Goal: Task Accomplishment & Management: Complete application form

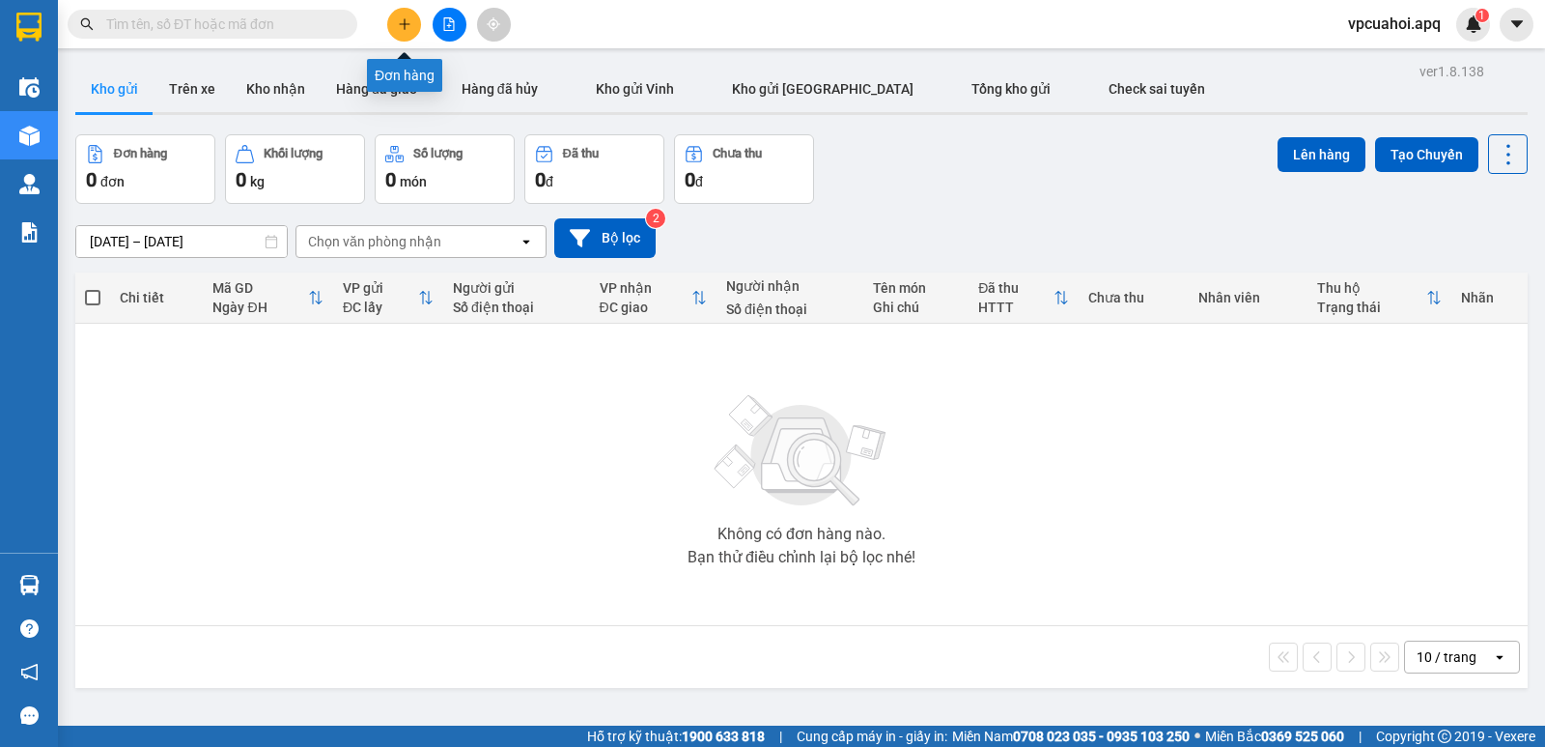
click at [410, 20] on icon "plus" at bounding box center [405, 24] width 14 height 14
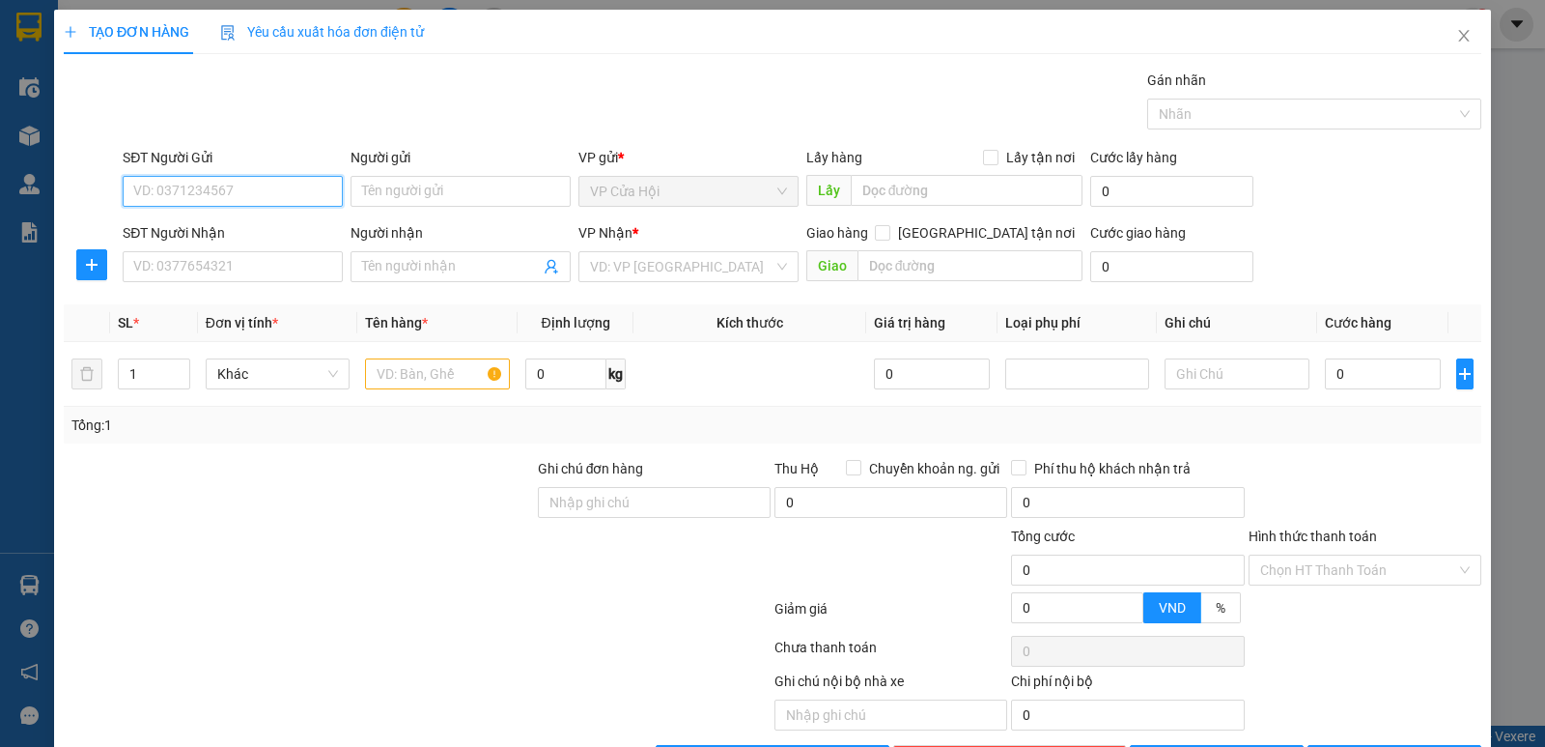
click at [165, 194] on input "SĐT Người Gửi" at bounding box center [233, 191] width 220 height 31
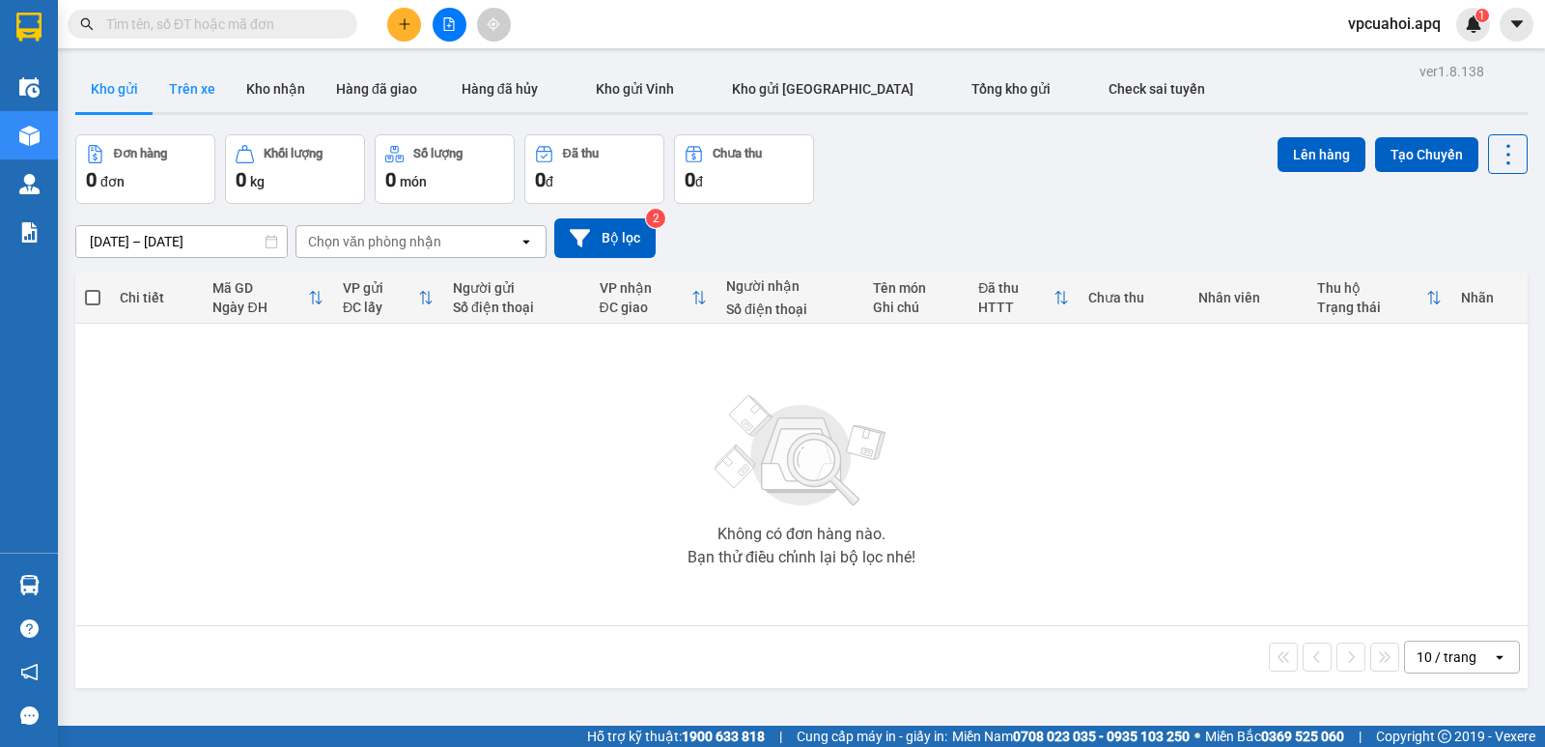
click at [198, 86] on button "Trên xe" at bounding box center [192, 89] width 77 height 46
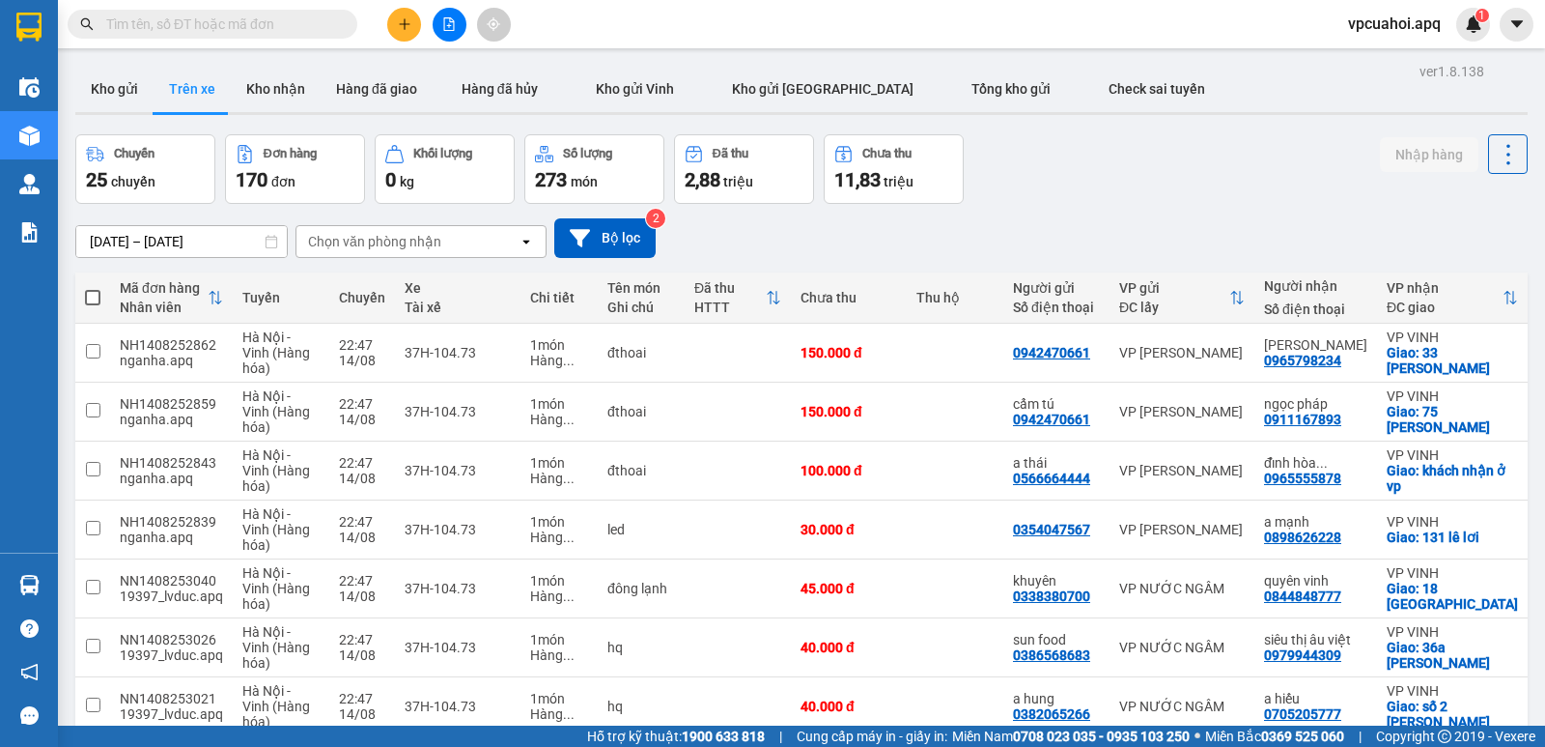
click at [481, 234] on div "Chọn văn phòng nhận" at bounding box center [407, 241] width 222 height 31
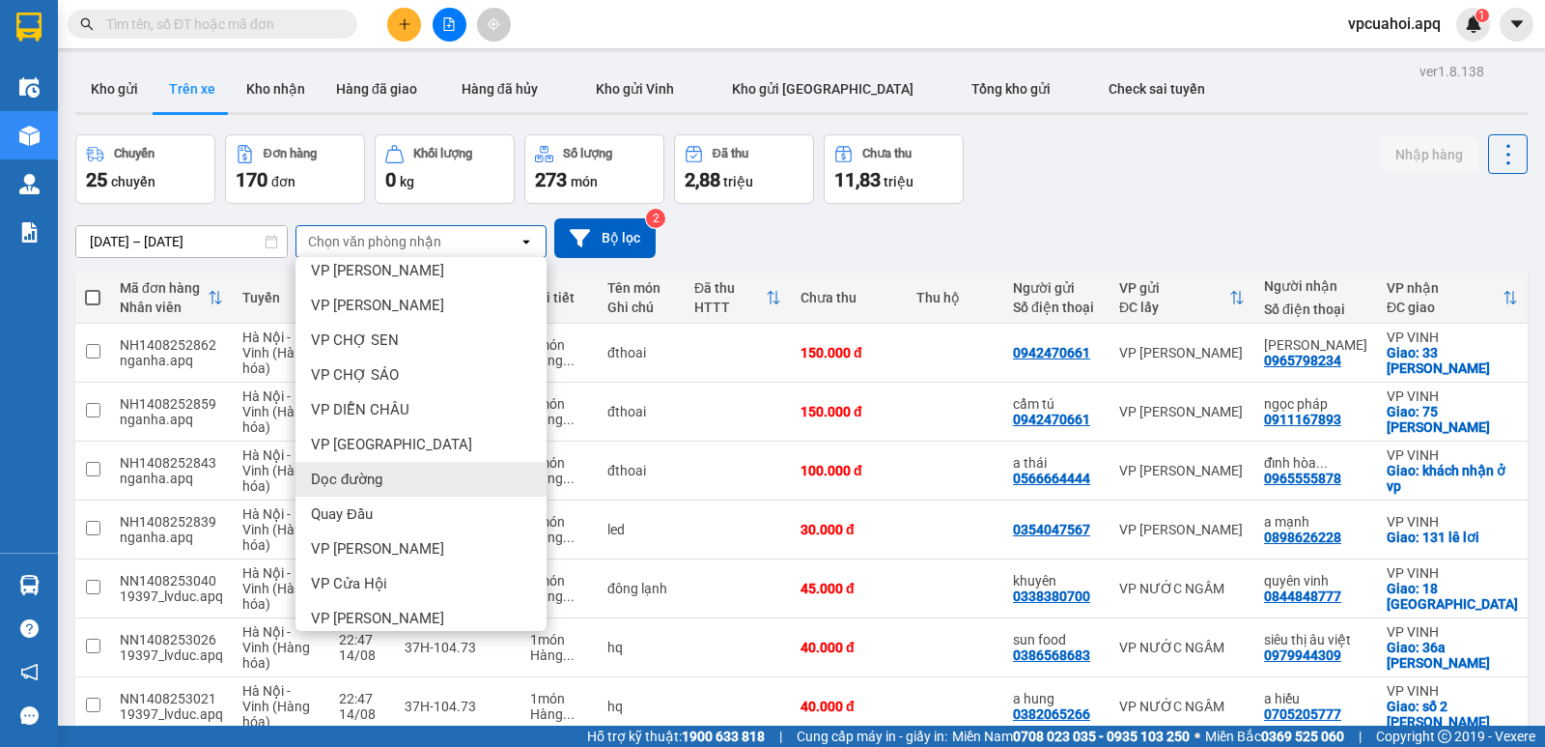
scroll to position [193, 0]
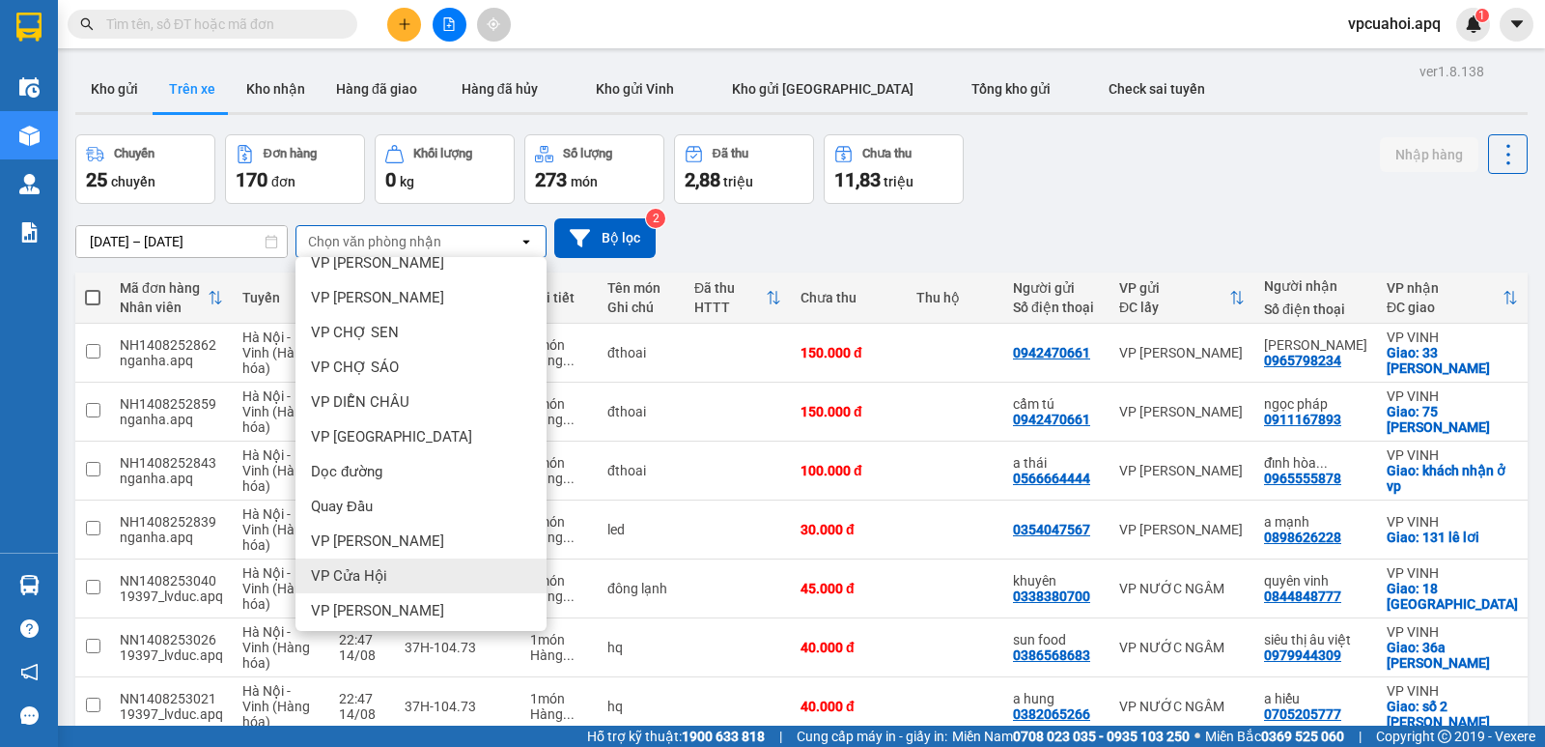
click at [373, 569] on span "VP Cửa Hội" at bounding box center [349, 575] width 76 height 19
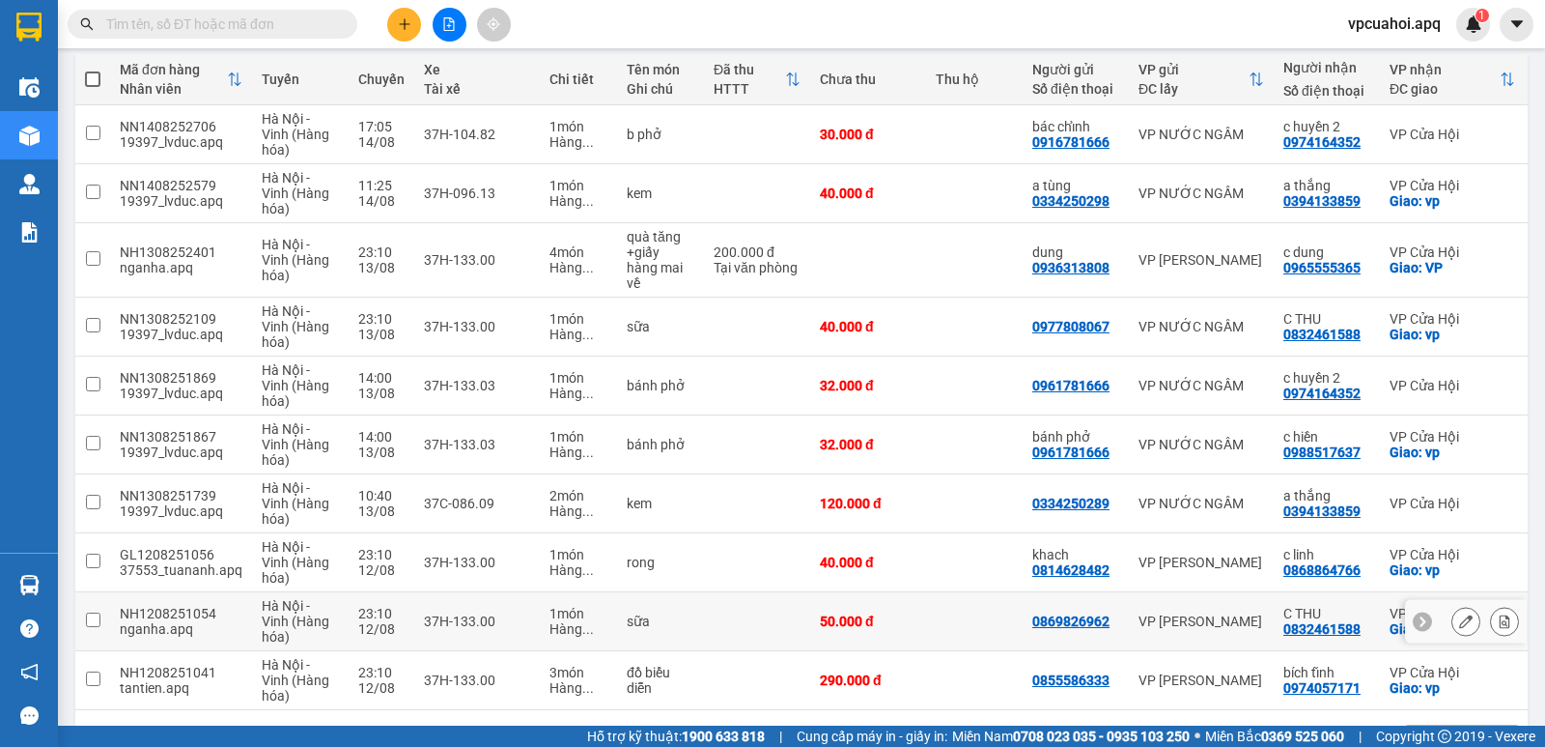
scroll to position [290, 0]
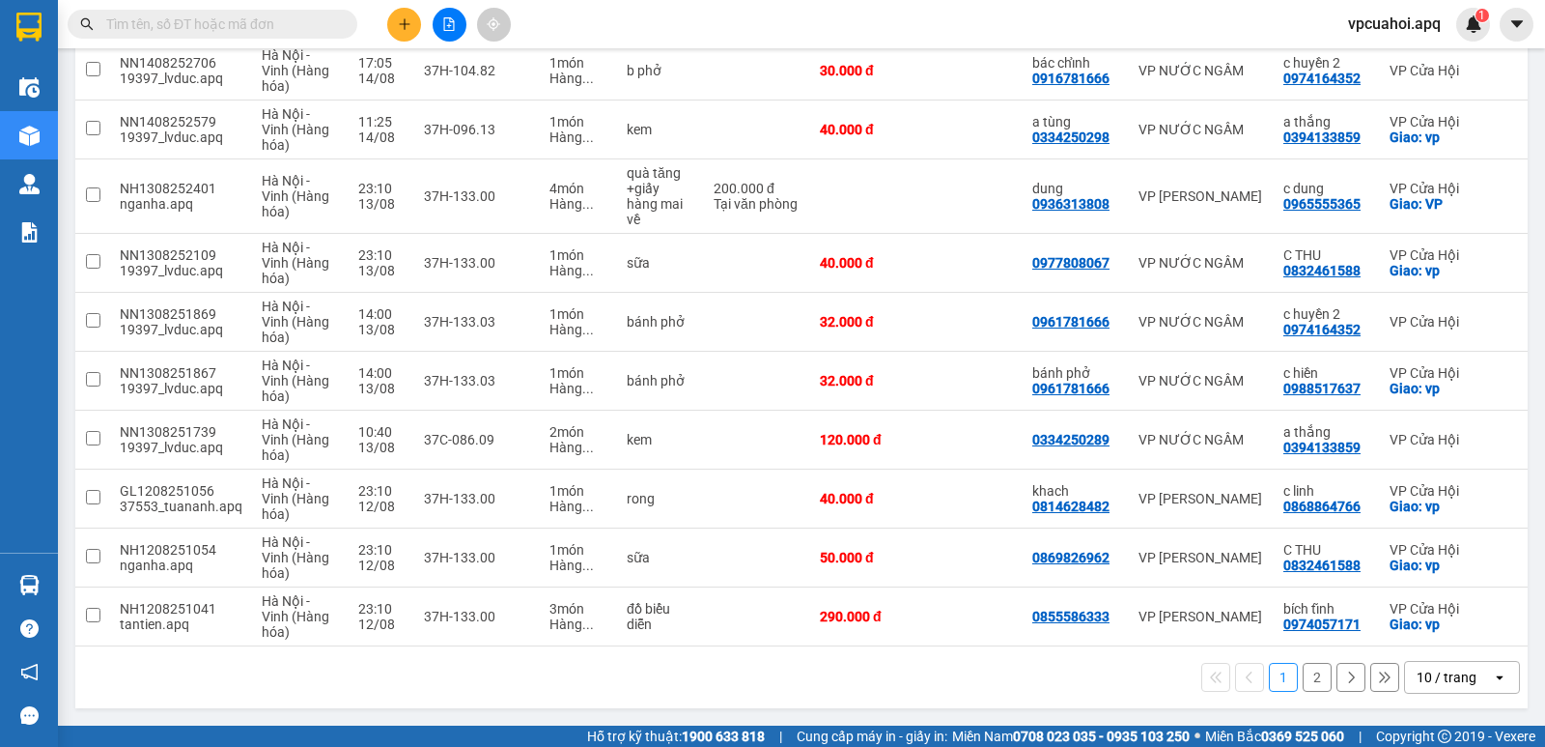
click at [875, 653] on div "1 2 10 / trang open" at bounding box center [801, 677] width 1453 height 62
click at [404, 30] on icon "plus" at bounding box center [405, 24] width 14 height 14
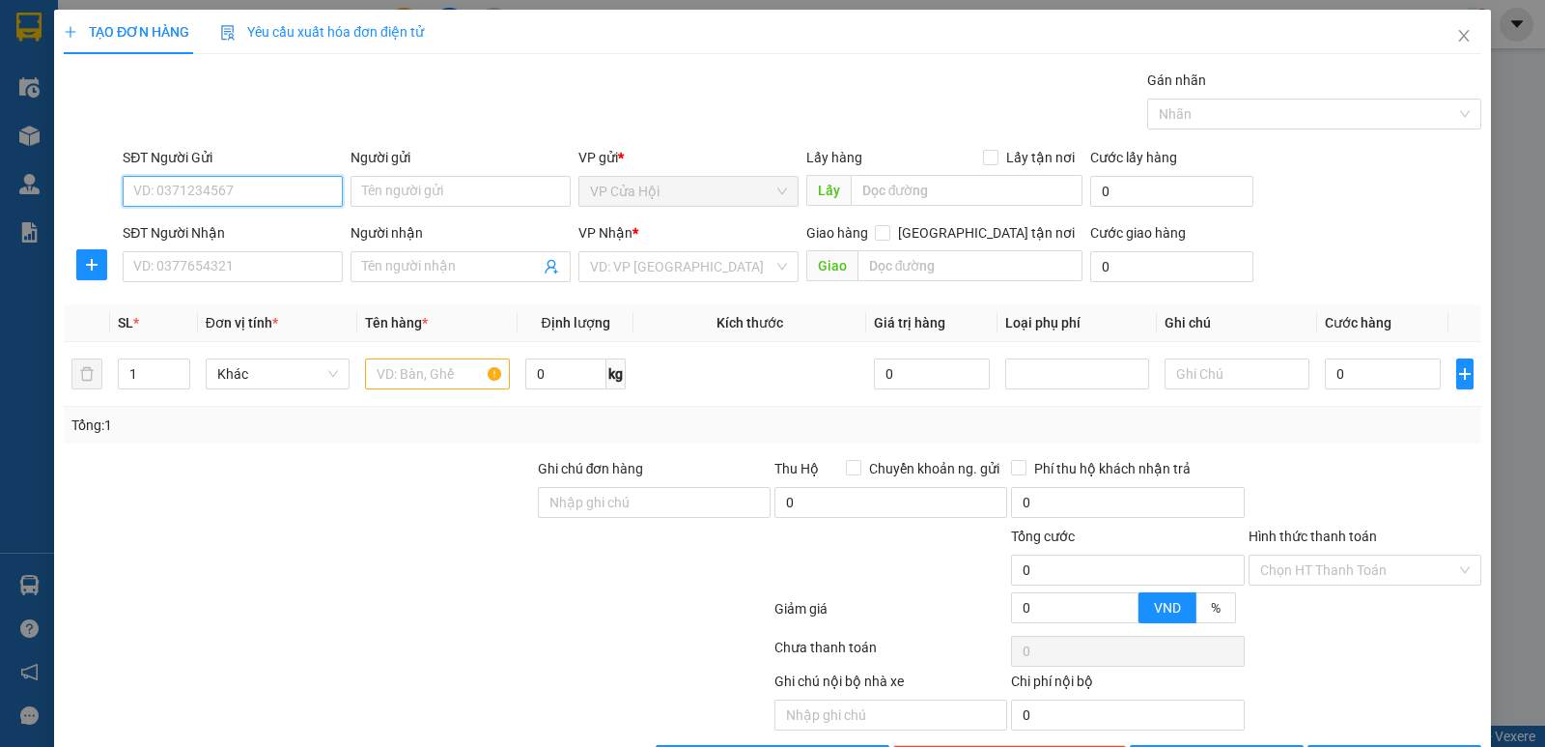
click at [175, 188] on input "SĐT Người Gửi" at bounding box center [233, 191] width 220 height 31
type input "0974057171"
drag, startPoint x: 277, startPoint y: 107, endPoint x: 323, endPoint y: 185, distance: 90.4
click at [278, 111] on div "Gói vận chuyển * Tiêu chuẩn Gán nhãn Nhãn" at bounding box center [802, 104] width 1367 height 68
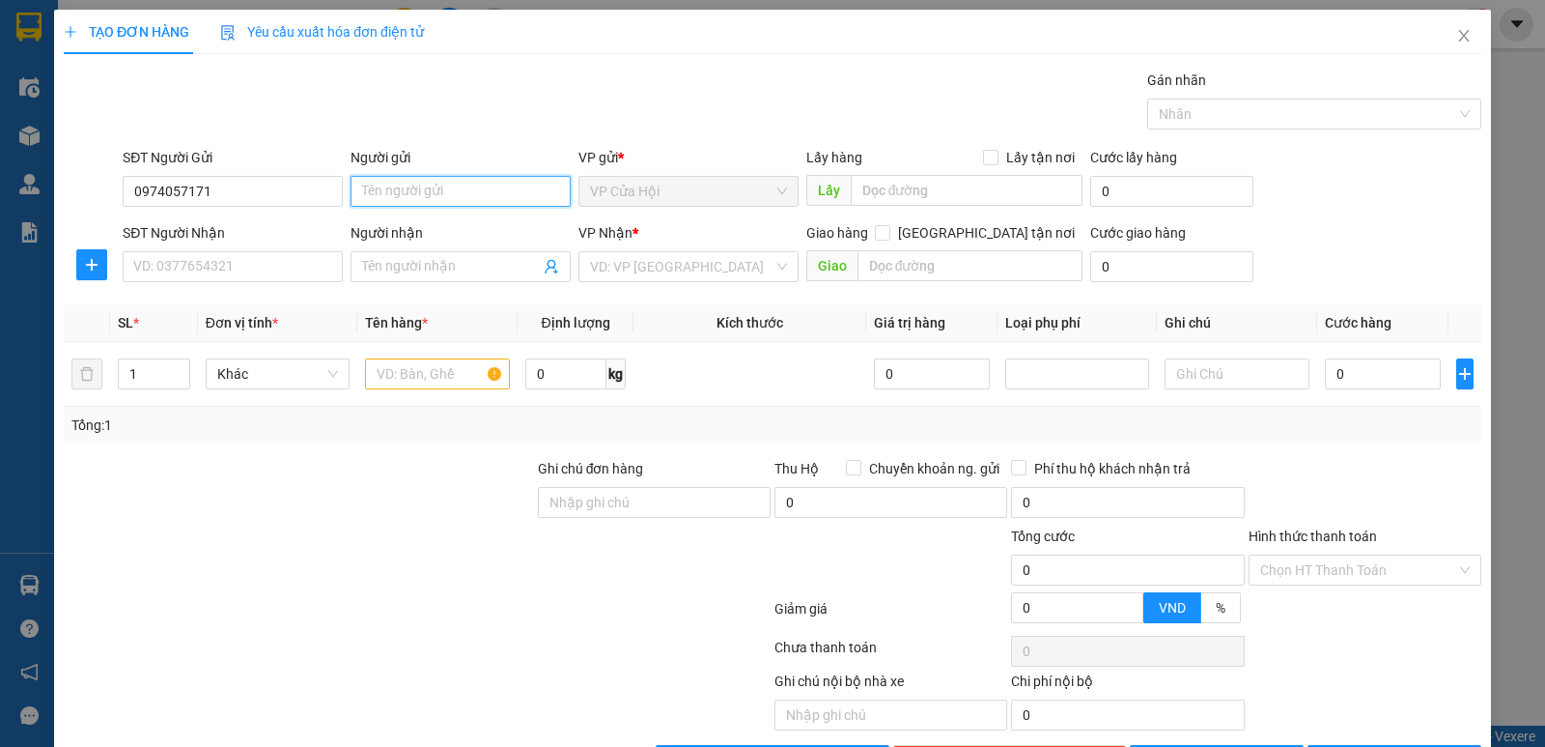
click at [384, 196] on input "Người gửi" at bounding box center [461, 191] width 220 height 31
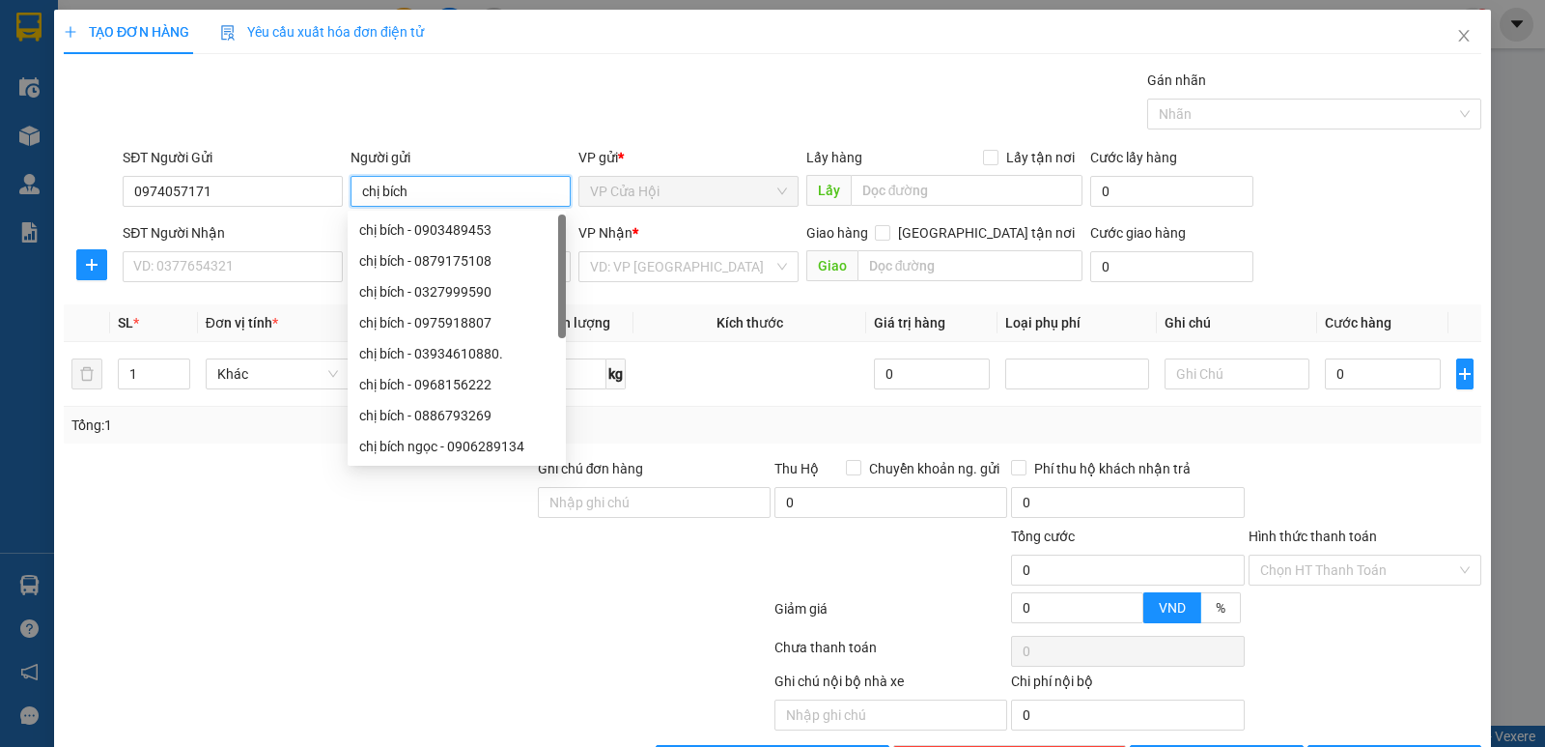
type input "chị bích"
click at [467, 96] on div "Gói vận chuyển * Tiêu chuẩn Gán nhãn Nhãn" at bounding box center [802, 104] width 1367 height 68
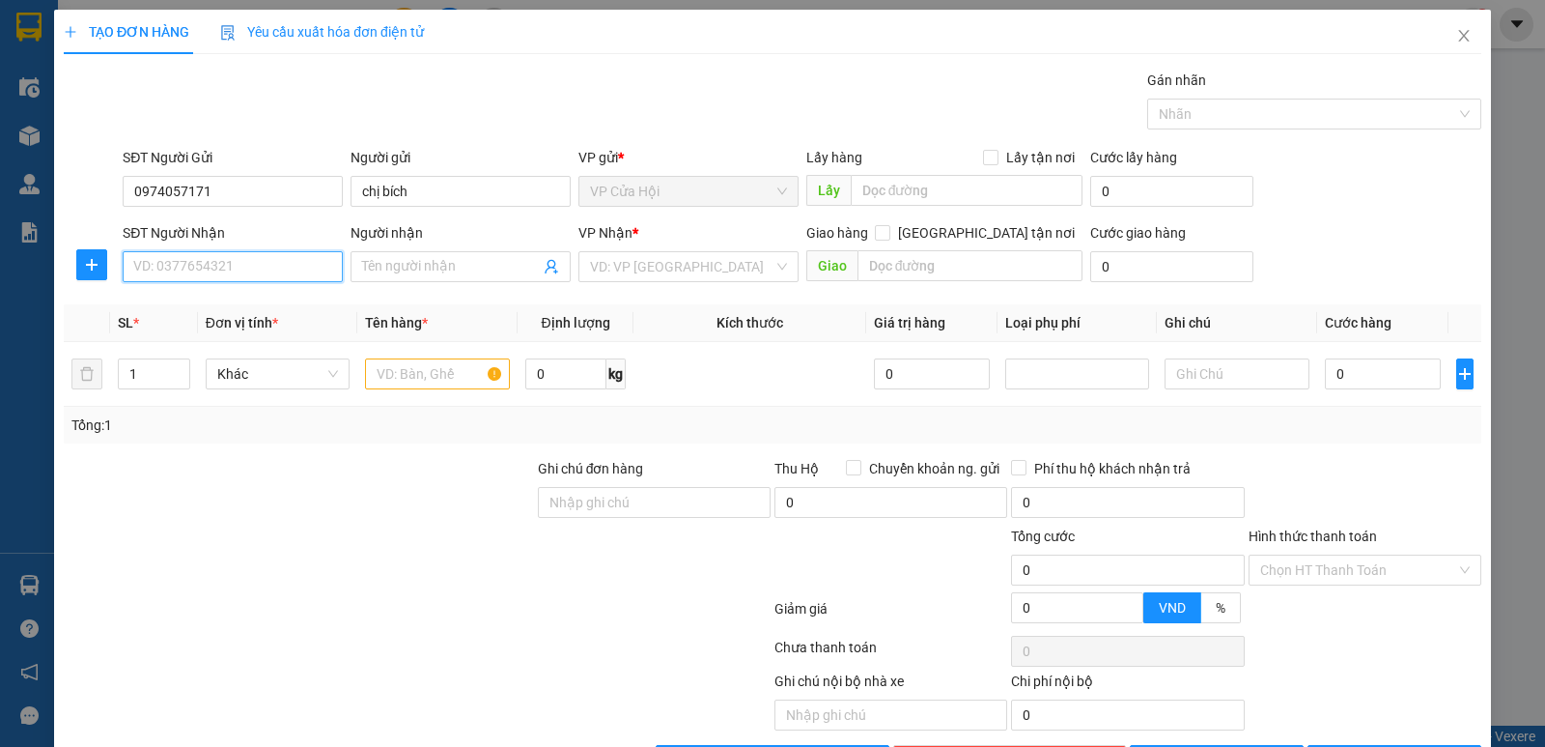
click at [199, 267] on input "SĐT Người Nhận" at bounding box center [233, 266] width 220 height 31
type input "0936766991"
click at [247, 310] on div "0936766991 - thái hằng" at bounding box center [230, 305] width 195 height 21
type input "[PERSON_NAME]"
checkbox input "true"
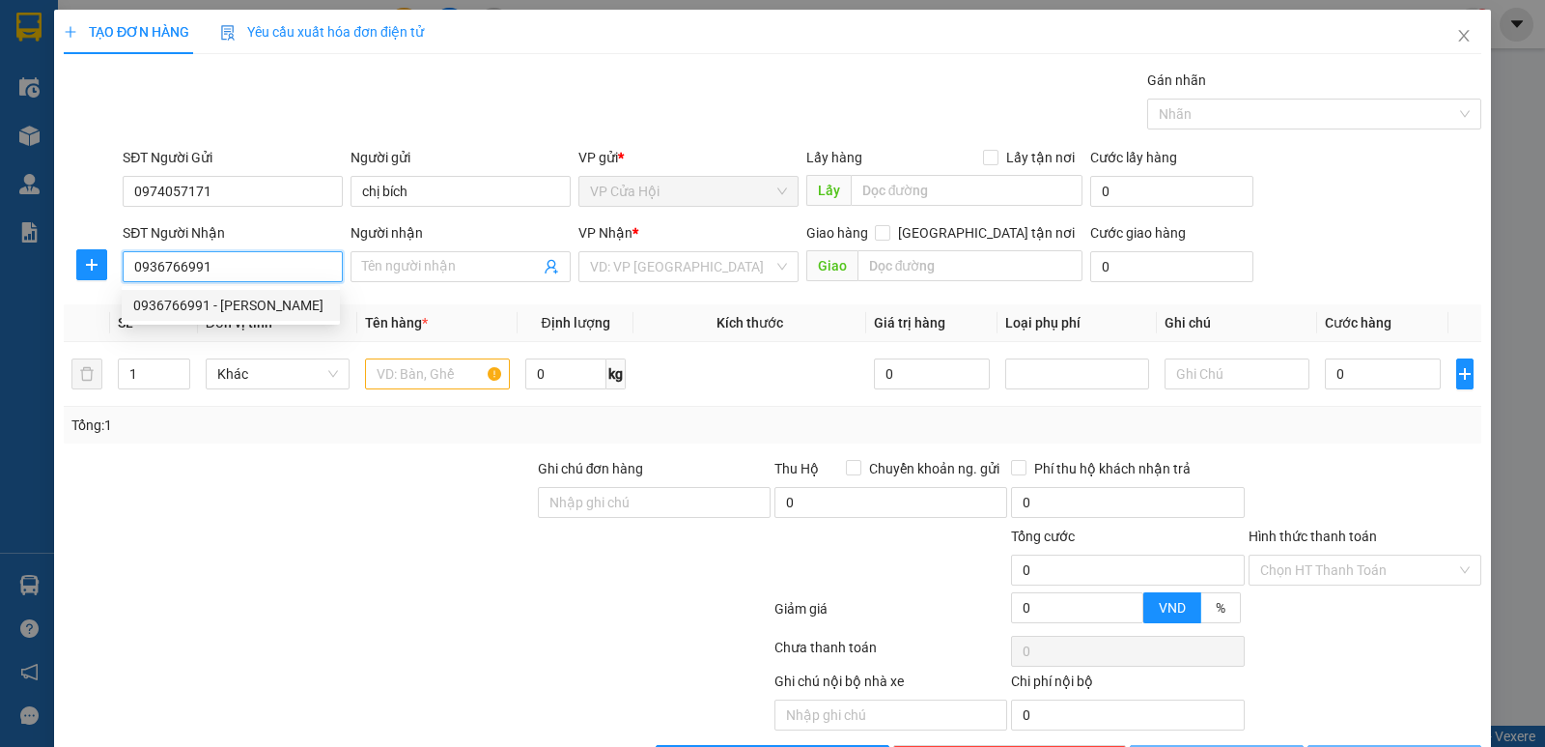
type input "116 sơn tây kim mã"
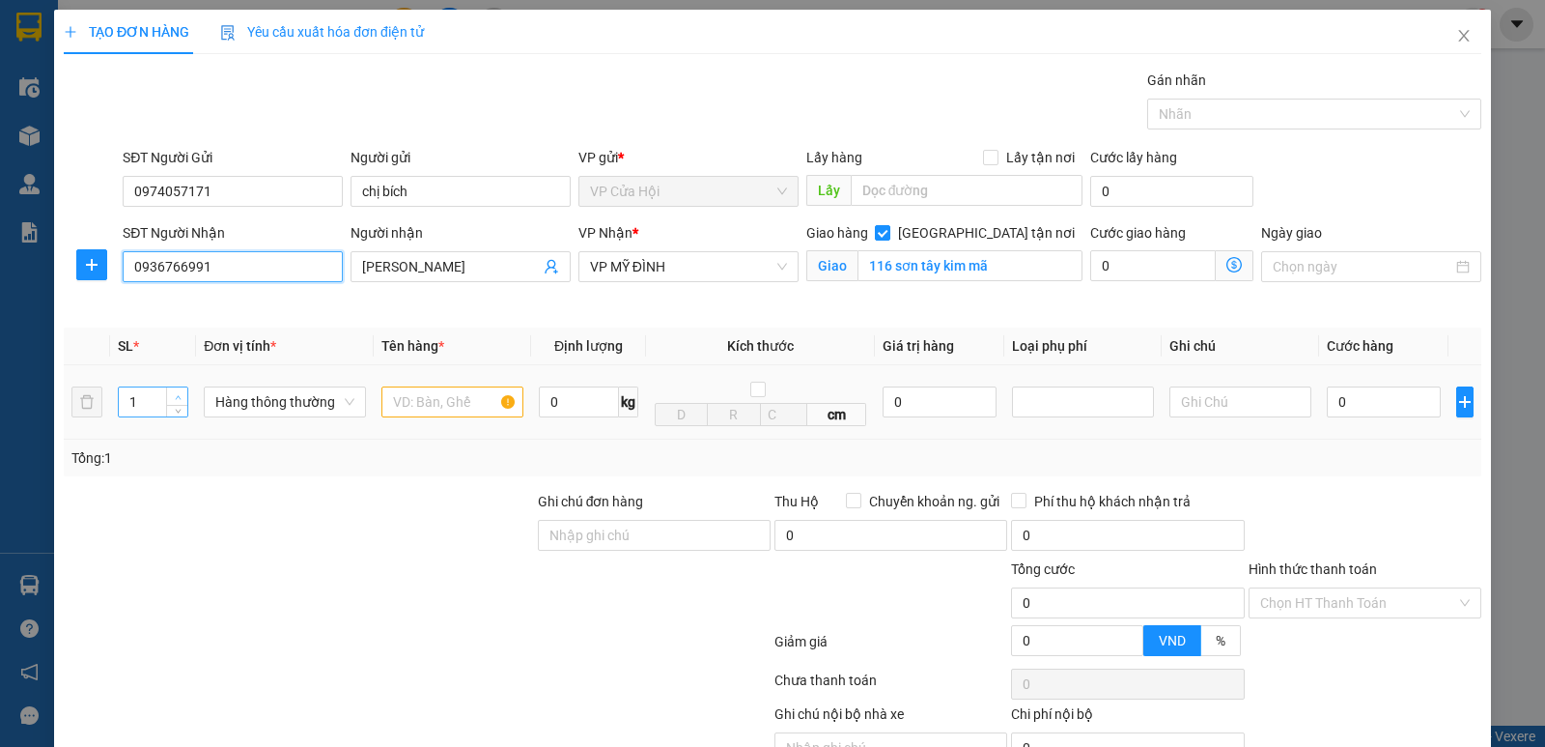
type input "0936766991"
click at [178, 397] on icon "up" at bounding box center [178, 397] width 6 height 4
type input "3"
click at [178, 397] on icon "up" at bounding box center [178, 397] width 6 height 4
drag, startPoint x: 398, startPoint y: 486, endPoint x: 404, endPoint y: 408, distance: 78.4
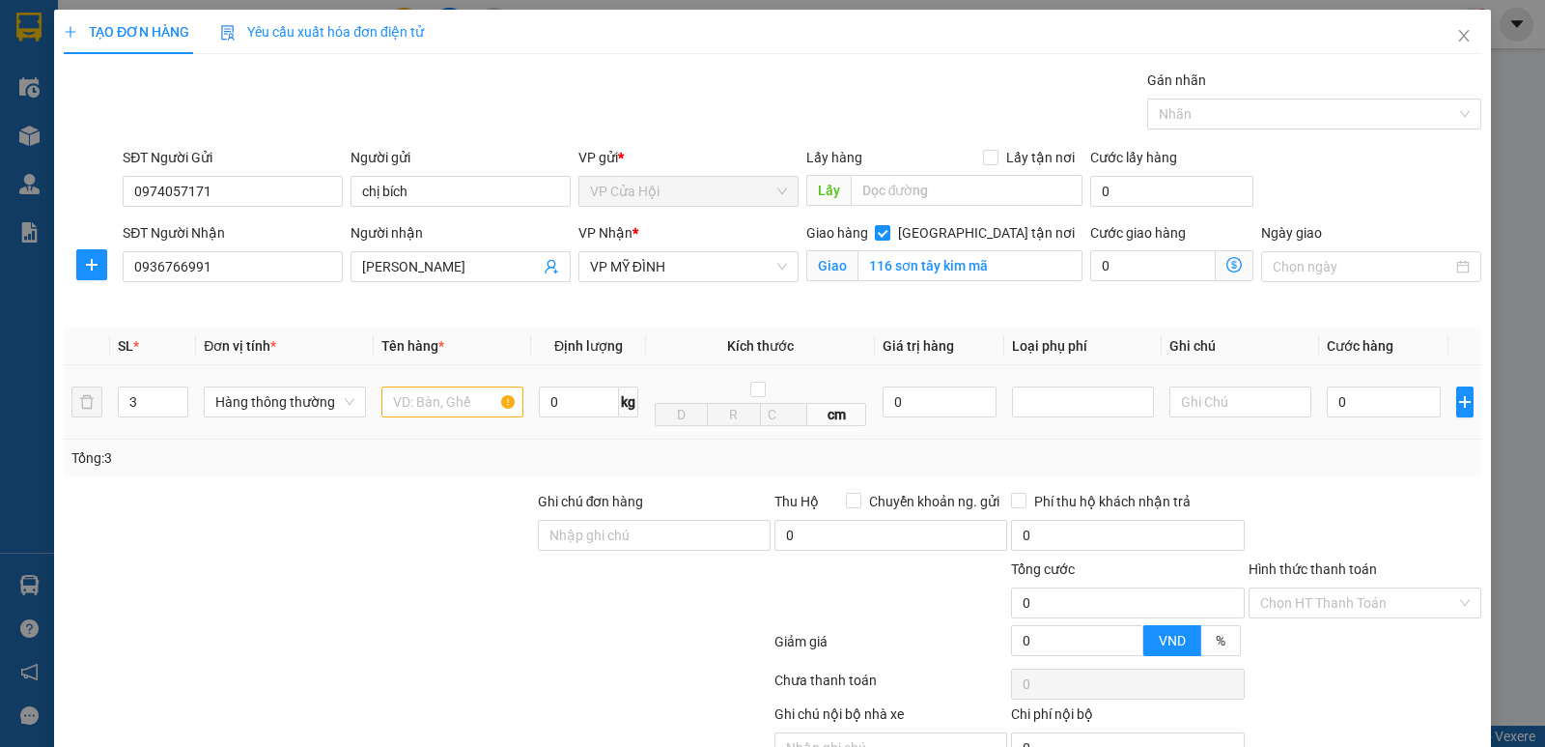
click at [398, 485] on div "Transit Pickup Surcharge Ids Transit Deliver Surcharge Ids Transit Deliver Surc…" at bounding box center [773, 439] width 1418 height 739
click at [408, 400] on input "text" at bounding box center [452, 401] width 142 height 31
type input "thực phẩm đông"
click at [942, 94] on div "Gói vận chuyển * Tiêu chuẩn Gán nhãn Nhãn" at bounding box center [802, 104] width 1367 height 68
click at [889, 227] on input "[GEOGRAPHIC_DATA] tận nơi" at bounding box center [882, 232] width 14 height 14
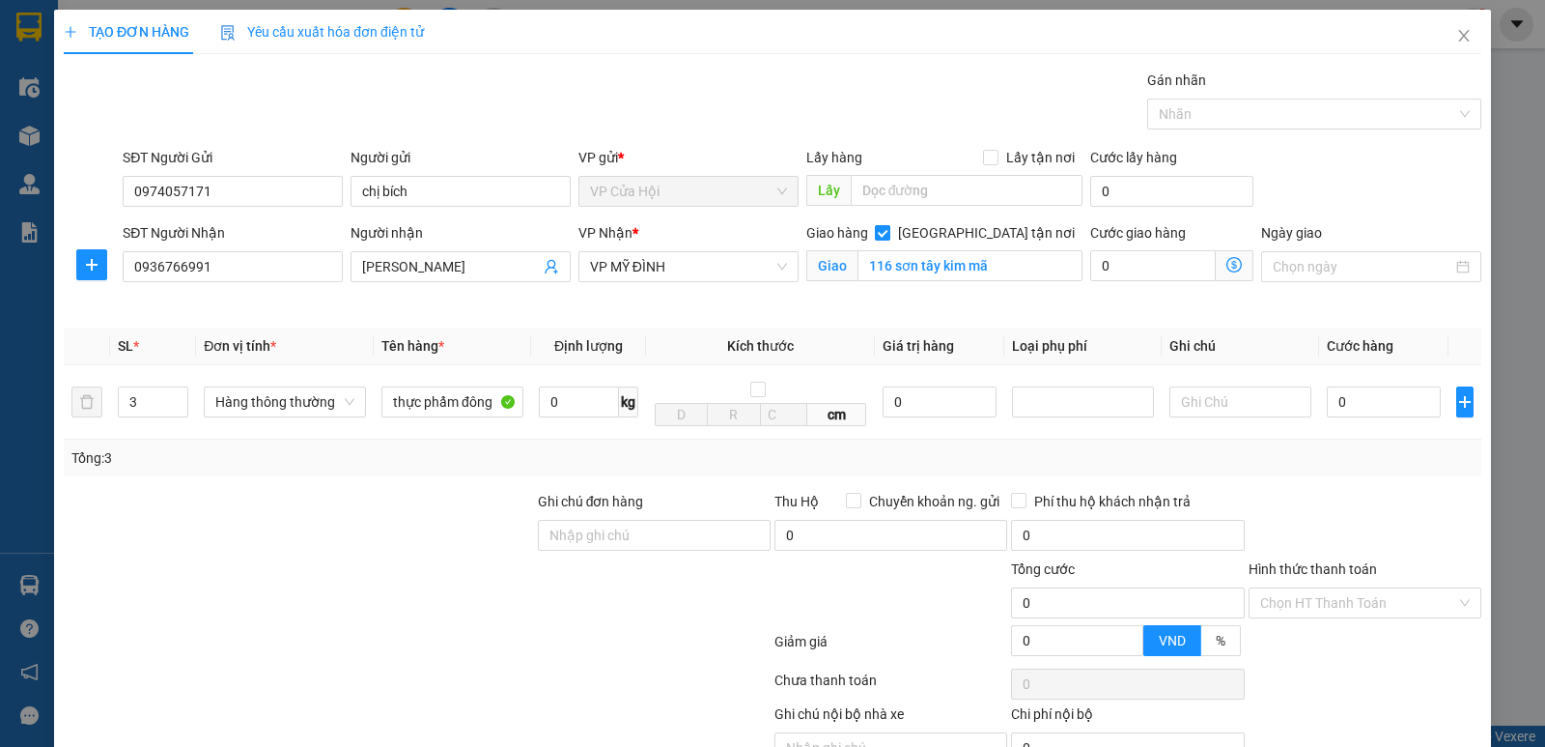
checkbox input "false"
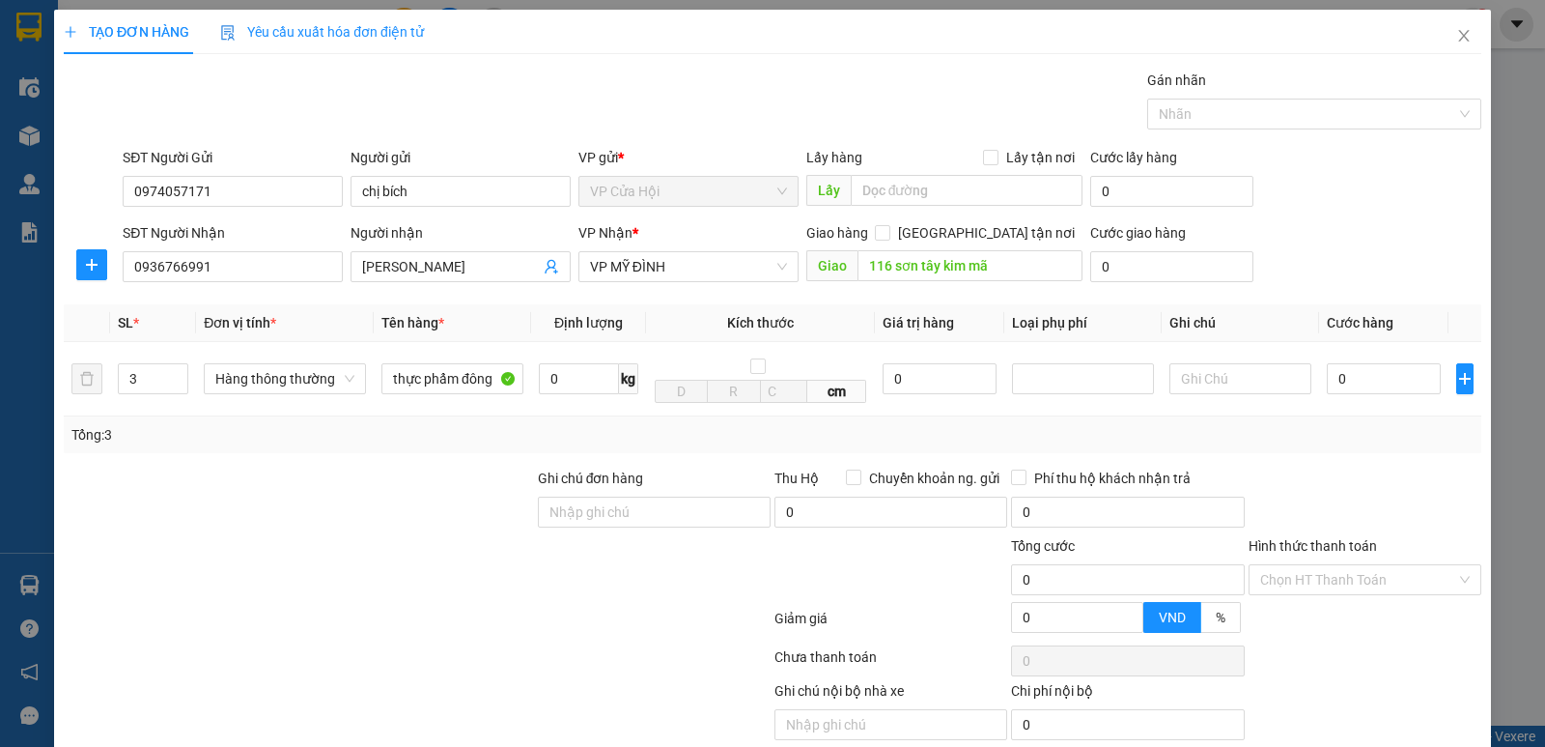
click at [1369, 257] on div "SĐT Người Nhận 0936766991 Người nhận thái hằng VP Nhận * VP MỸ ĐÌNH Giao hàng G…" at bounding box center [802, 256] width 1367 height 68
click at [1348, 383] on input "0" at bounding box center [1384, 378] width 114 height 31
type input "1"
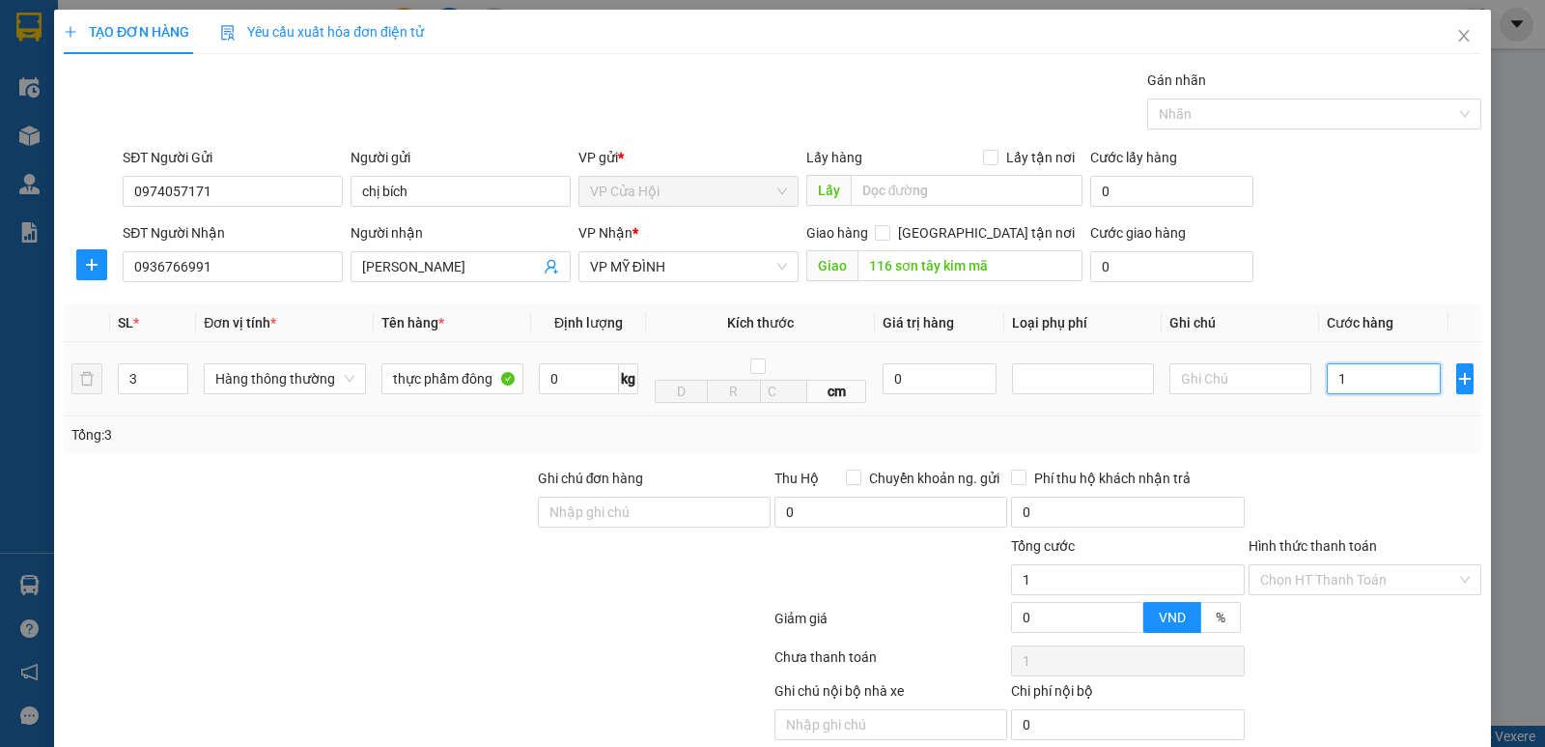
type input "18"
type input "180"
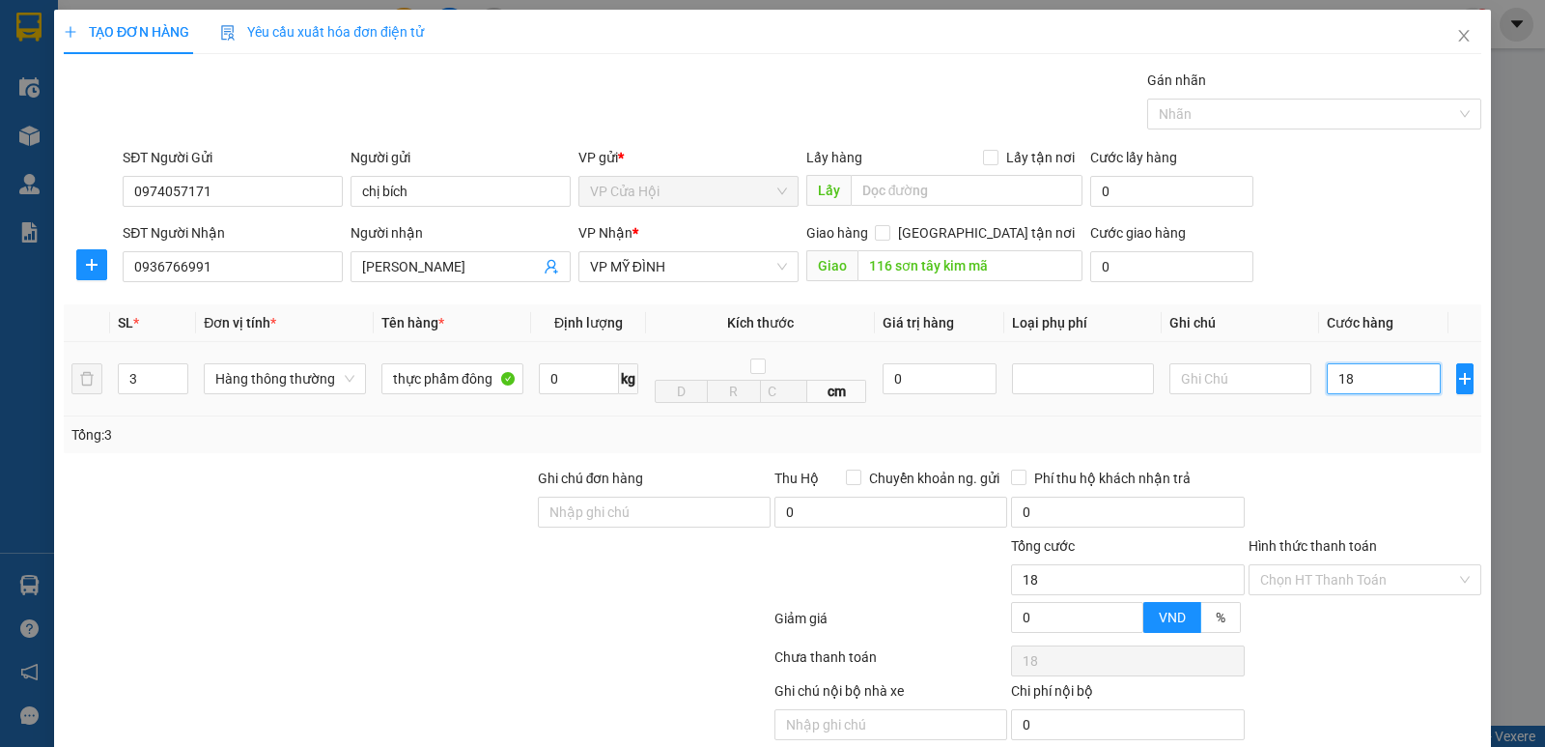
type input "180"
type input "180.000"
click at [1392, 426] on div "Tổng: 3" at bounding box center [772, 434] width 1402 height 21
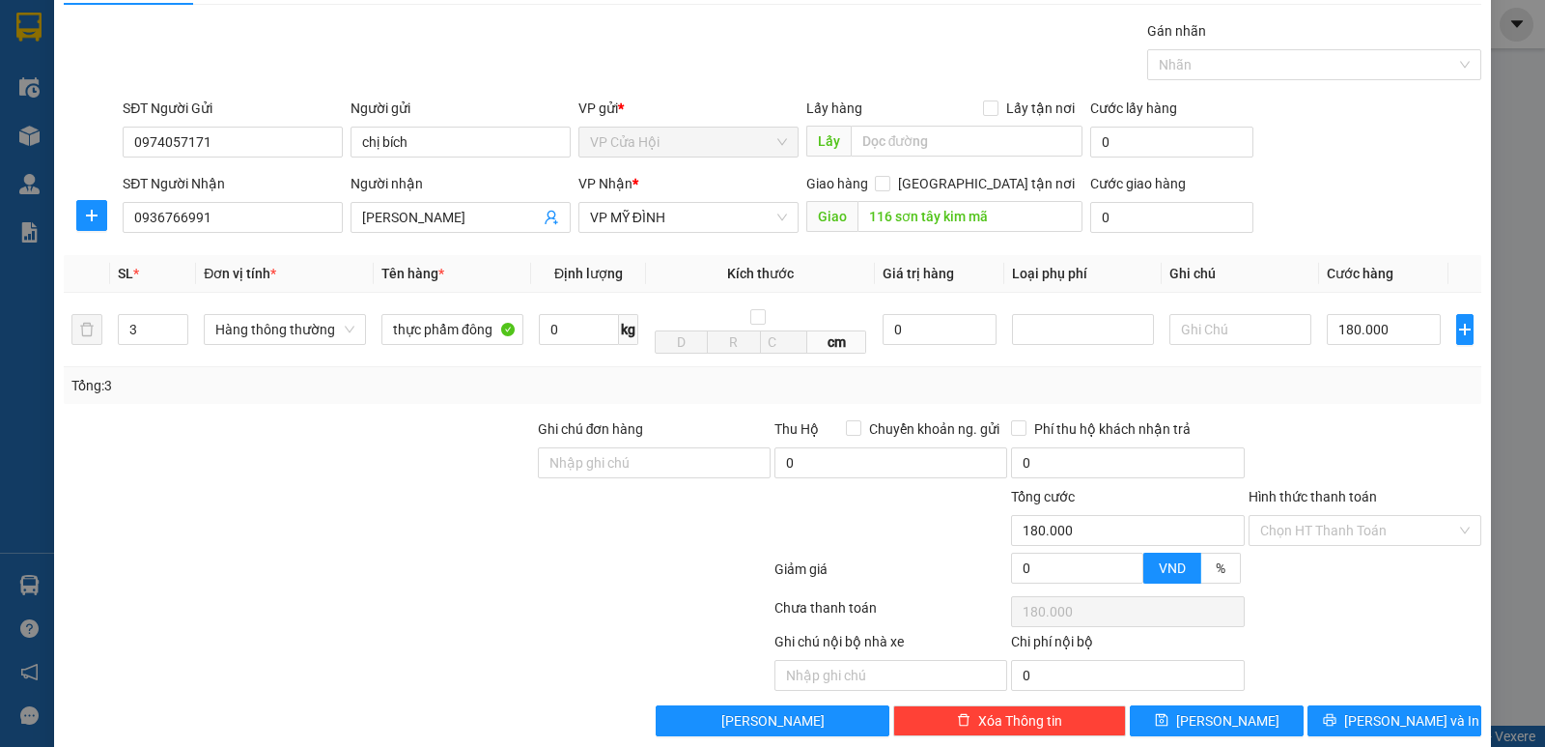
scroll to position [77, 0]
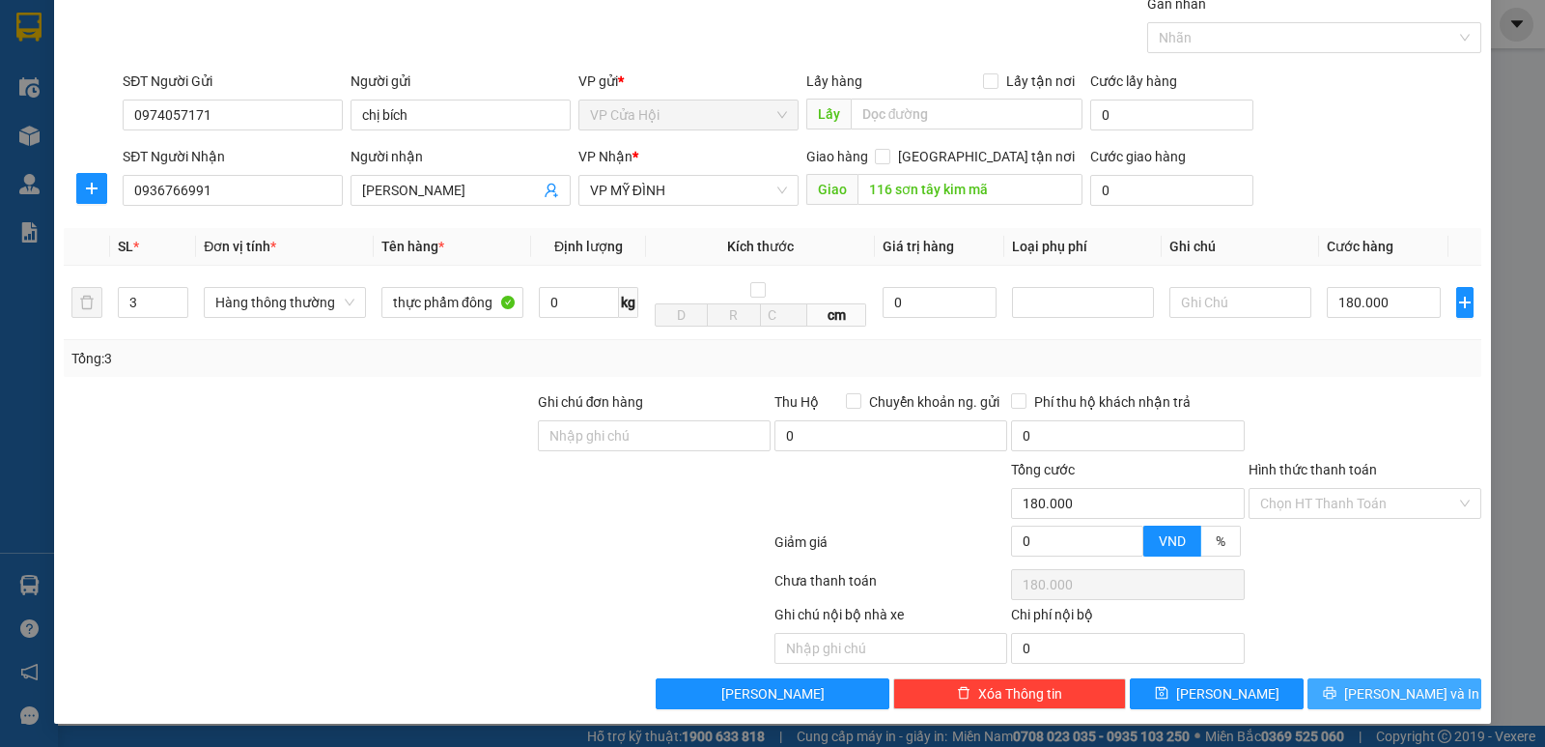
click at [1384, 691] on span "[PERSON_NAME] và In" at bounding box center [1411, 693] width 135 height 21
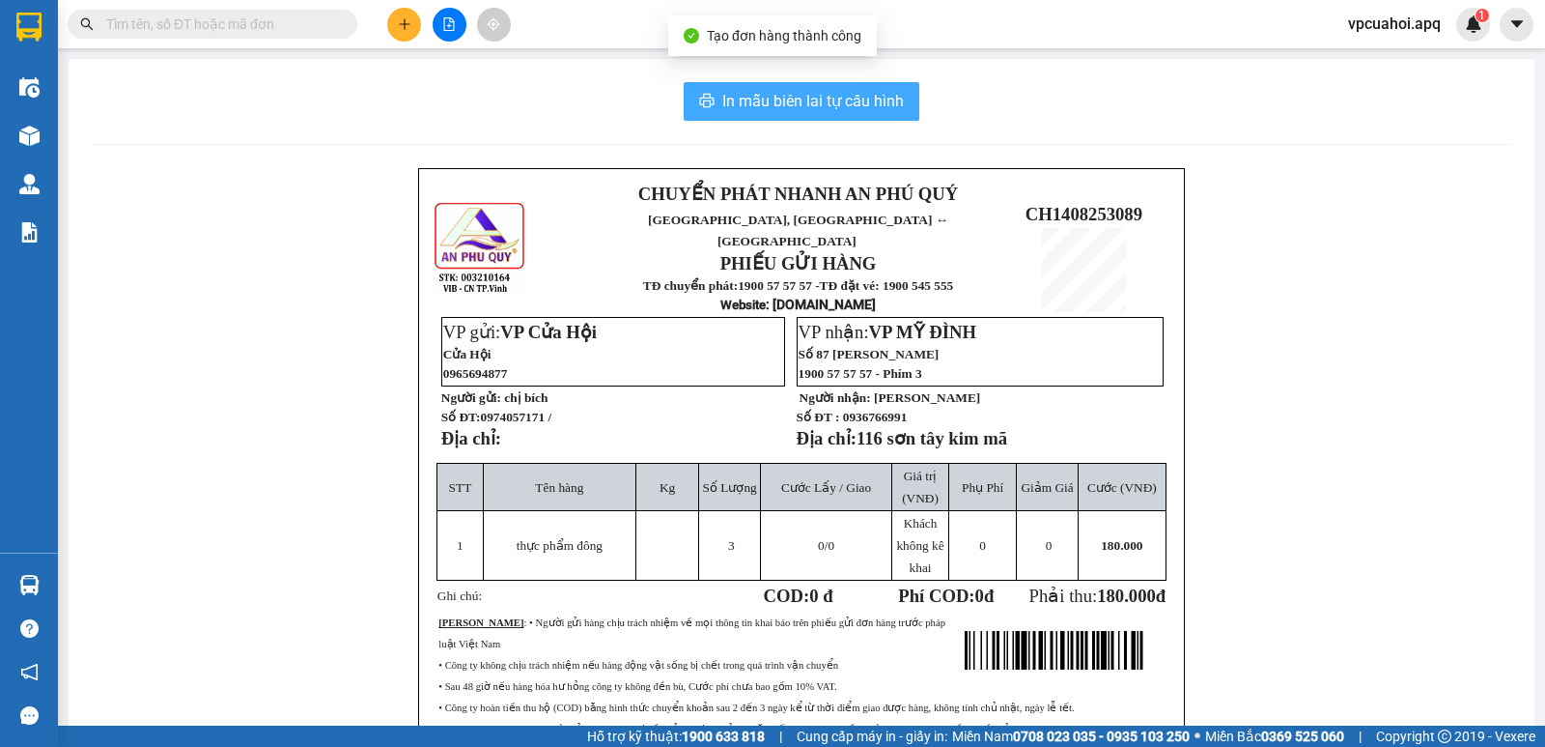
click at [848, 101] on span "In mẫu biên lai tự cấu hình" at bounding box center [813, 101] width 182 height 24
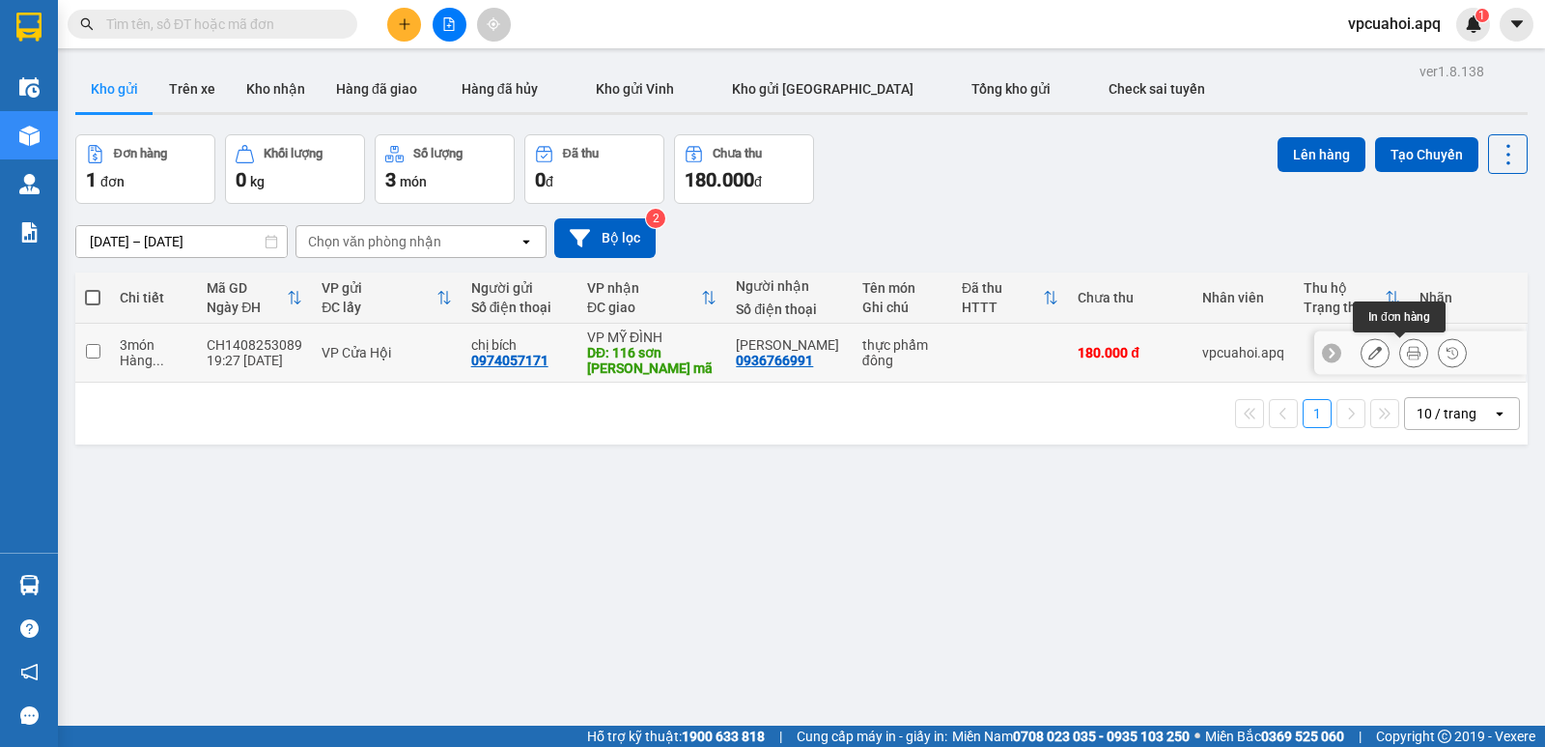
click at [1407, 351] on icon at bounding box center [1414, 353] width 14 height 14
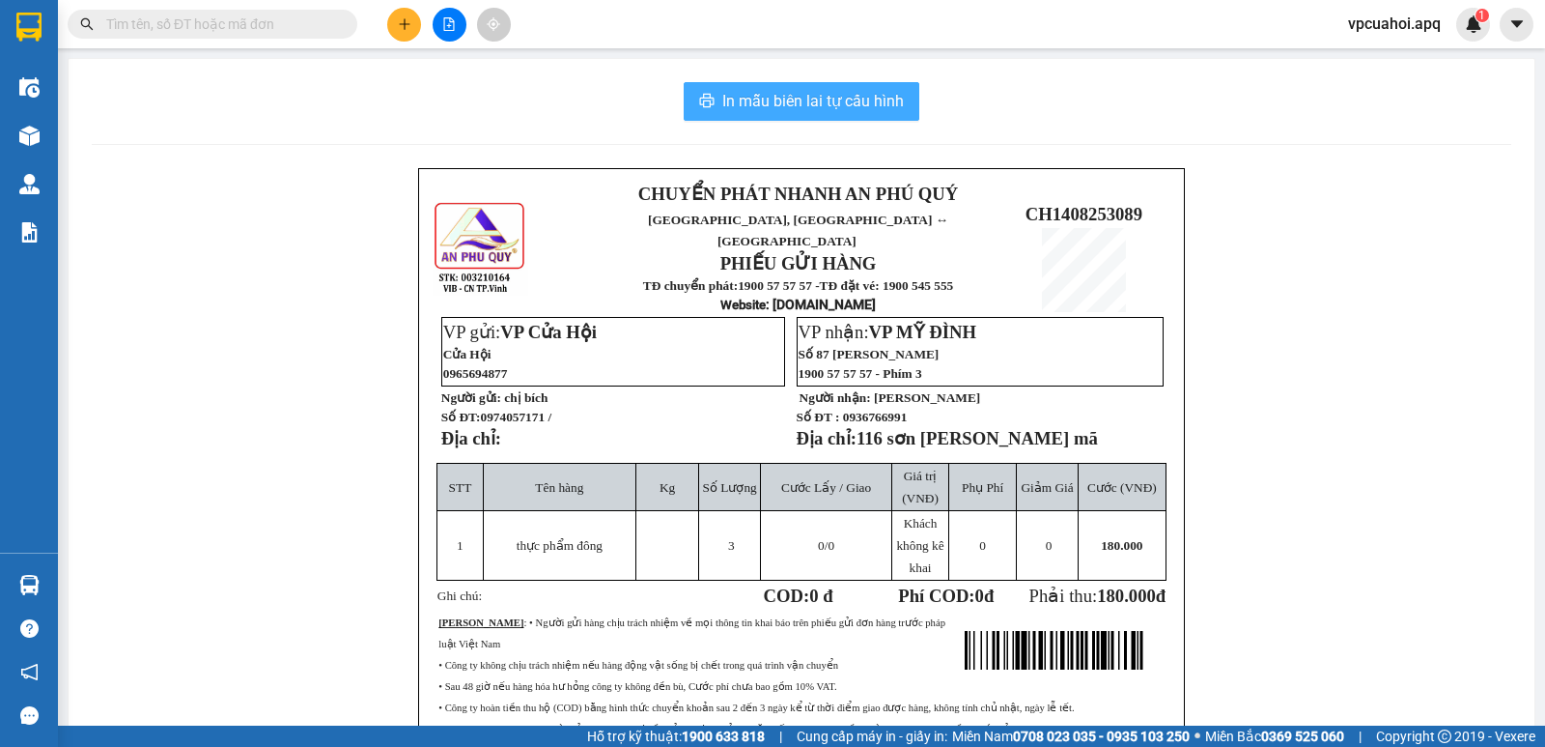
click at [804, 99] on span "In mẫu biên lai tự cấu hình" at bounding box center [813, 101] width 182 height 24
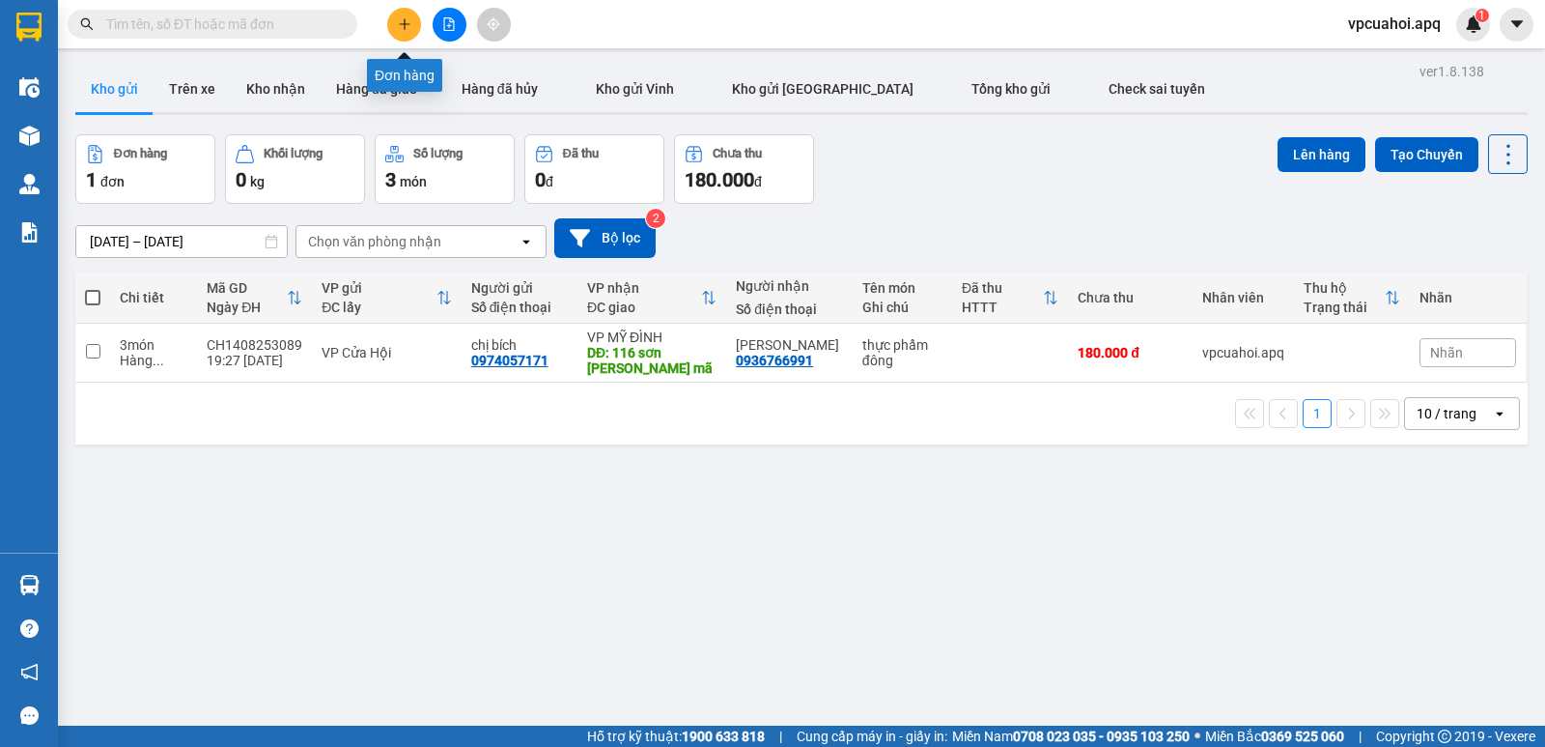
drag, startPoint x: 403, startPoint y: 23, endPoint x: 390, endPoint y: 42, distance: 22.2
click at [404, 23] on icon "plus" at bounding box center [405, 24] width 14 height 14
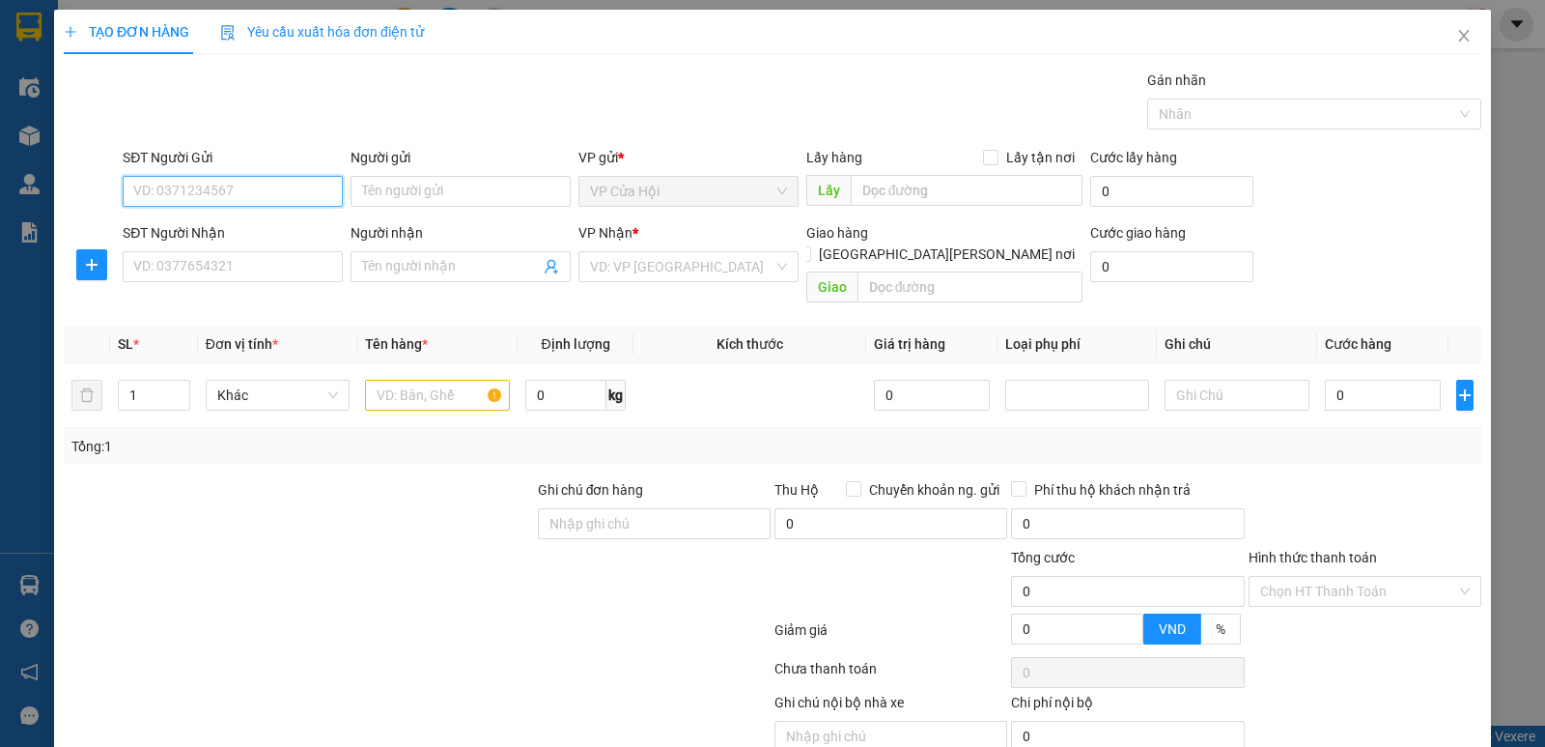
click at [151, 190] on input "SĐT Người Gửi" at bounding box center [233, 191] width 220 height 31
type input "0965282428"
click at [231, 233] on div "0965282428 - khách" at bounding box center [230, 229] width 195 height 21
type input "khách"
type input "0965282428"
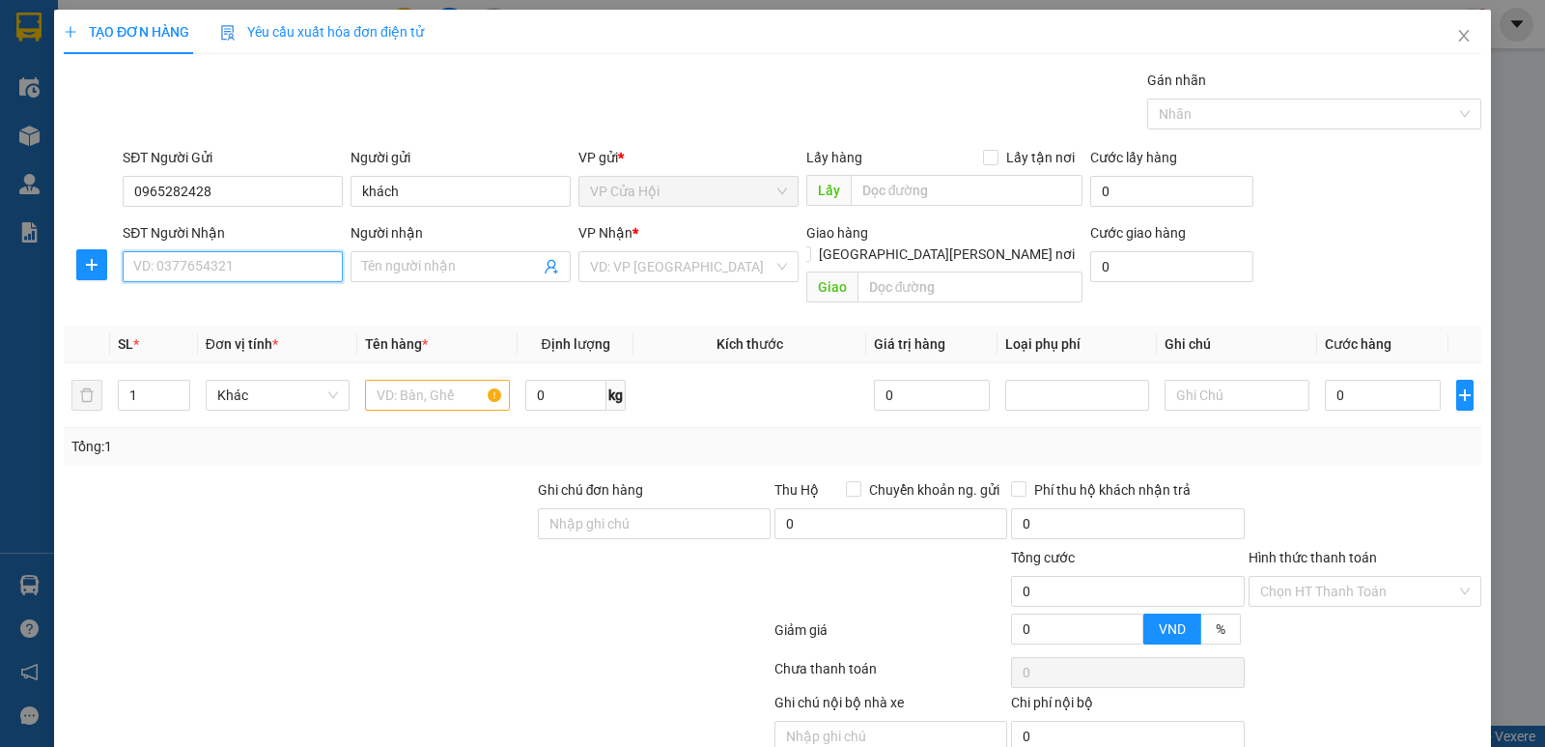
click at [237, 263] on input "SĐT Người Nhận" at bounding box center [233, 266] width 220 height 31
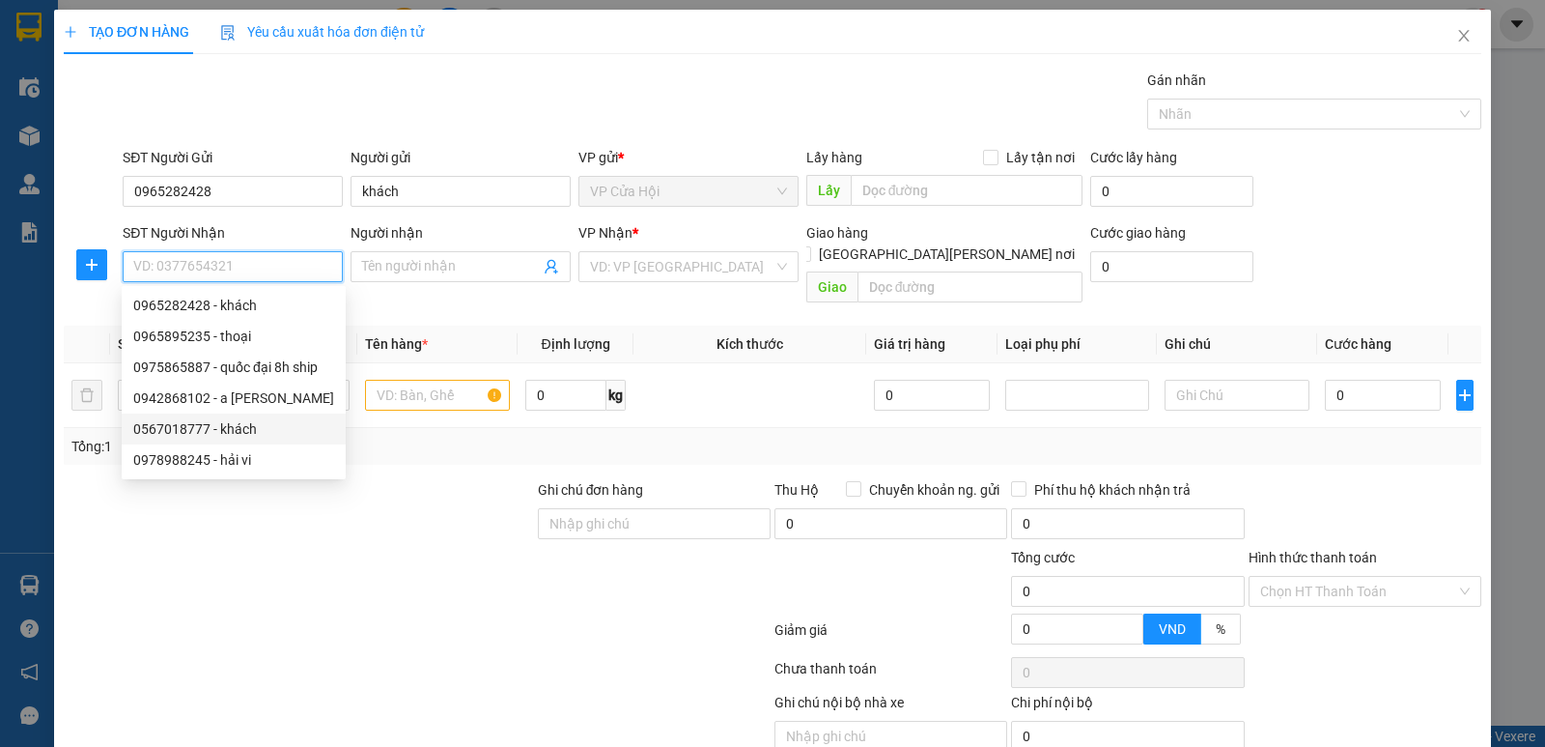
click at [189, 428] on div "0567018777 - khách" at bounding box center [233, 428] width 201 height 21
type input "0567018777"
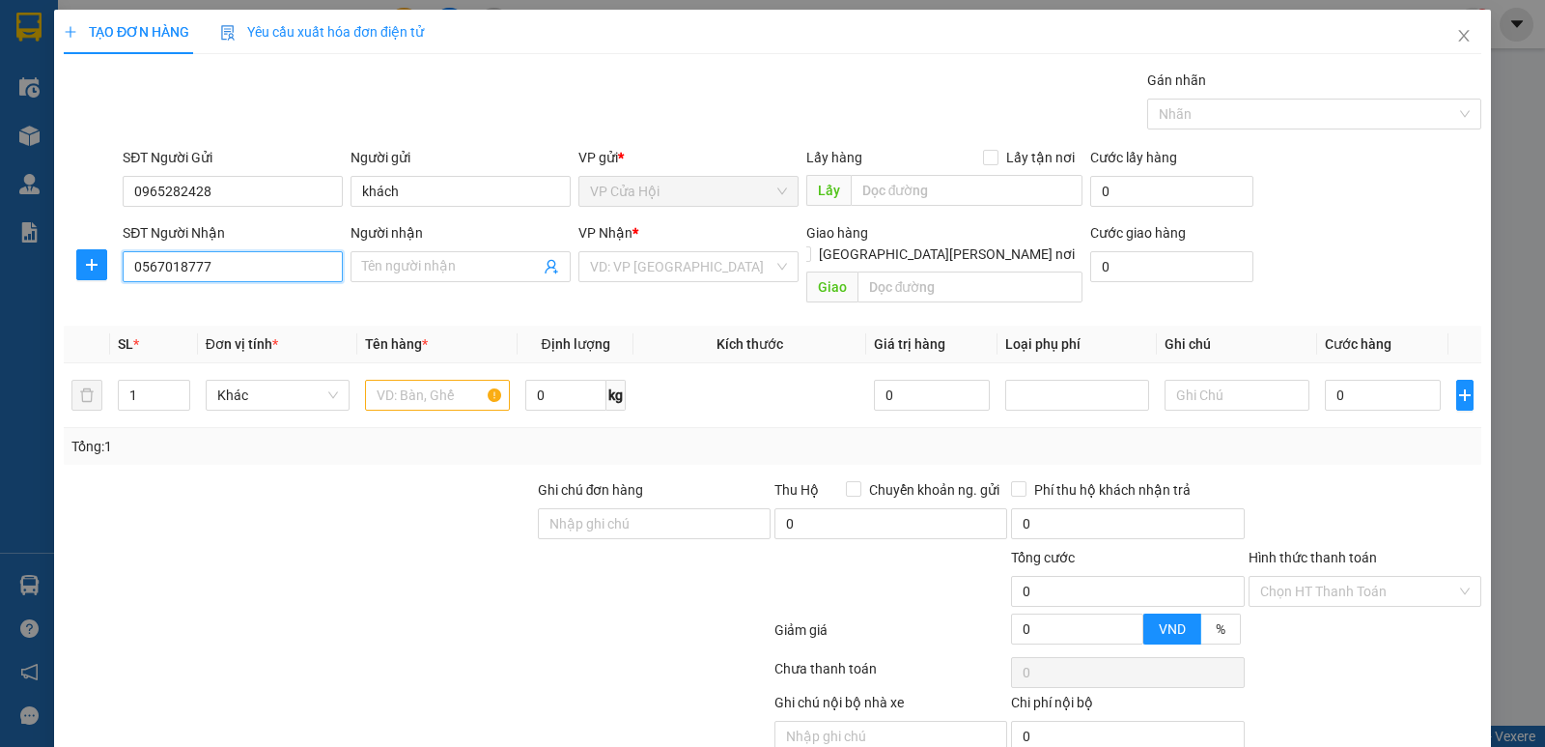
type input "khách"
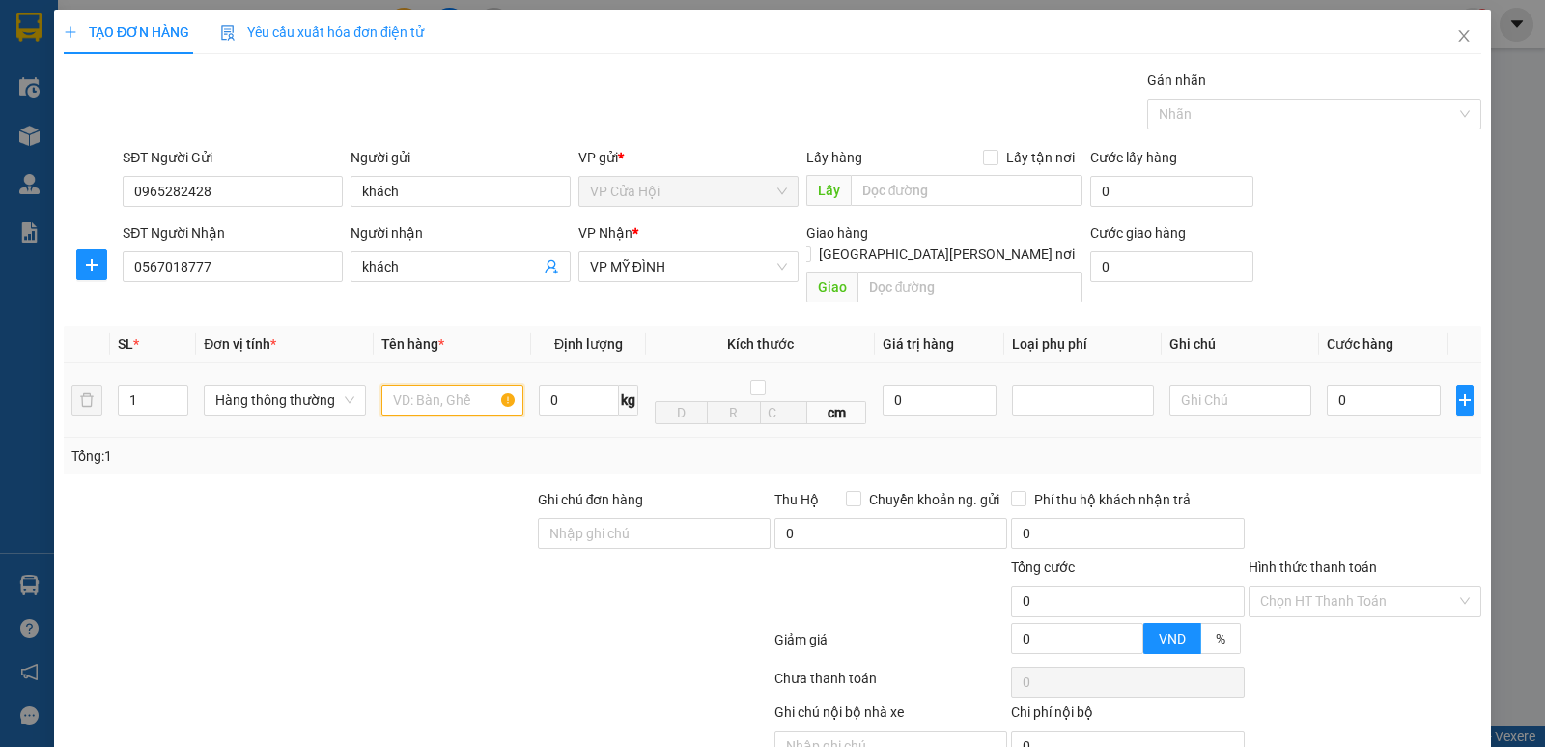
click at [407, 384] on input "text" at bounding box center [452, 399] width 142 height 31
type input "thực phẩm khô"
click at [421, 295] on div "Transit Pickup Surcharge Ids Transit Deliver Surcharge Ids Transit Deliver Surc…" at bounding box center [773, 438] width 1418 height 737
click at [409, 266] on input "khách" at bounding box center [451, 266] width 178 height 21
type input "k"
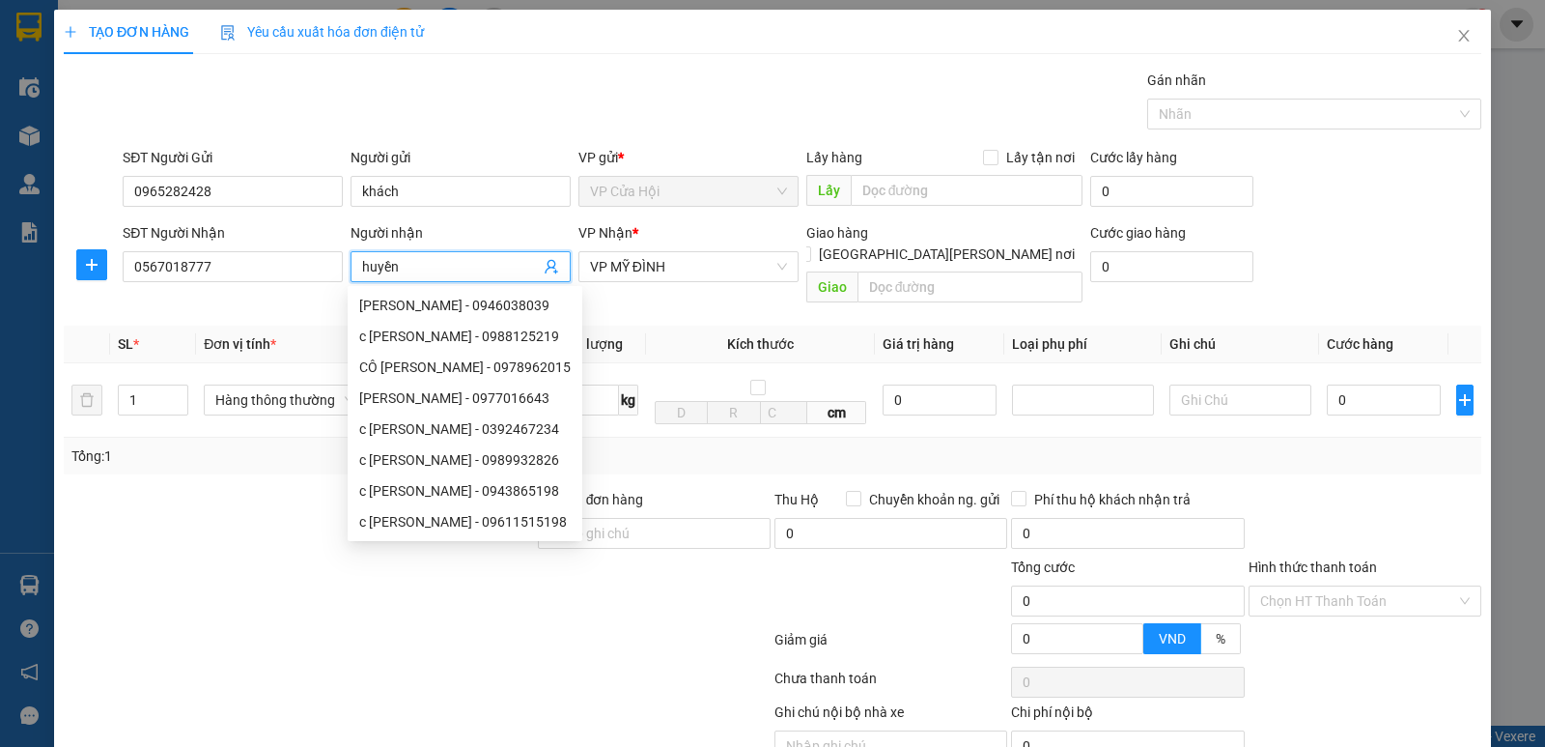
type input "huyền"
click at [514, 91] on div "Gói vận chuyển * Tiêu chuẩn Gán nhãn Nhãn" at bounding box center [802, 104] width 1367 height 68
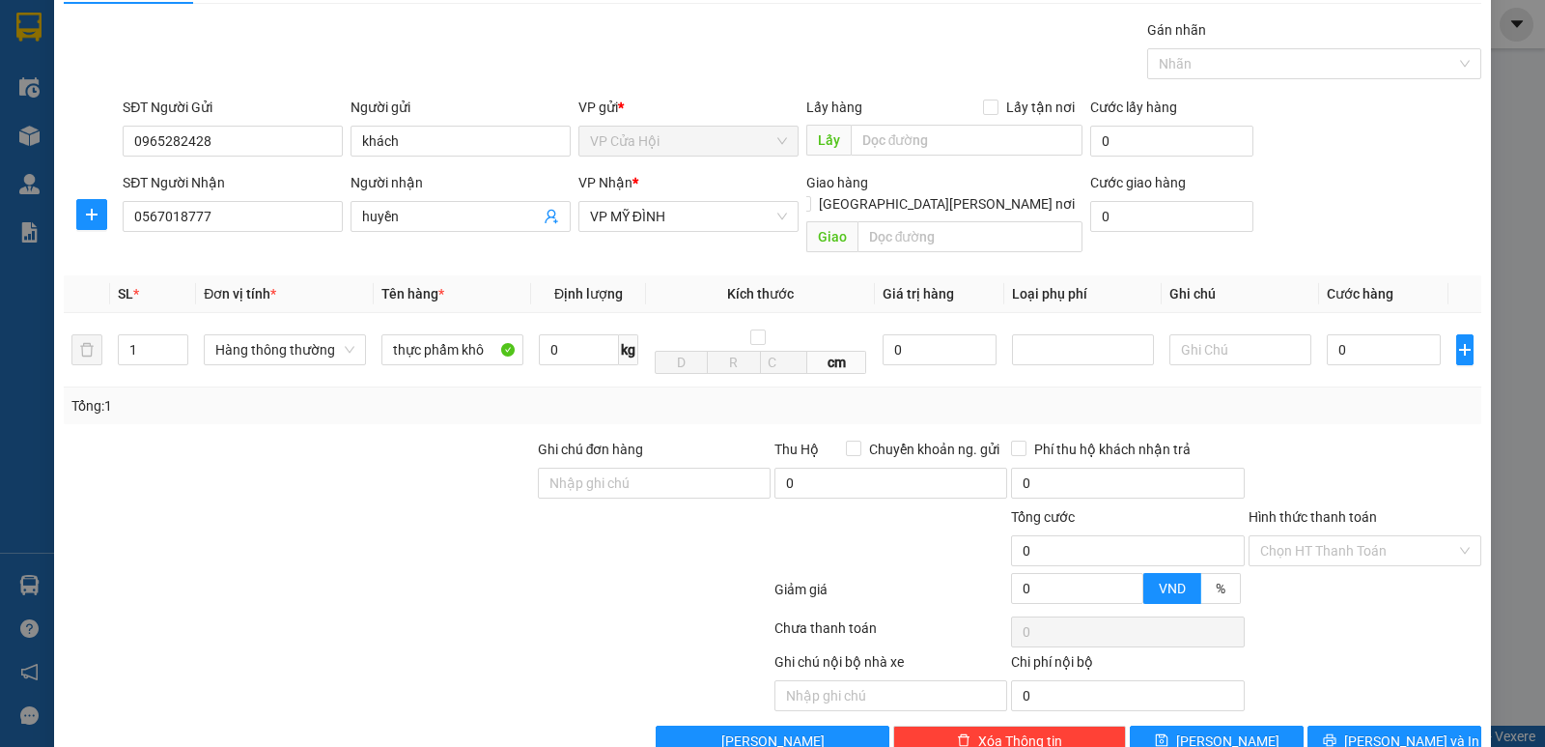
scroll to position [77, 0]
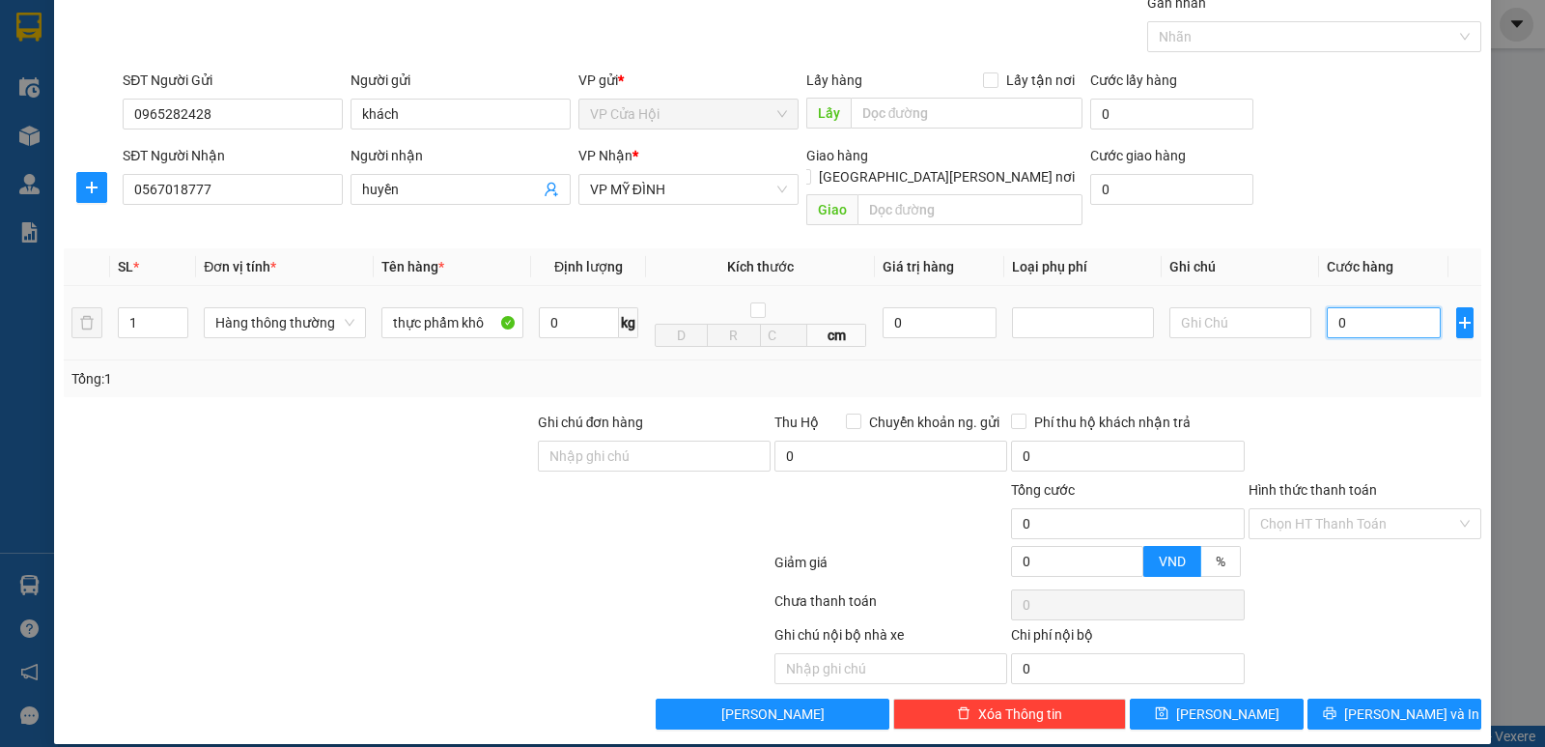
click at [1343, 307] on input "0" at bounding box center [1384, 322] width 114 height 31
type input "4"
type input "40"
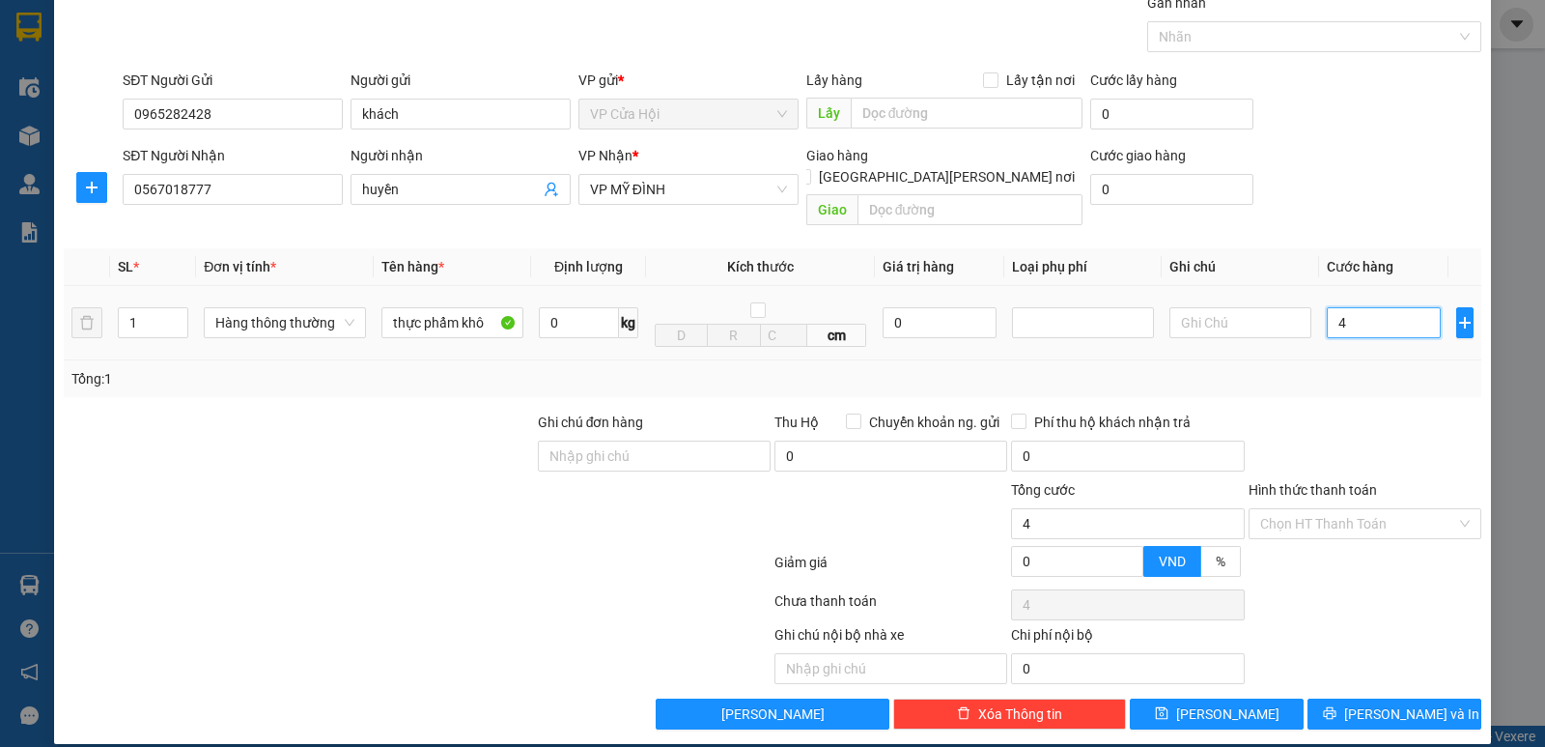
type input "40"
type input "40.000"
drag, startPoint x: 1357, startPoint y: 377, endPoint x: 1343, endPoint y: 472, distance: 96.6
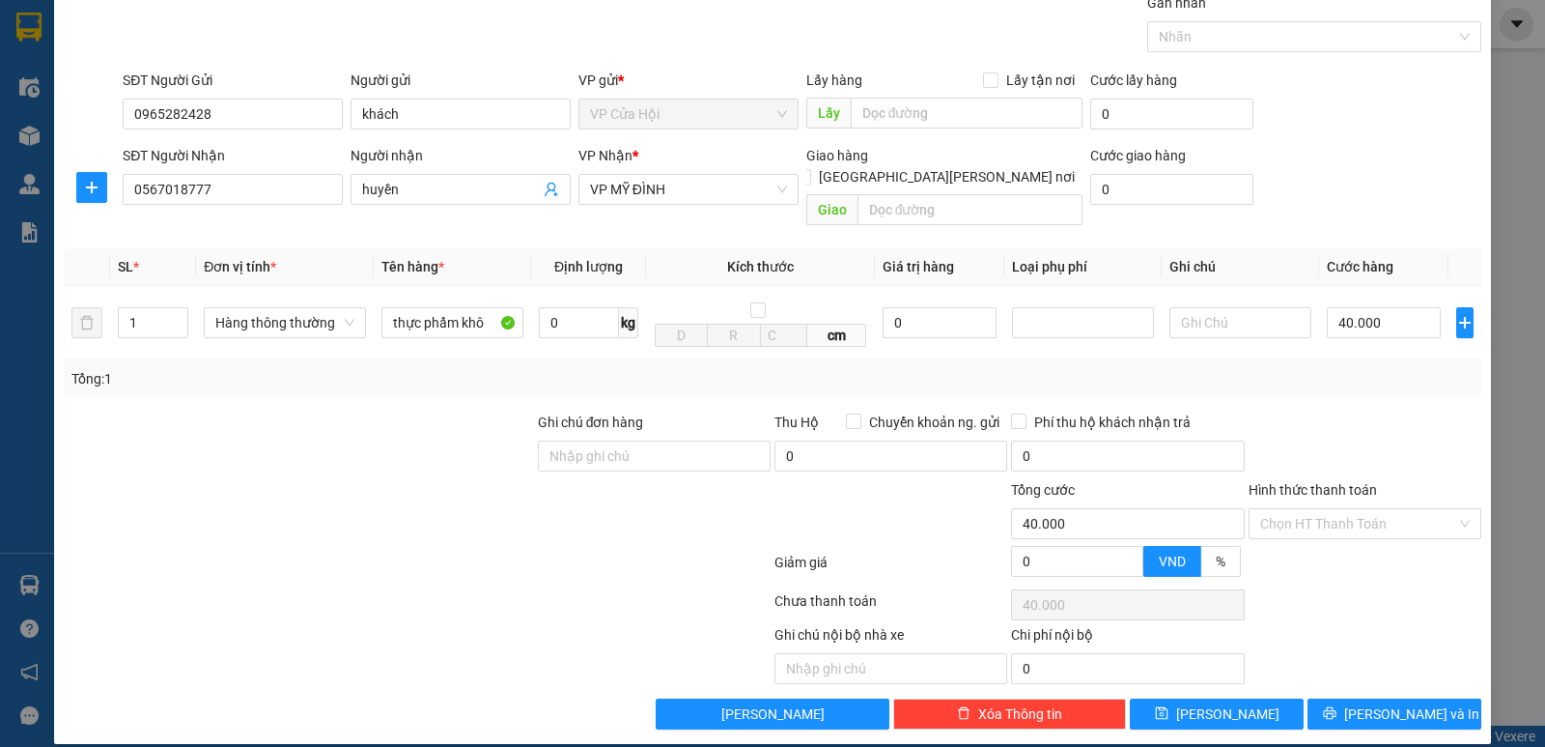
click at [1352, 418] on div "Transit Pickup Surcharge Ids Transit Deliver Surcharge Ids Transit Deliver Surc…" at bounding box center [773, 360] width 1418 height 737
drag, startPoint x: 886, startPoint y: 493, endPoint x: 1065, endPoint y: 492, distance: 179.6
click at [889, 492] on div at bounding box center [891, 513] width 237 height 68
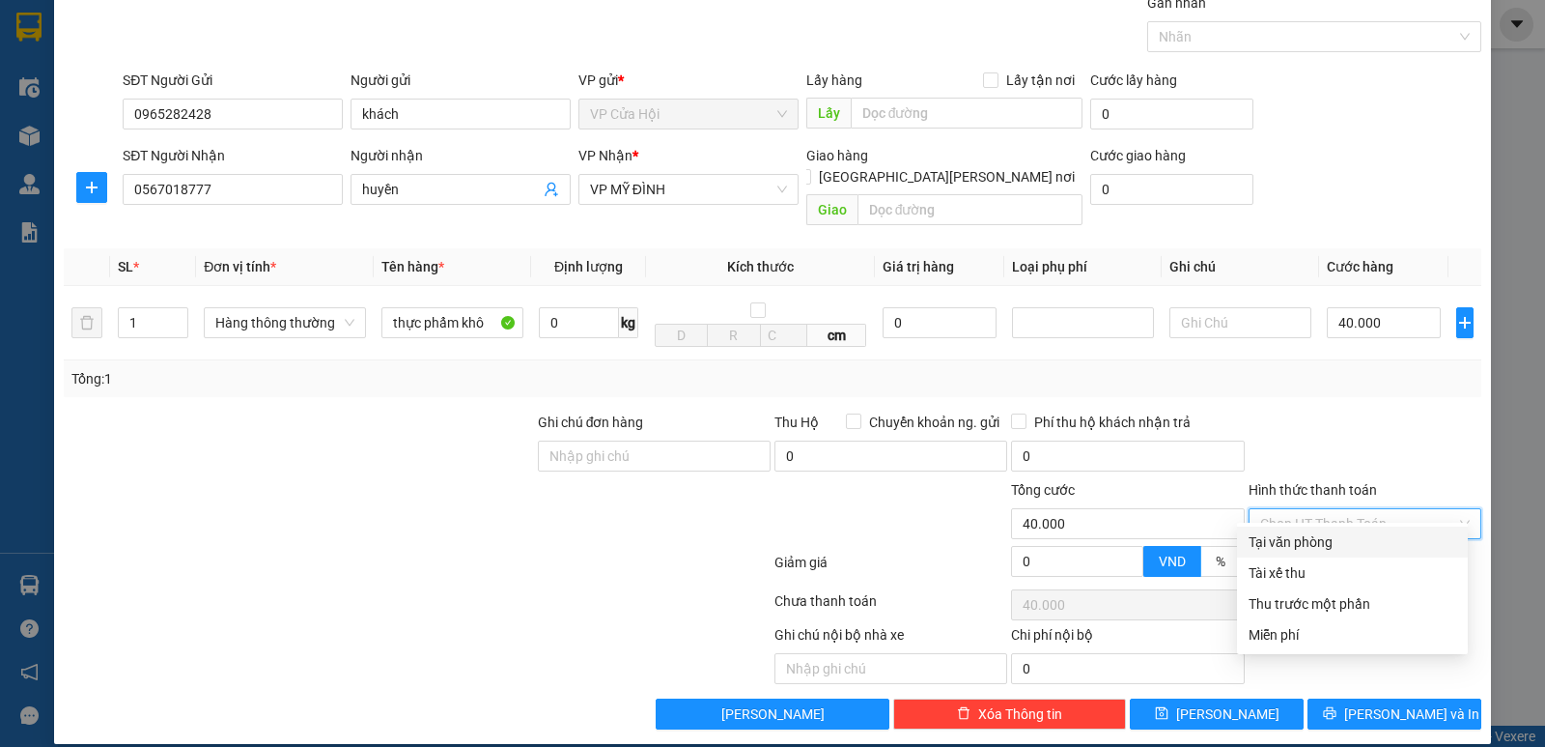
click at [1365, 509] on input "Hình thức thanh toán" at bounding box center [1358, 523] width 196 height 29
click at [1335, 545] on div "Tại văn phòng" at bounding box center [1353, 541] width 208 height 21
type input "0"
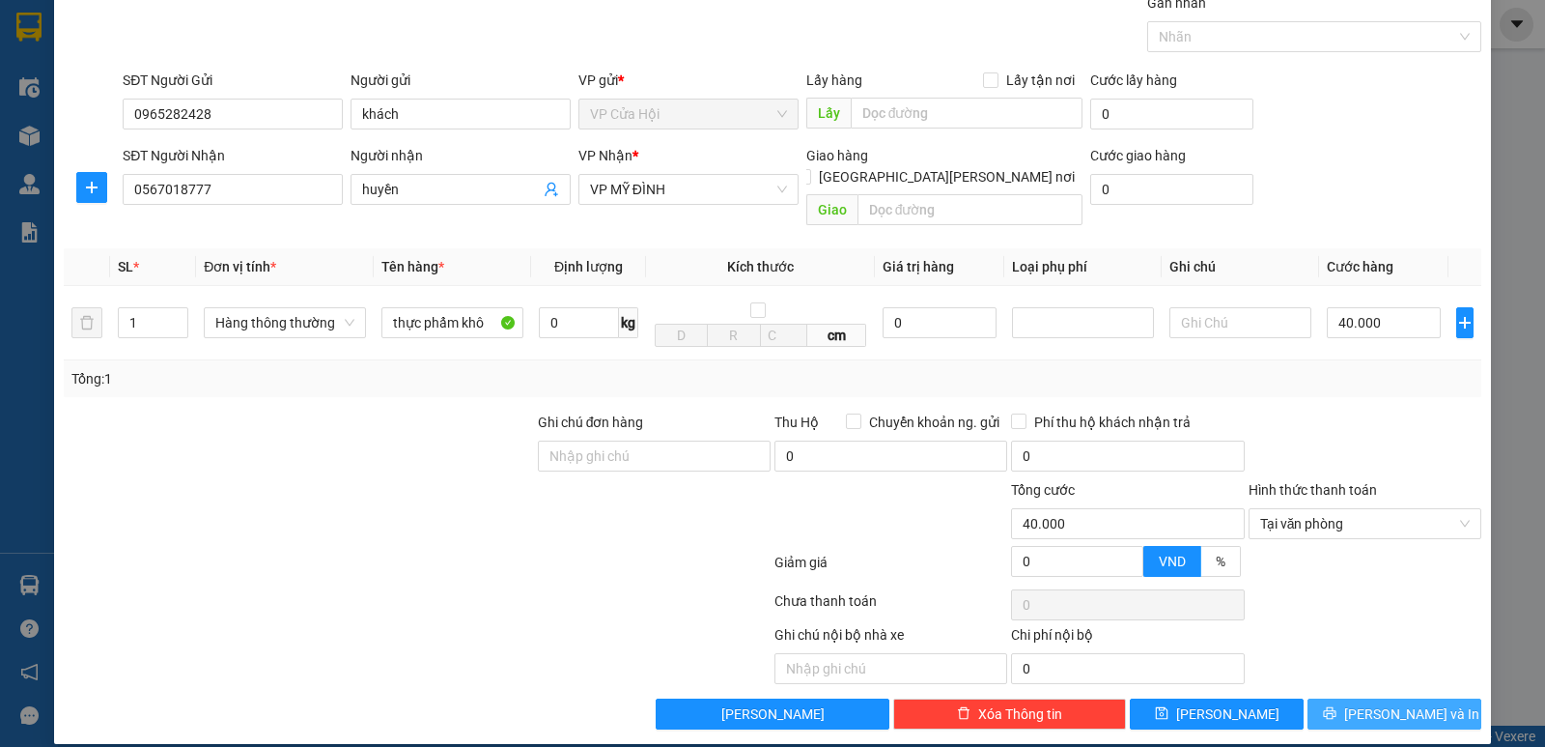
click at [1341, 698] on button "[PERSON_NAME] và In" at bounding box center [1395, 713] width 174 height 31
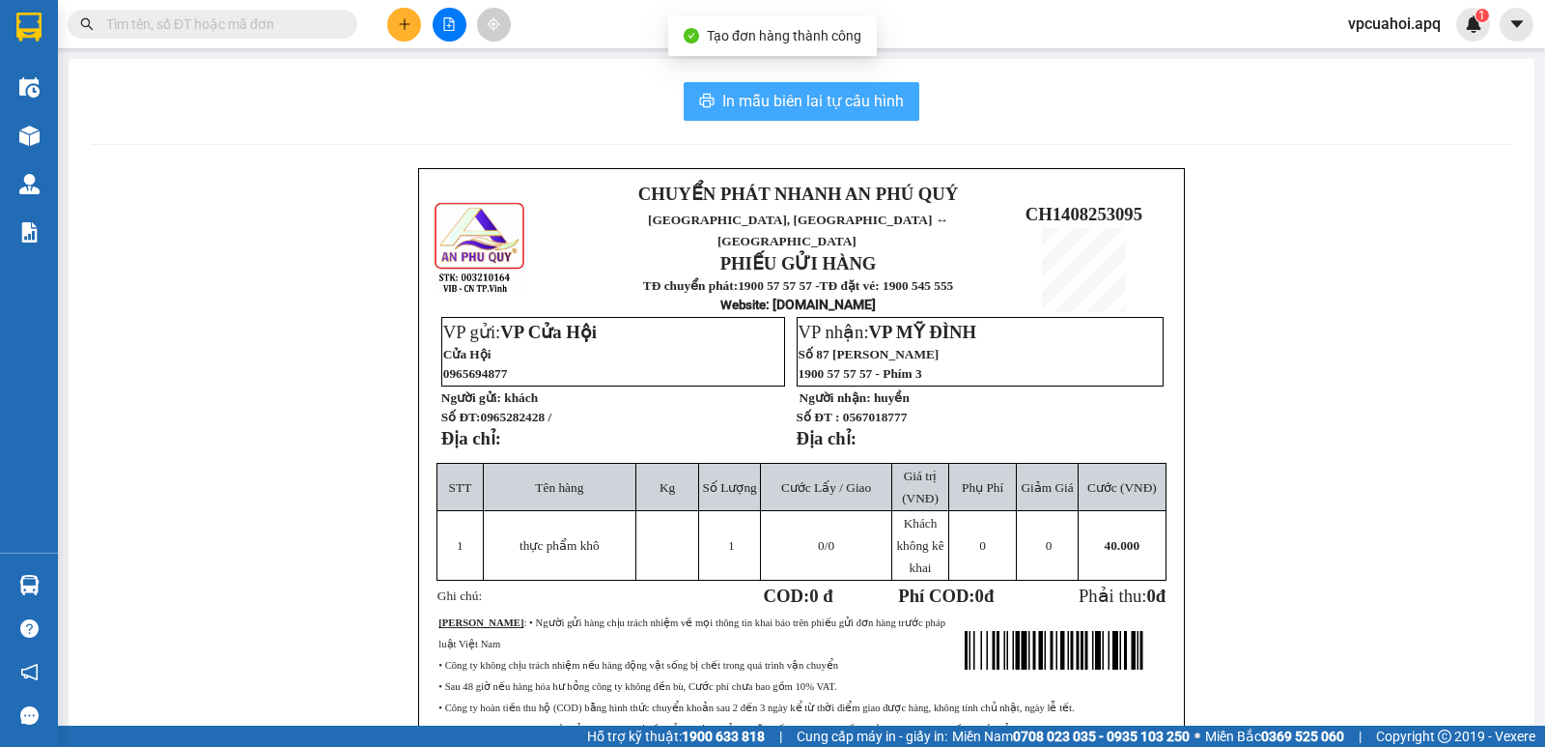
click at [786, 101] on span "In mẫu biên lai tự cấu hình" at bounding box center [813, 101] width 182 height 24
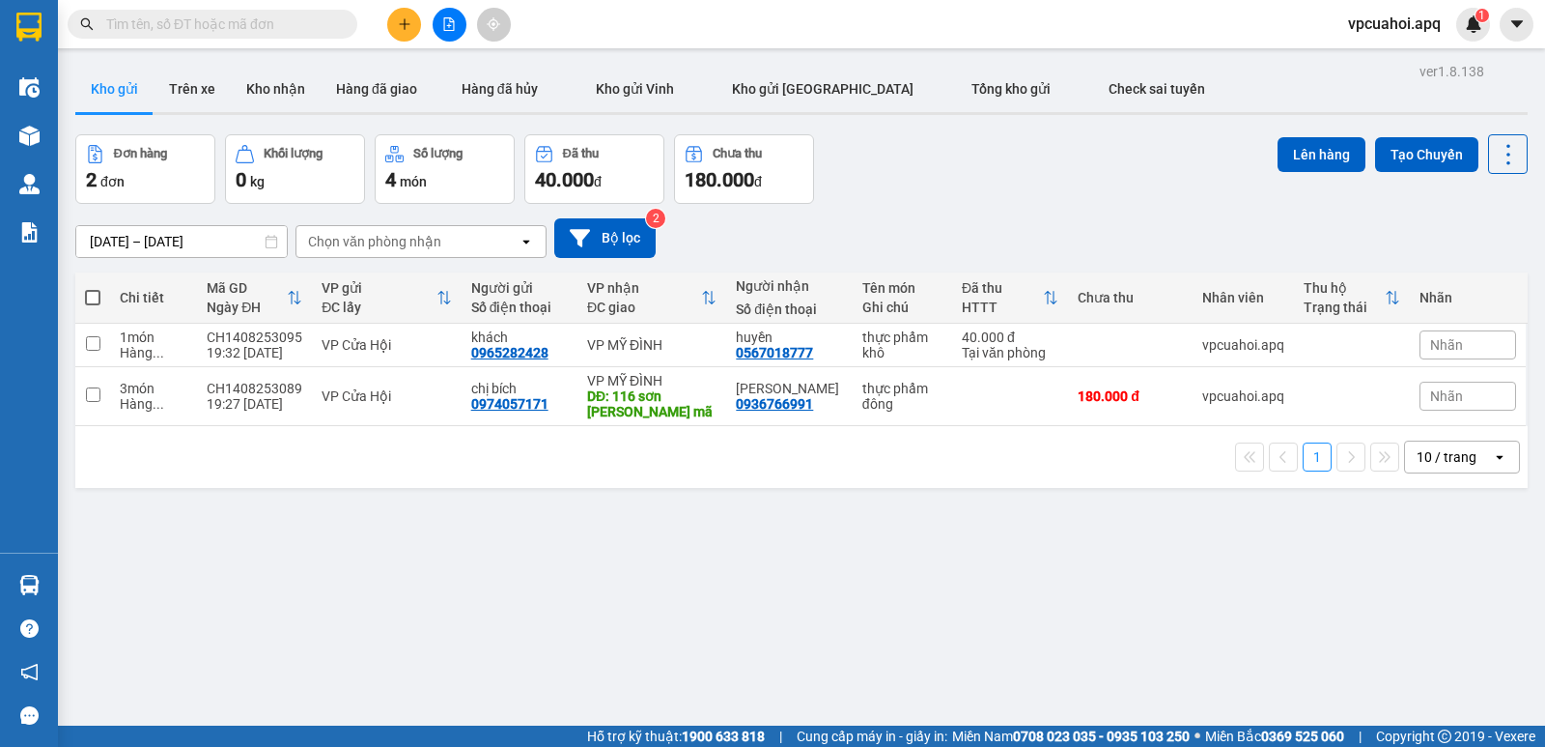
click at [151, 23] on input "text" at bounding box center [220, 24] width 228 height 21
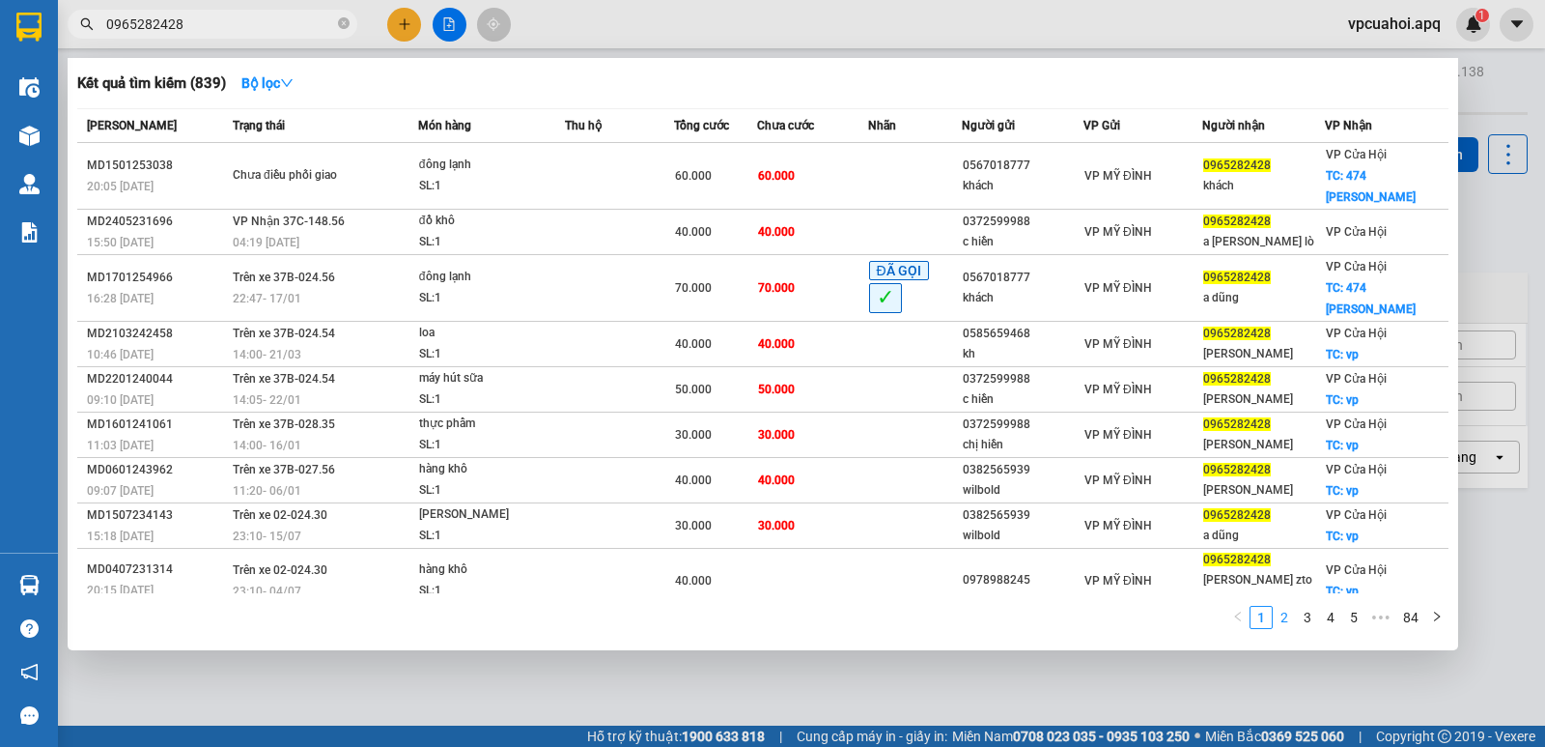
click at [1289, 623] on link "2" at bounding box center [1284, 617] width 21 height 21
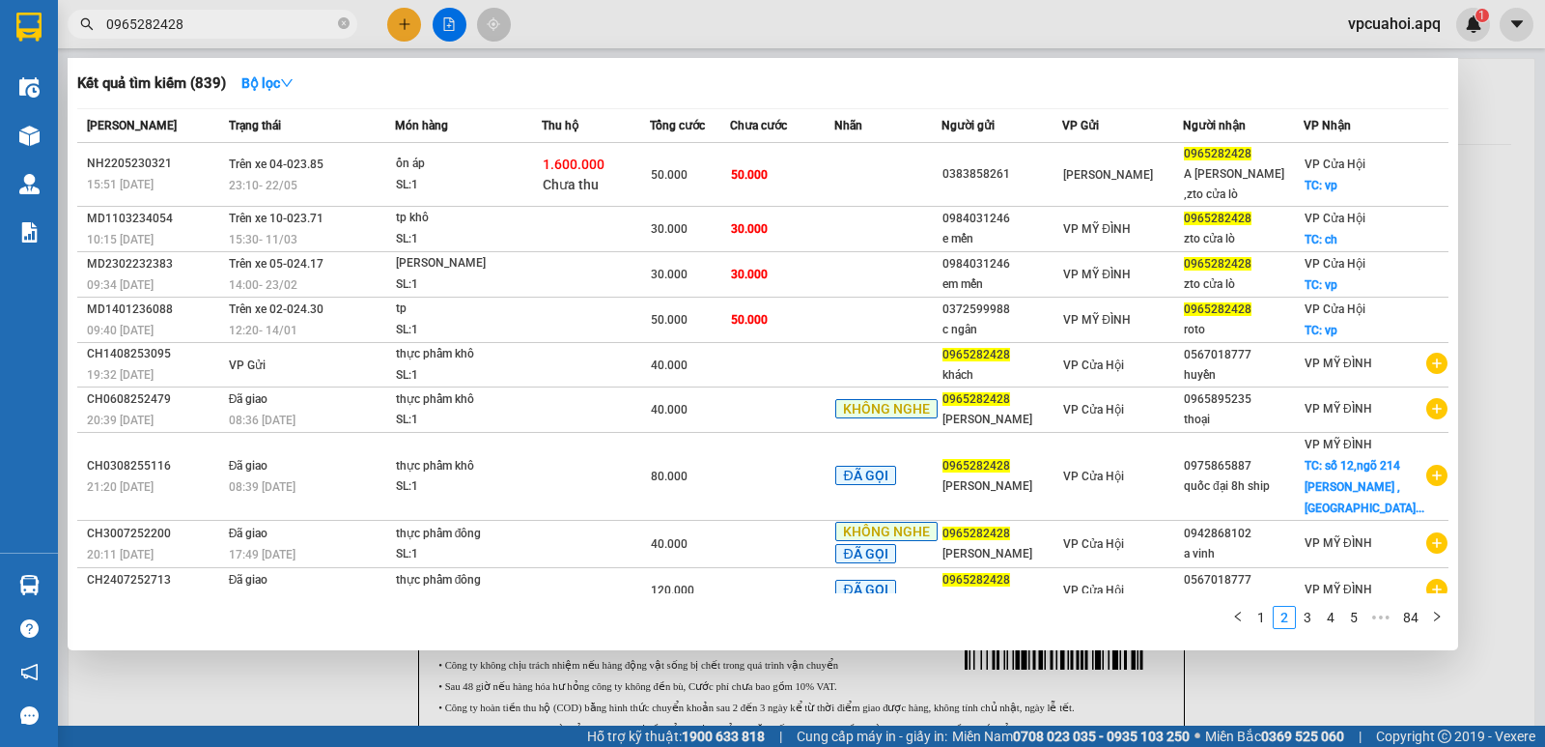
click at [218, 28] on input "0965282428" at bounding box center [220, 24] width 228 height 21
type input "0"
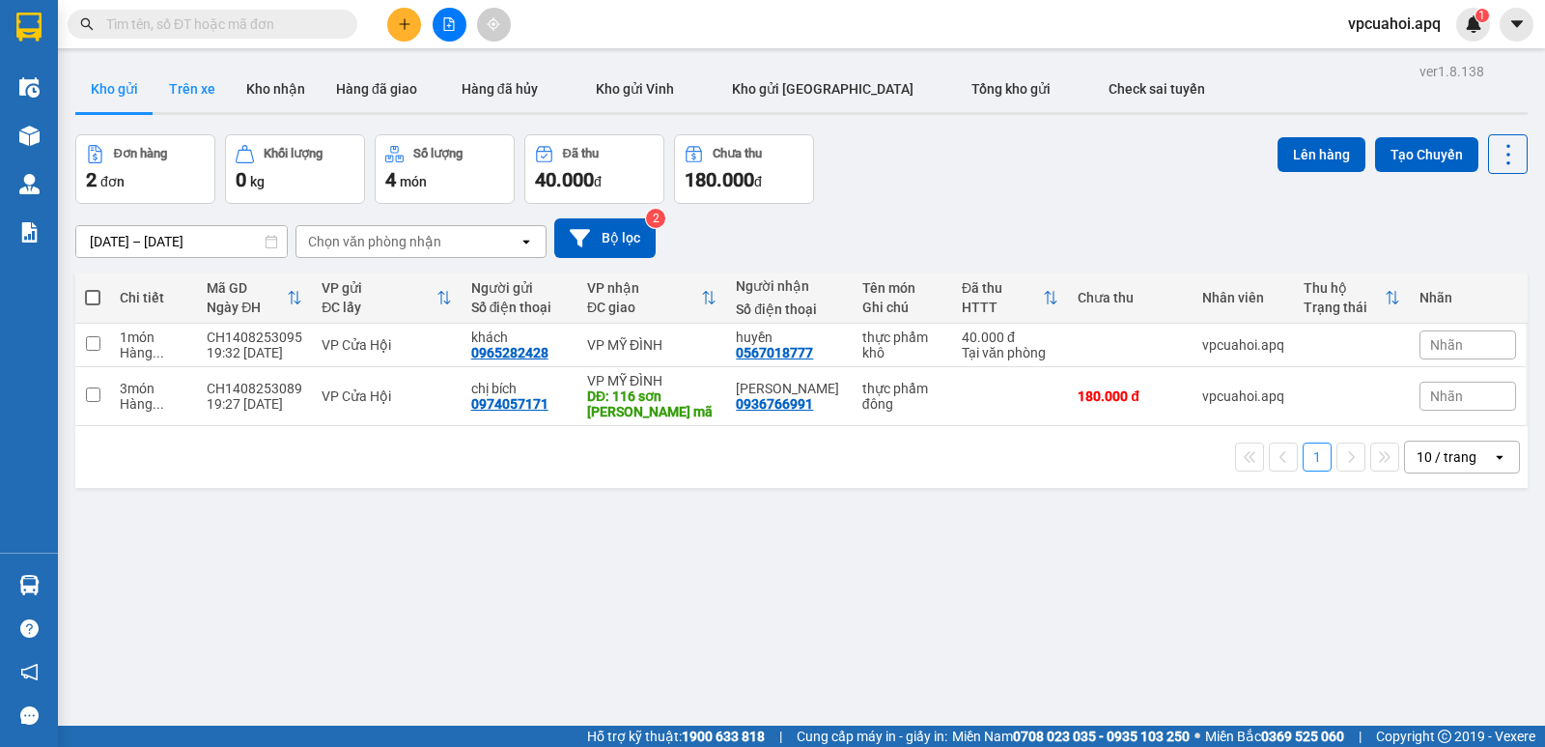
click at [184, 92] on button "Trên xe" at bounding box center [192, 89] width 77 height 46
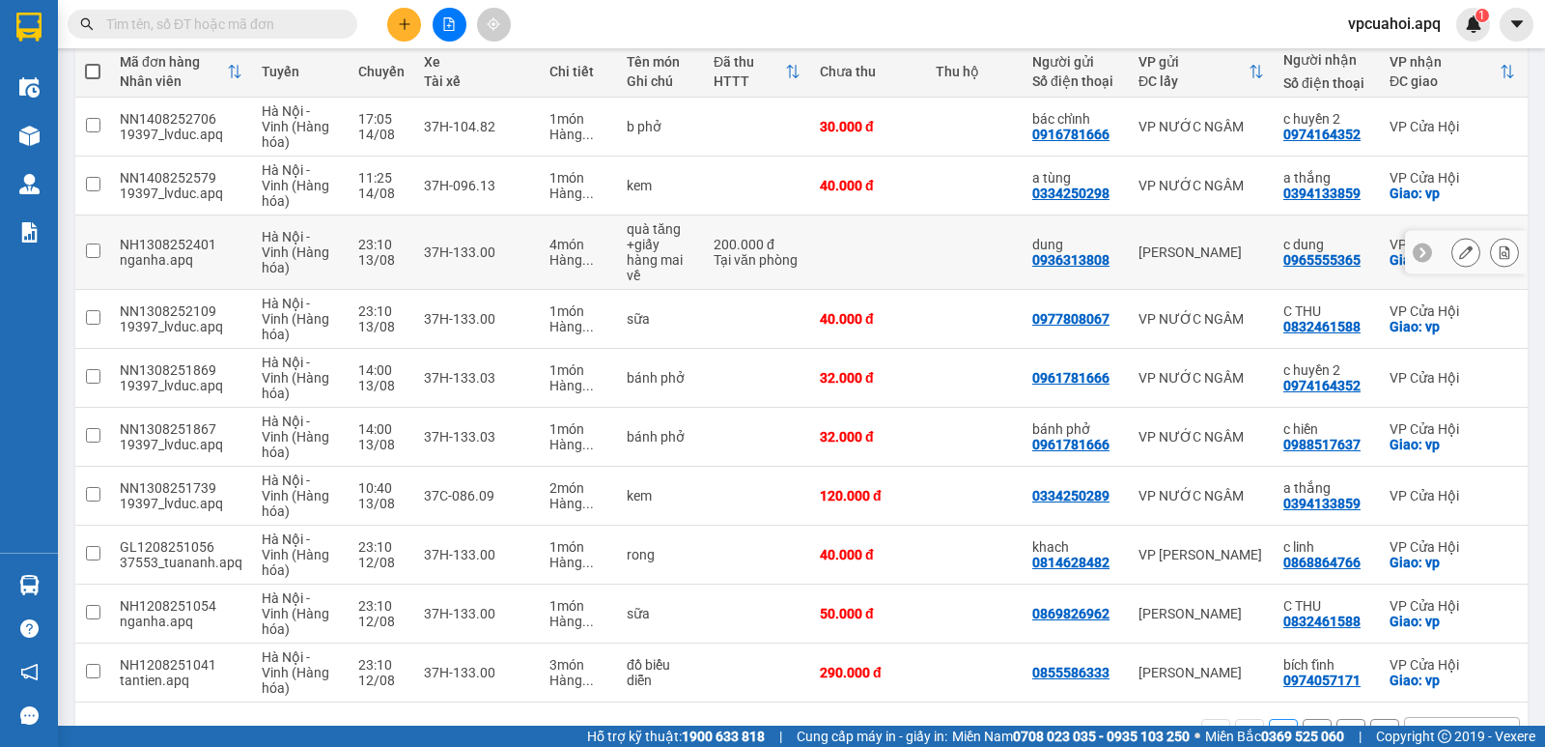
scroll to position [193, 0]
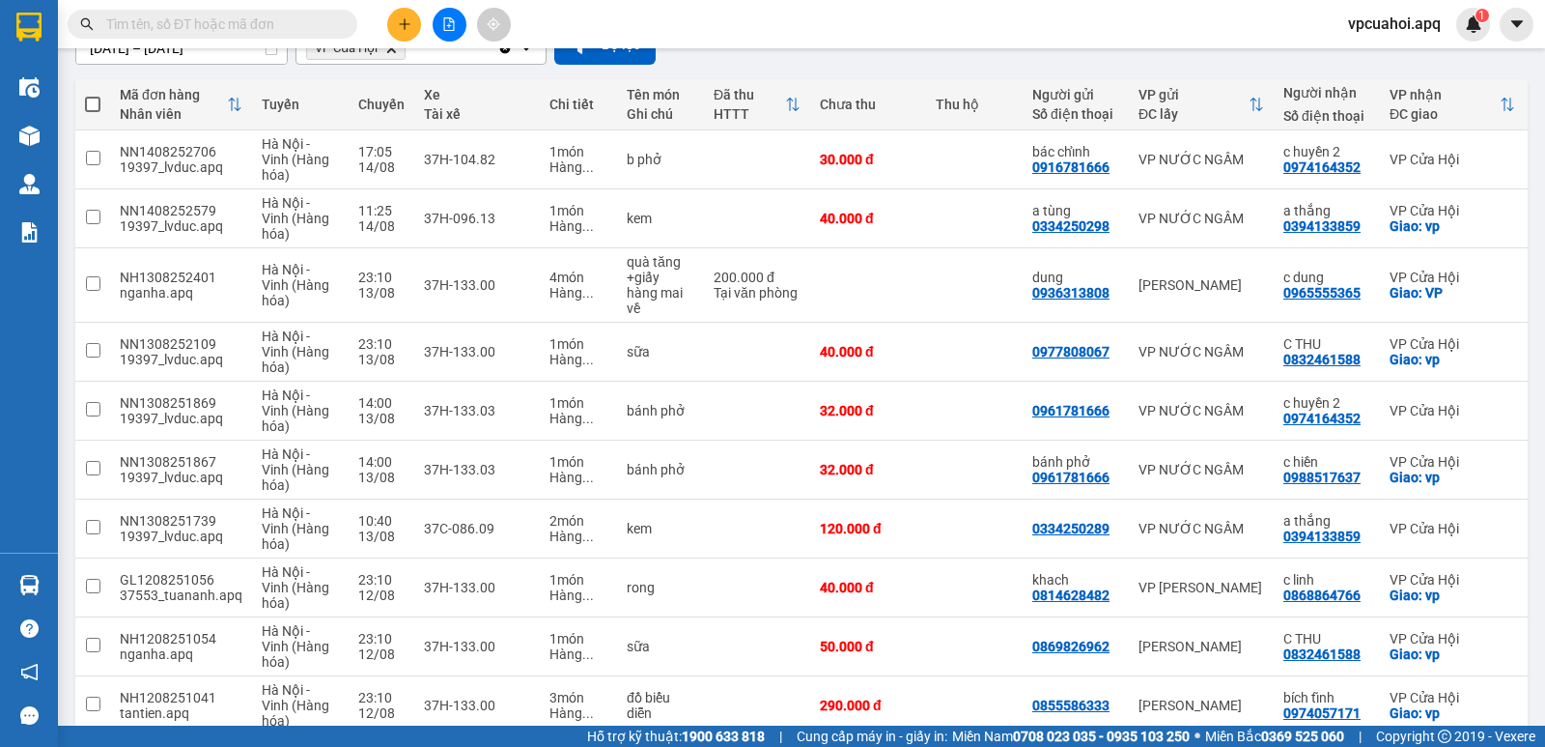
click at [239, 26] on input "text" at bounding box center [220, 24] width 228 height 21
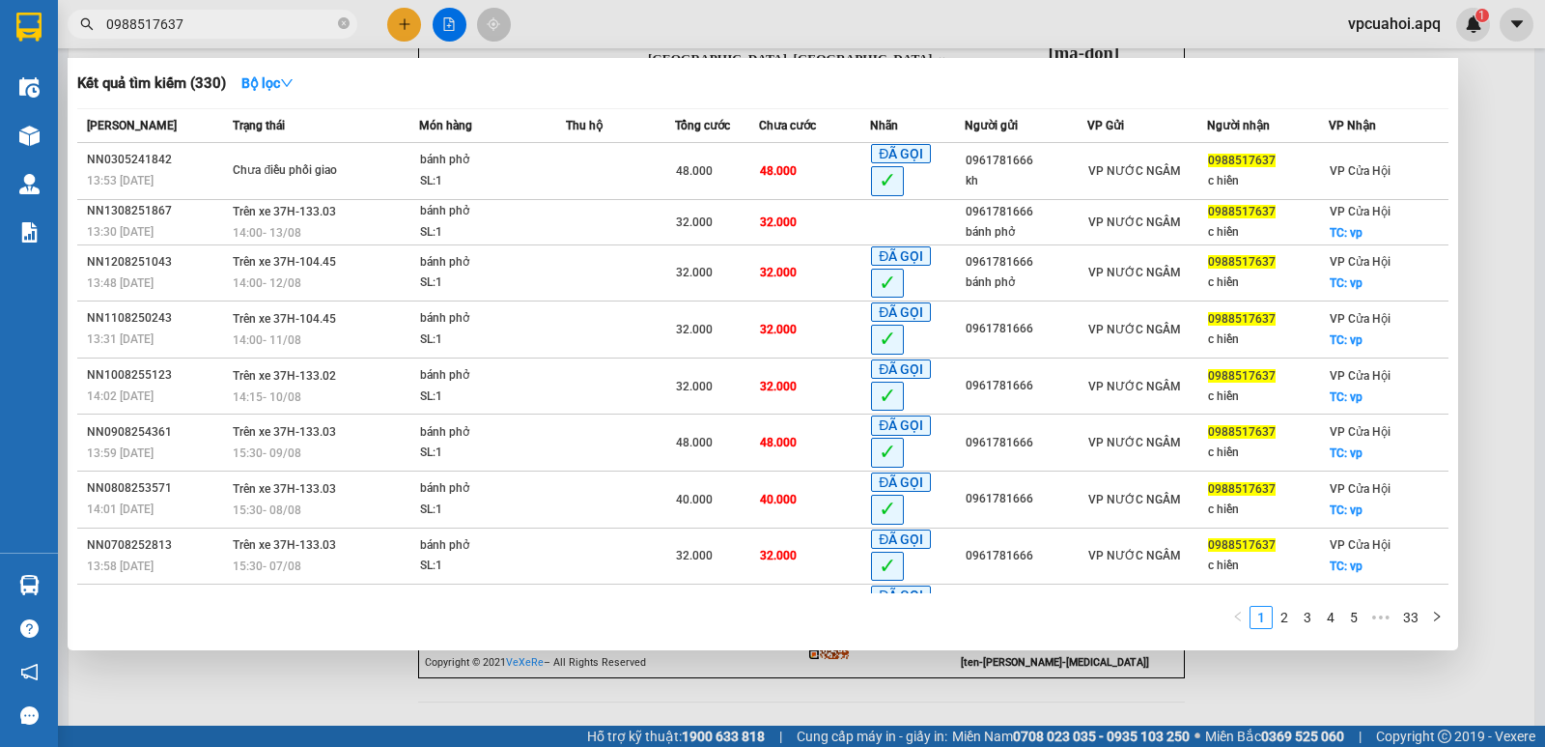
scroll to position [155, 0]
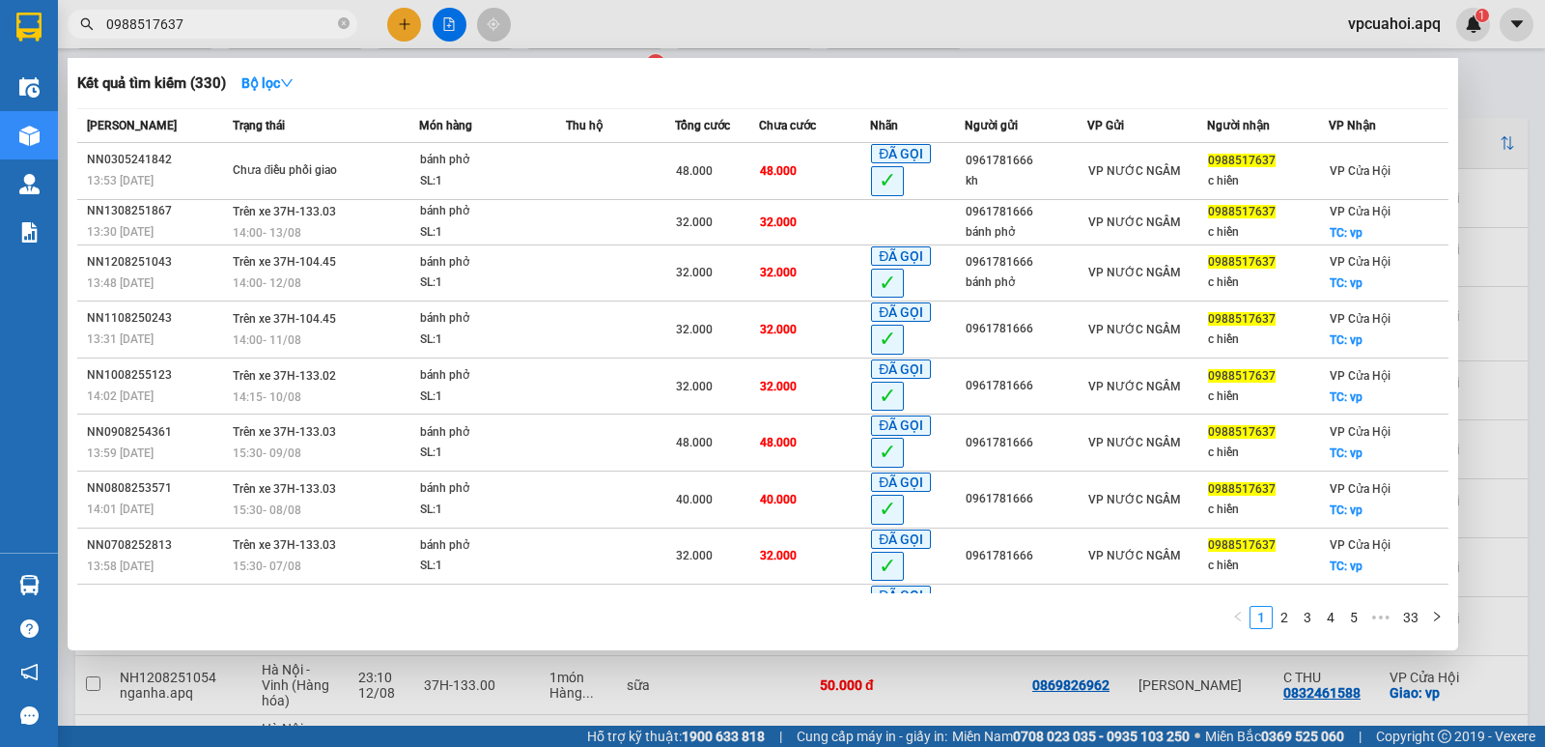
click at [188, 19] on input "0988517637" at bounding box center [220, 24] width 228 height 21
type input "0"
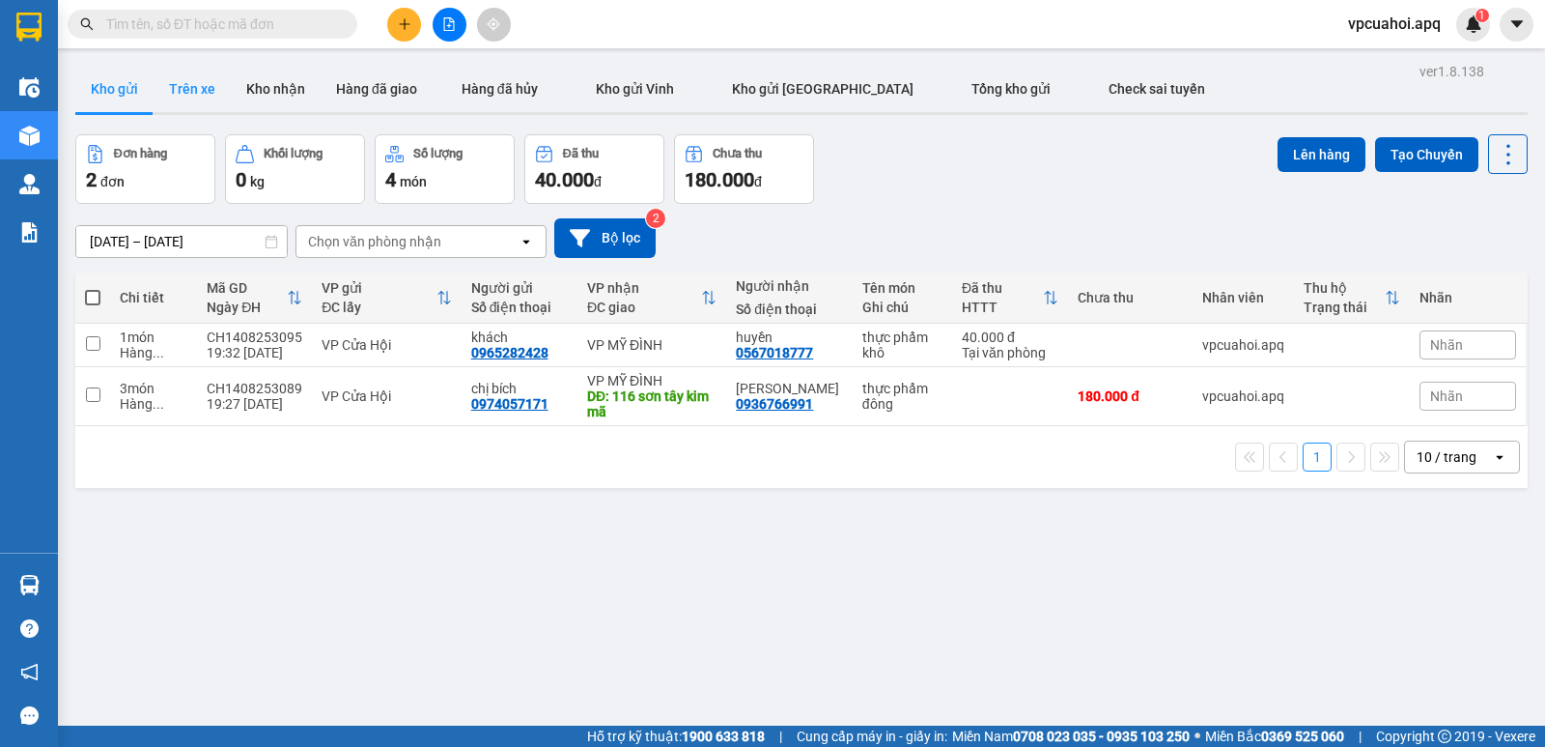
click at [189, 90] on button "Trên xe" at bounding box center [192, 89] width 77 height 46
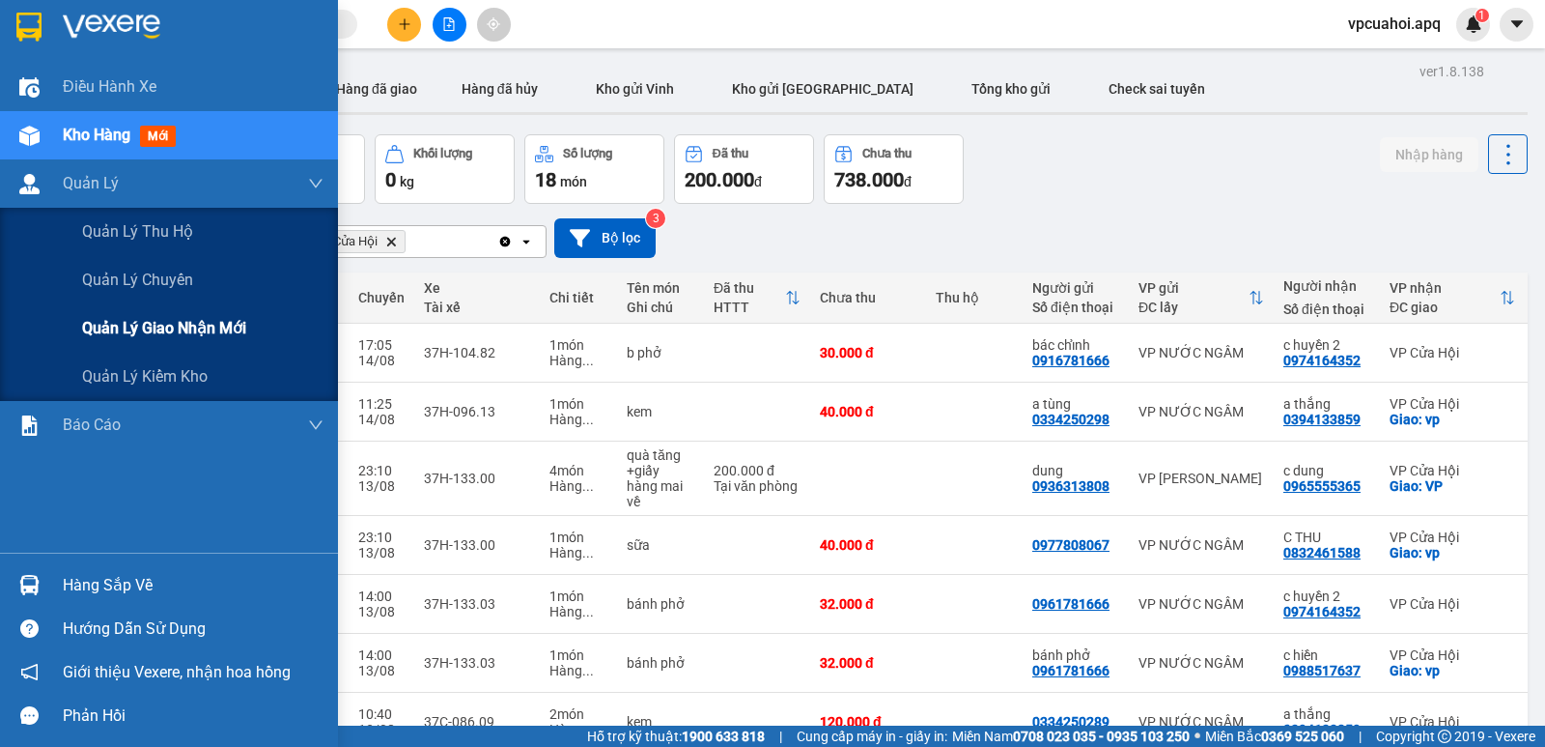
click at [0, 319] on div "Quản lý giao nhận mới" at bounding box center [169, 328] width 338 height 48
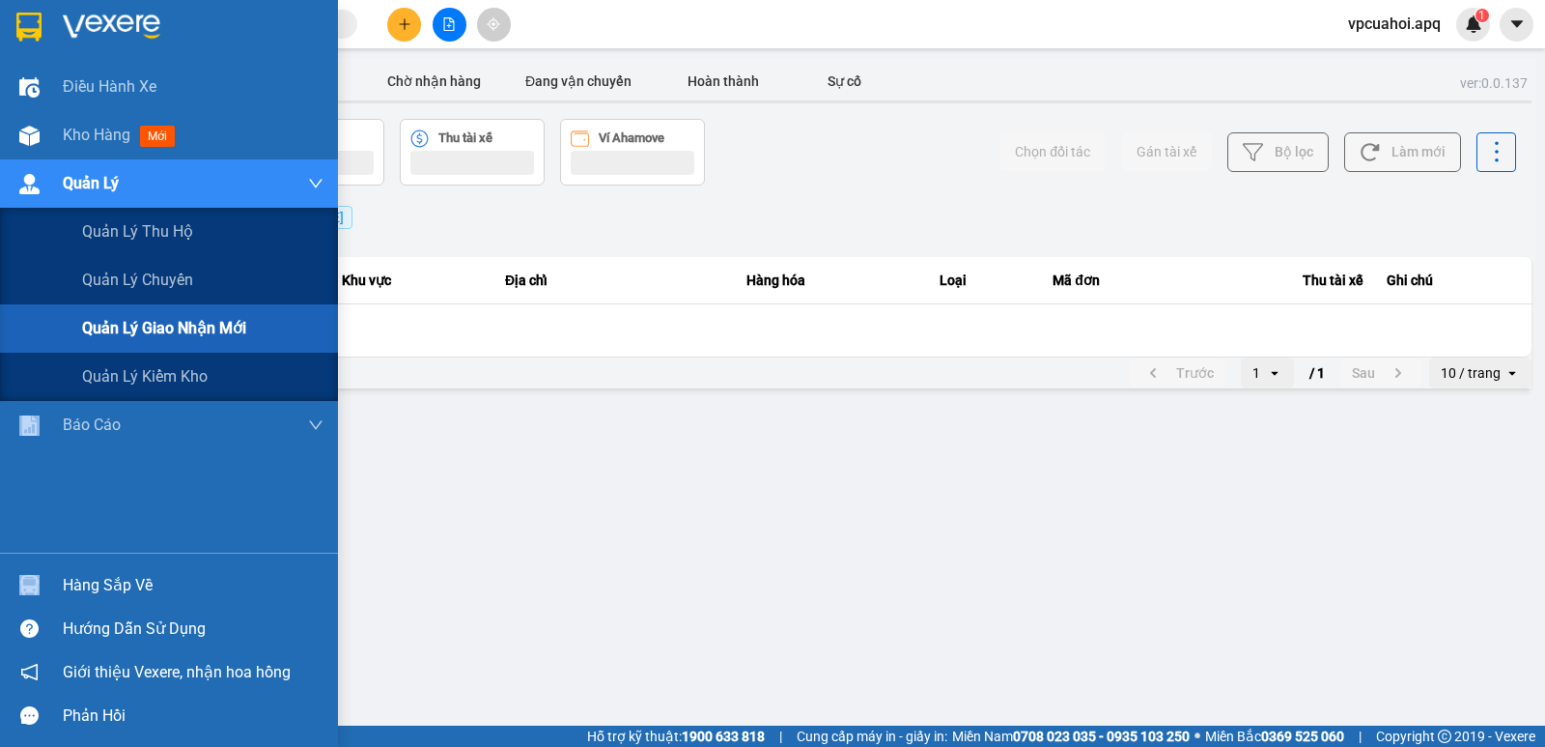
drag, startPoint x: 0, startPoint y: 319, endPoint x: 0, endPoint y: 329, distance: 10.6
click at [0, 329] on div "Quản lý giao nhận mới" at bounding box center [169, 328] width 338 height 48
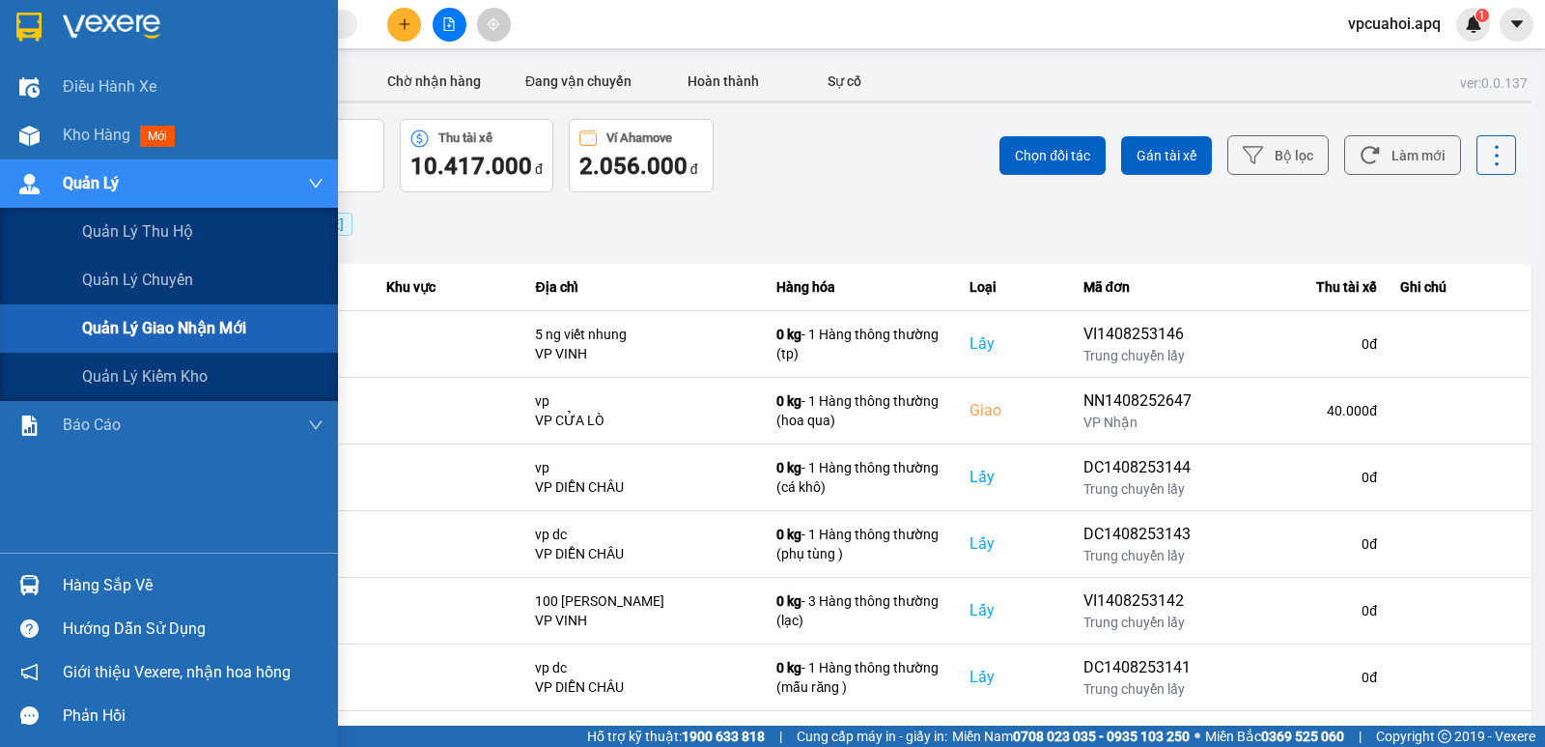
click at [0, 319] on div "Quản lý giao nhận mới" at bounding box center [169, 328] width 338 height 48
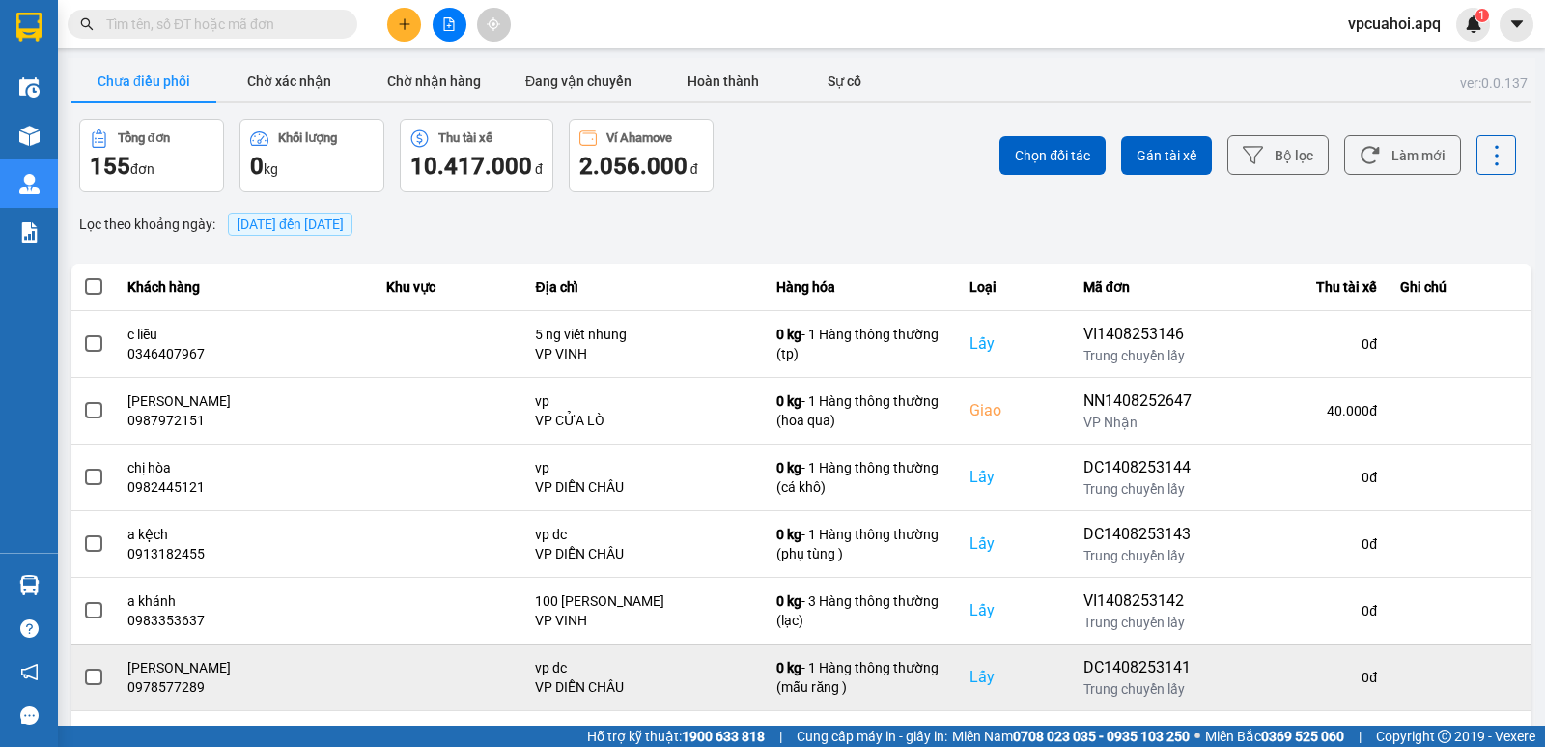
click at [288, 706] on td "hoàng vũ 0978577289" at bounding box center [246, 676] width 260 height 67
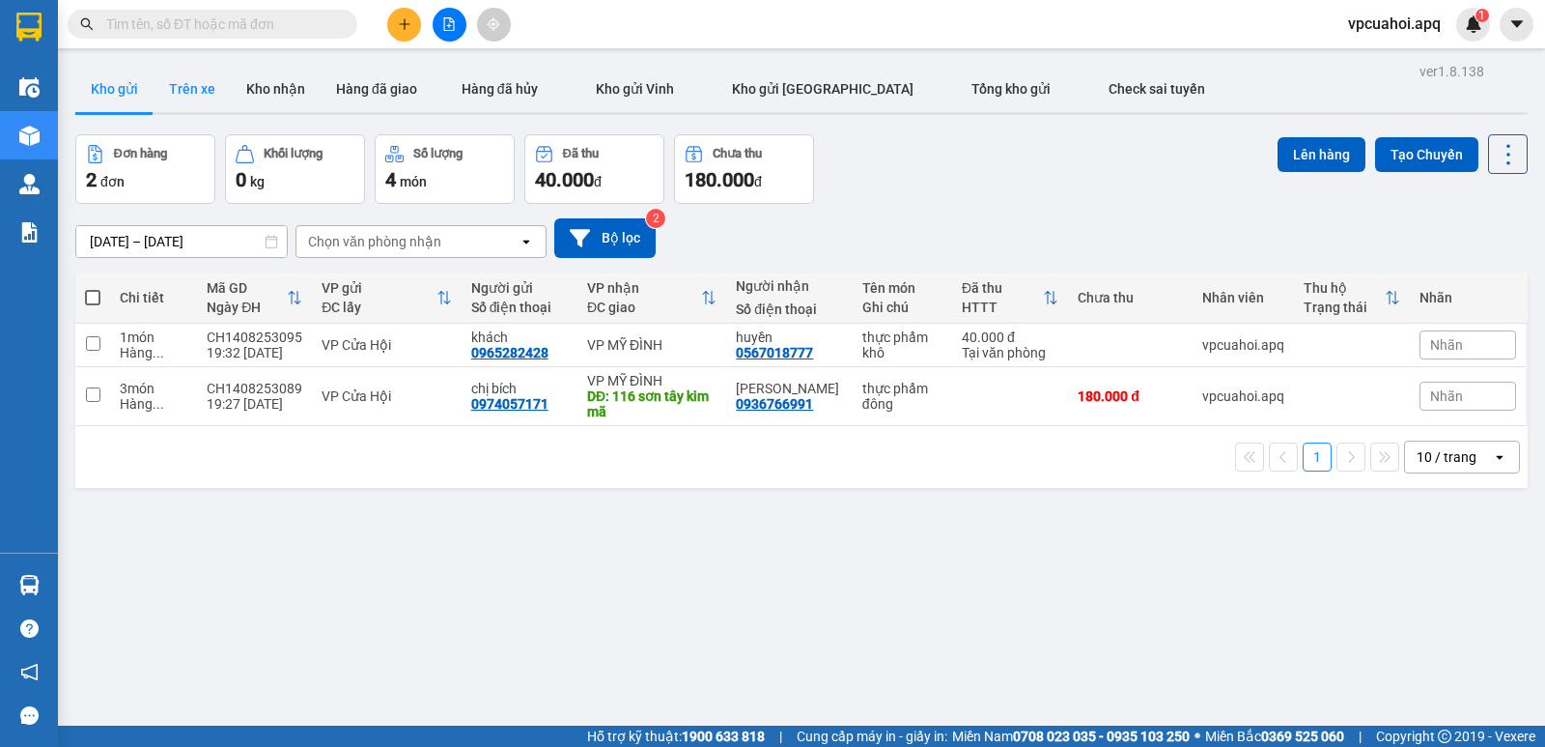
click at [205, 90] on button "Trên xe" at bounding box center [192, 89] width 77 height 46
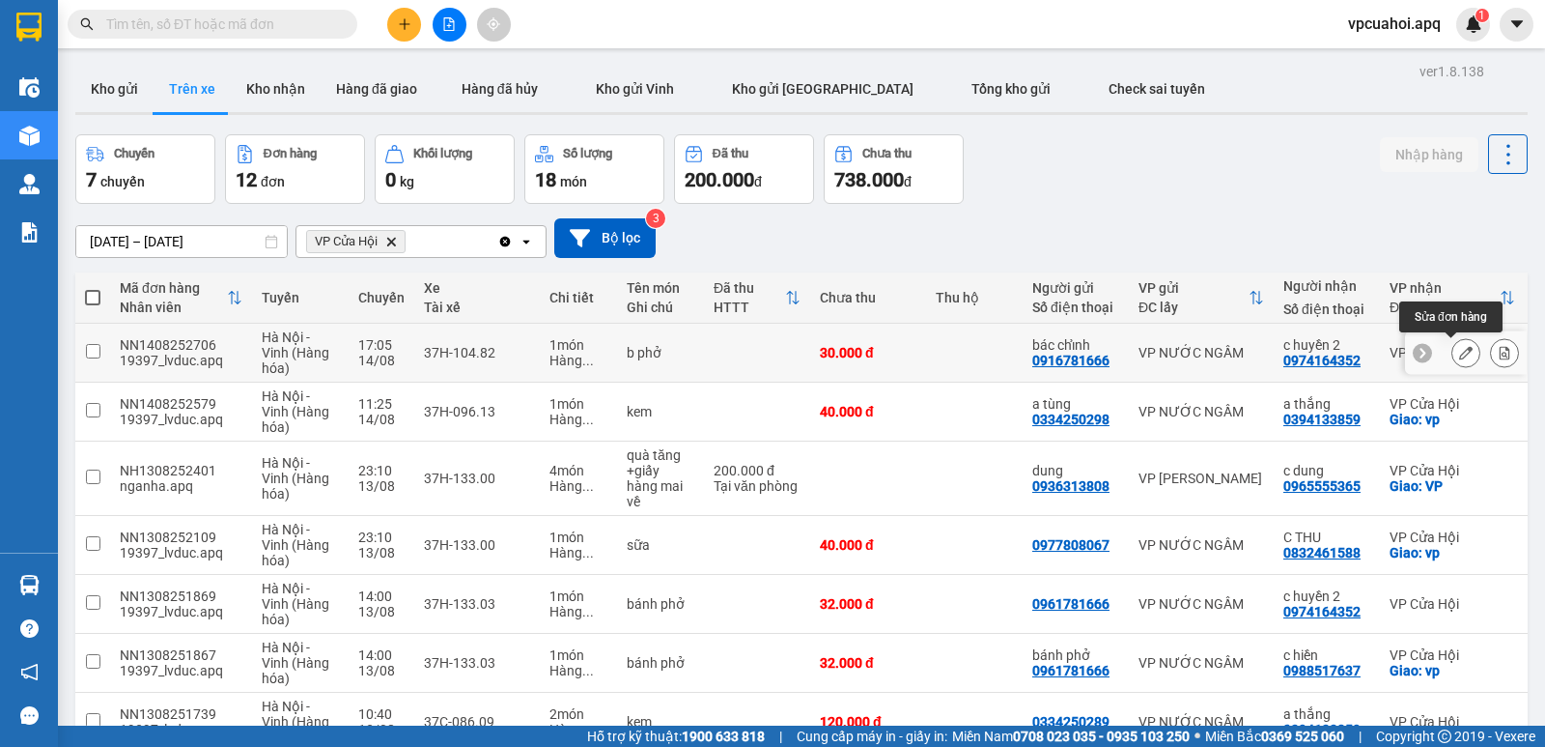
click at [1453, 351] on button at bounding box center [1466, 353] width 27 height 34
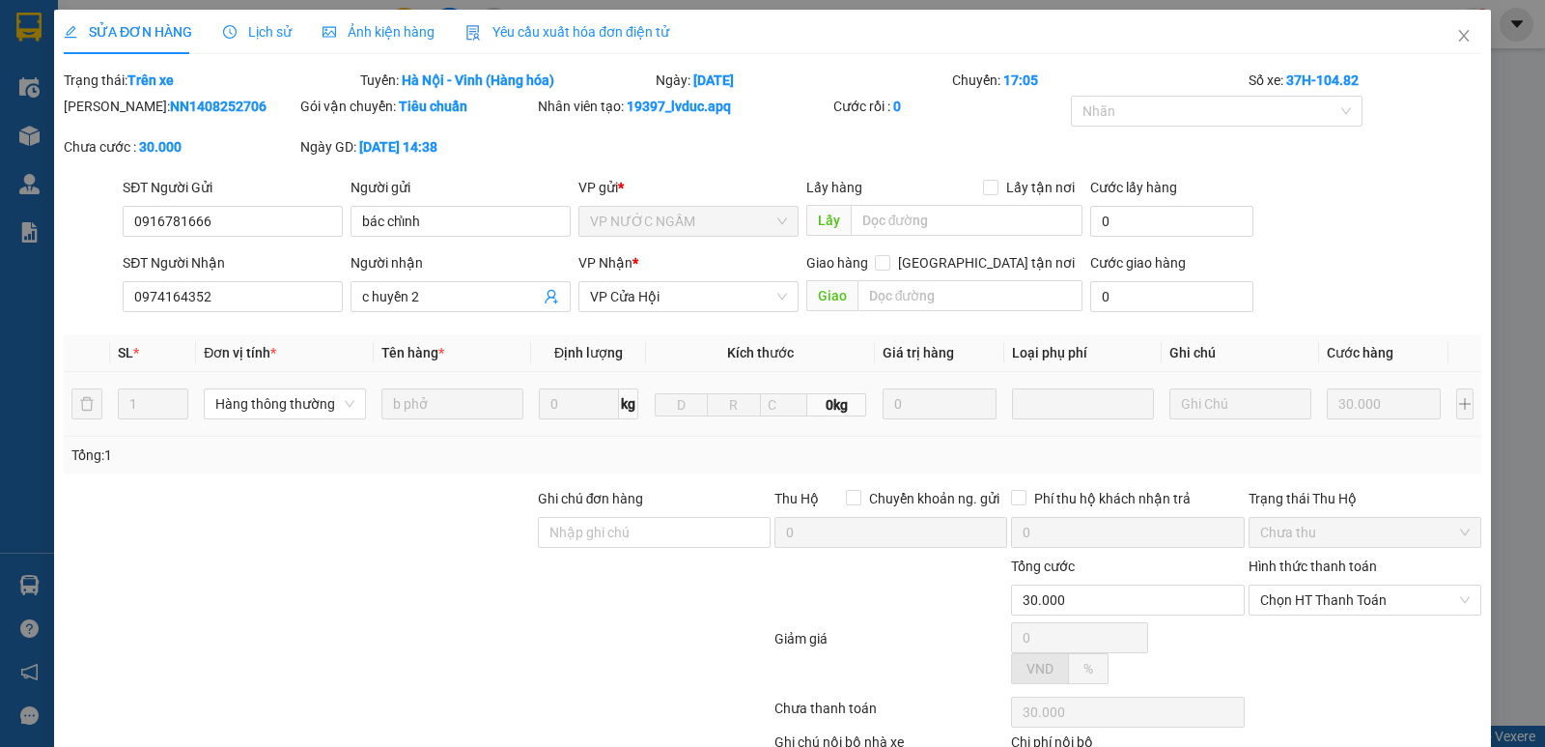
type input "0916781666"
type input "bác chỉnh"
type input "0974164352"
type input "c huyền 2"
type input "30.000"
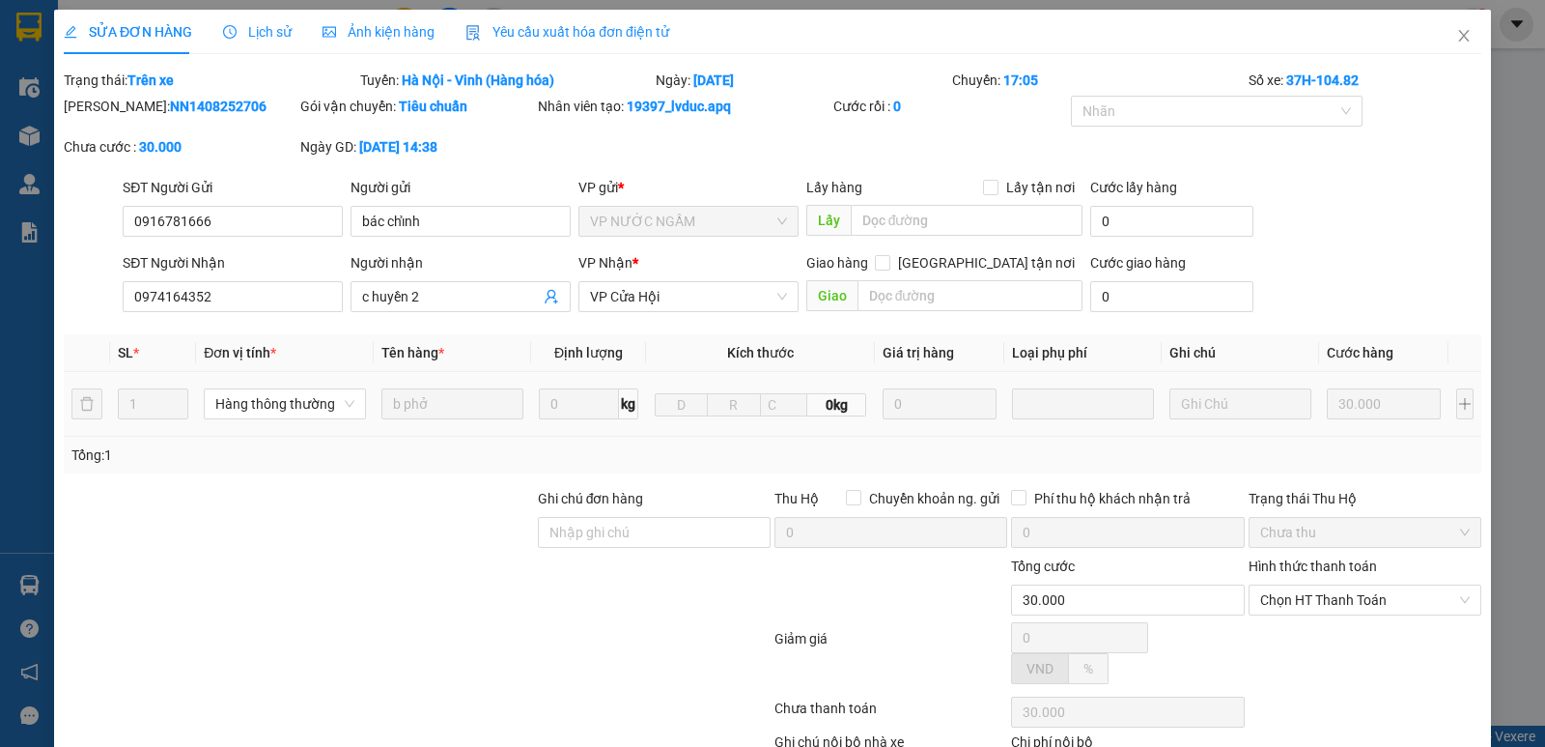
type input "30.000"
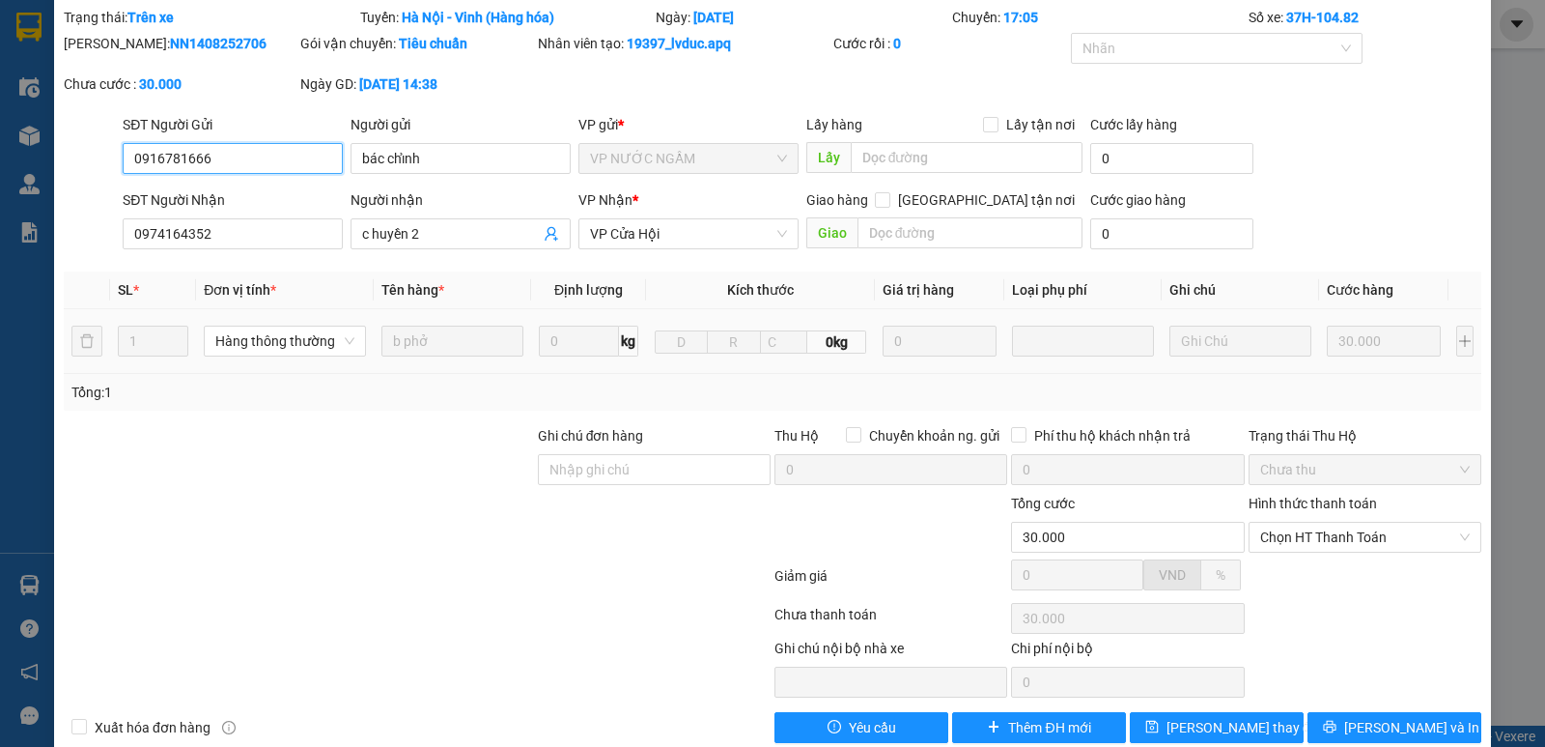
scroll to position [97, 0]
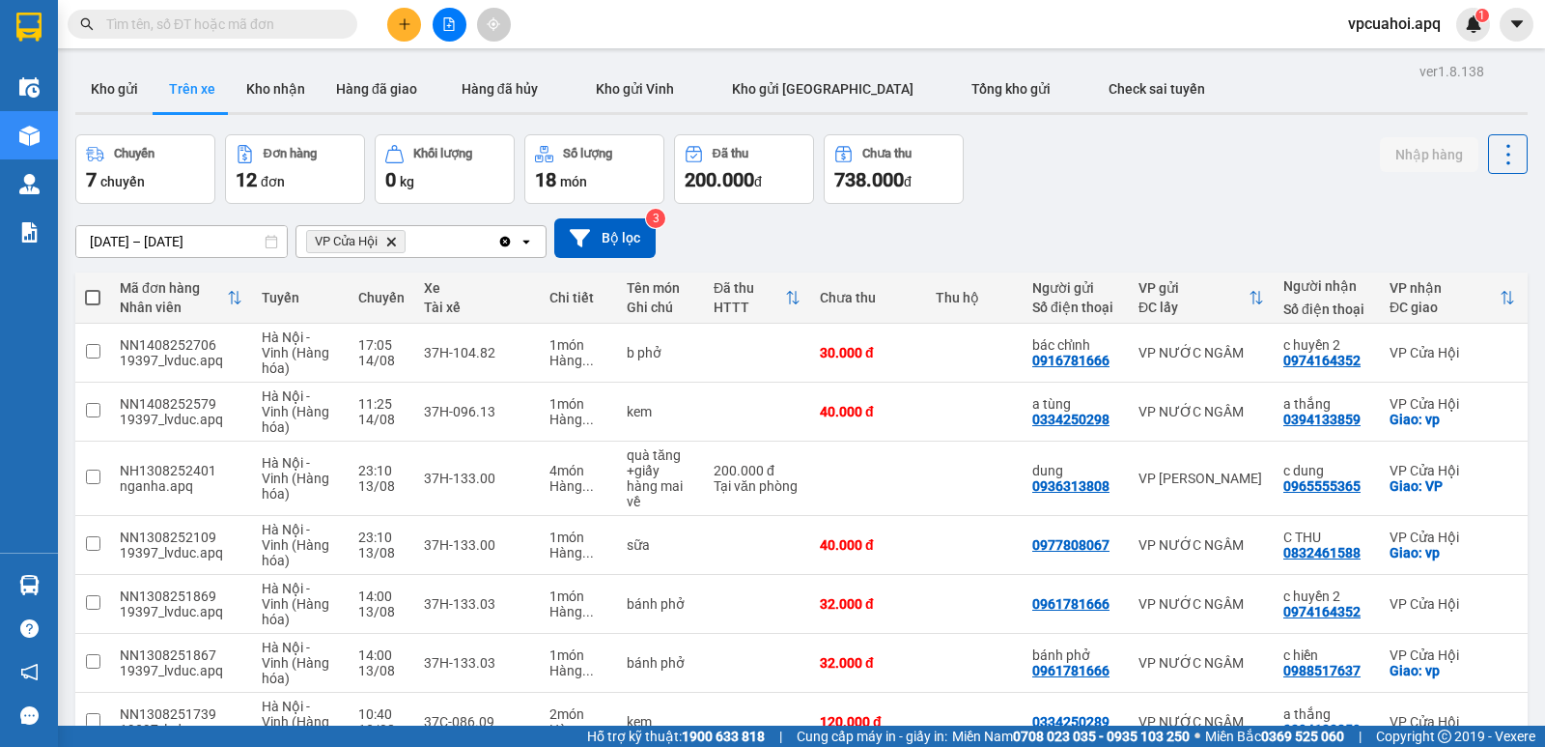
click at [392, 239] on icon "Delete" at bounding box center [391, 242] width 12 height 12
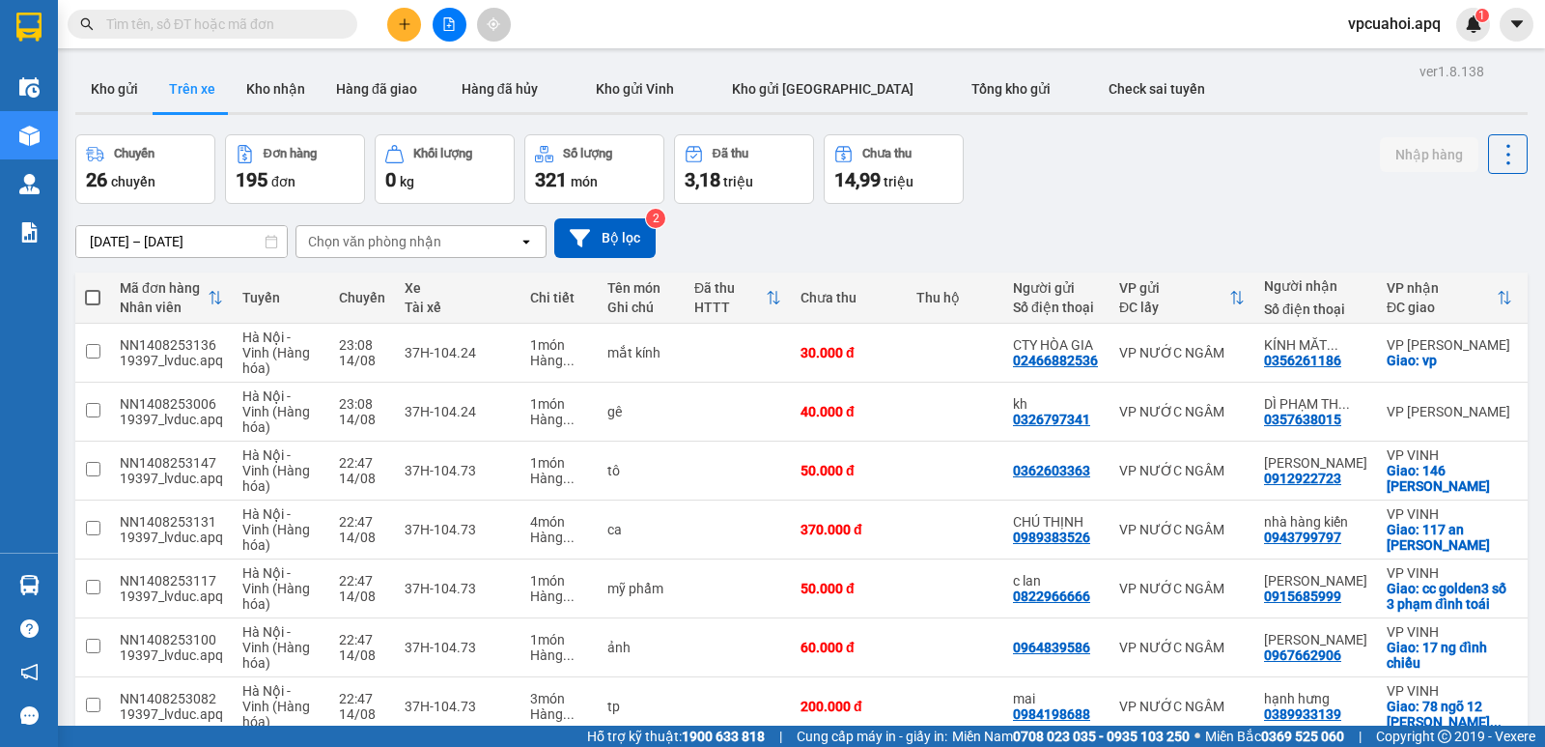
click at [468, 245] on div "Chọn văn phòng nhận" at bounding box center [407, 241] width 222 height 31
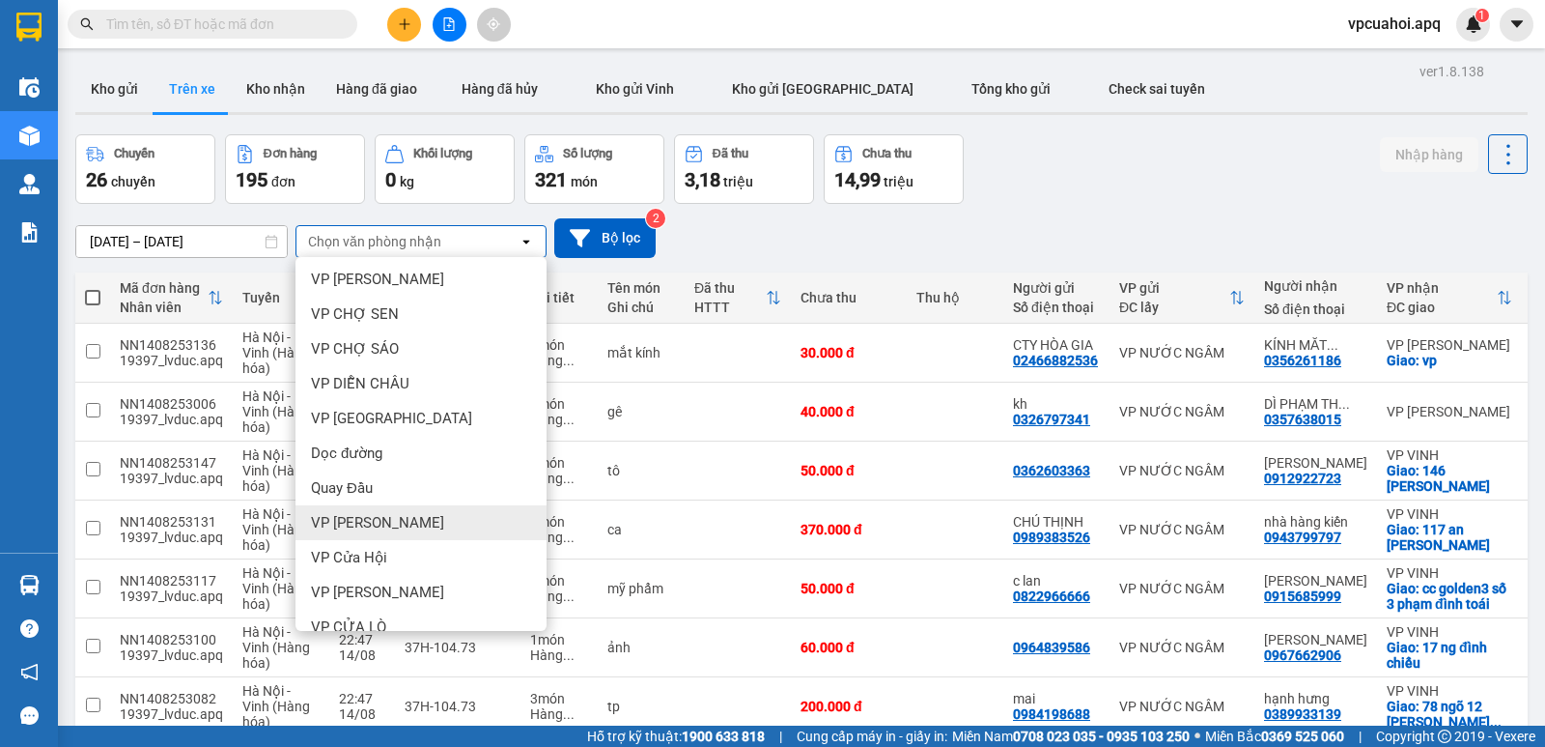
scroll to position [233, 0]
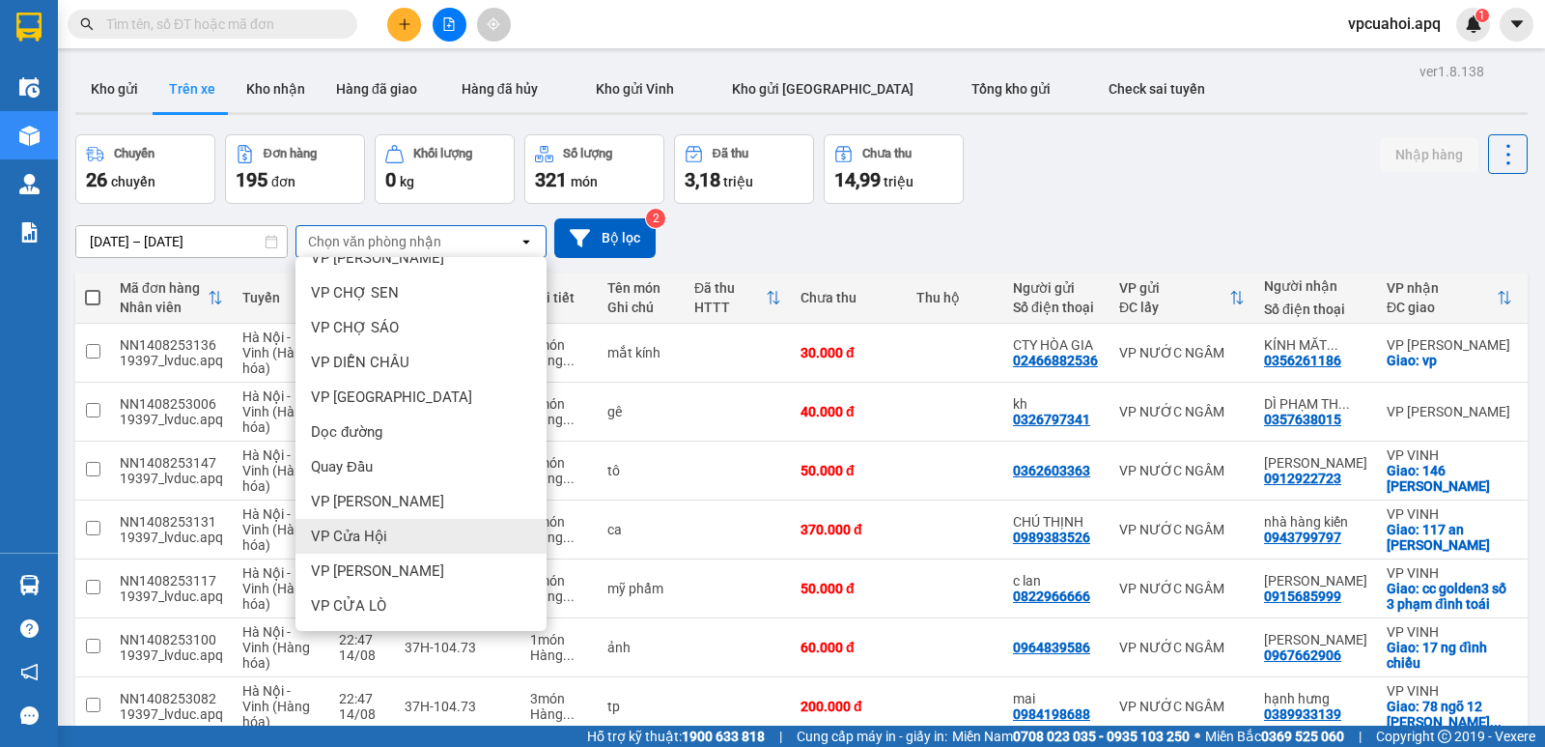
click at [365, 533] on span "VP Cửa Hội" at bounding box center [349, 535] width 76 height 19
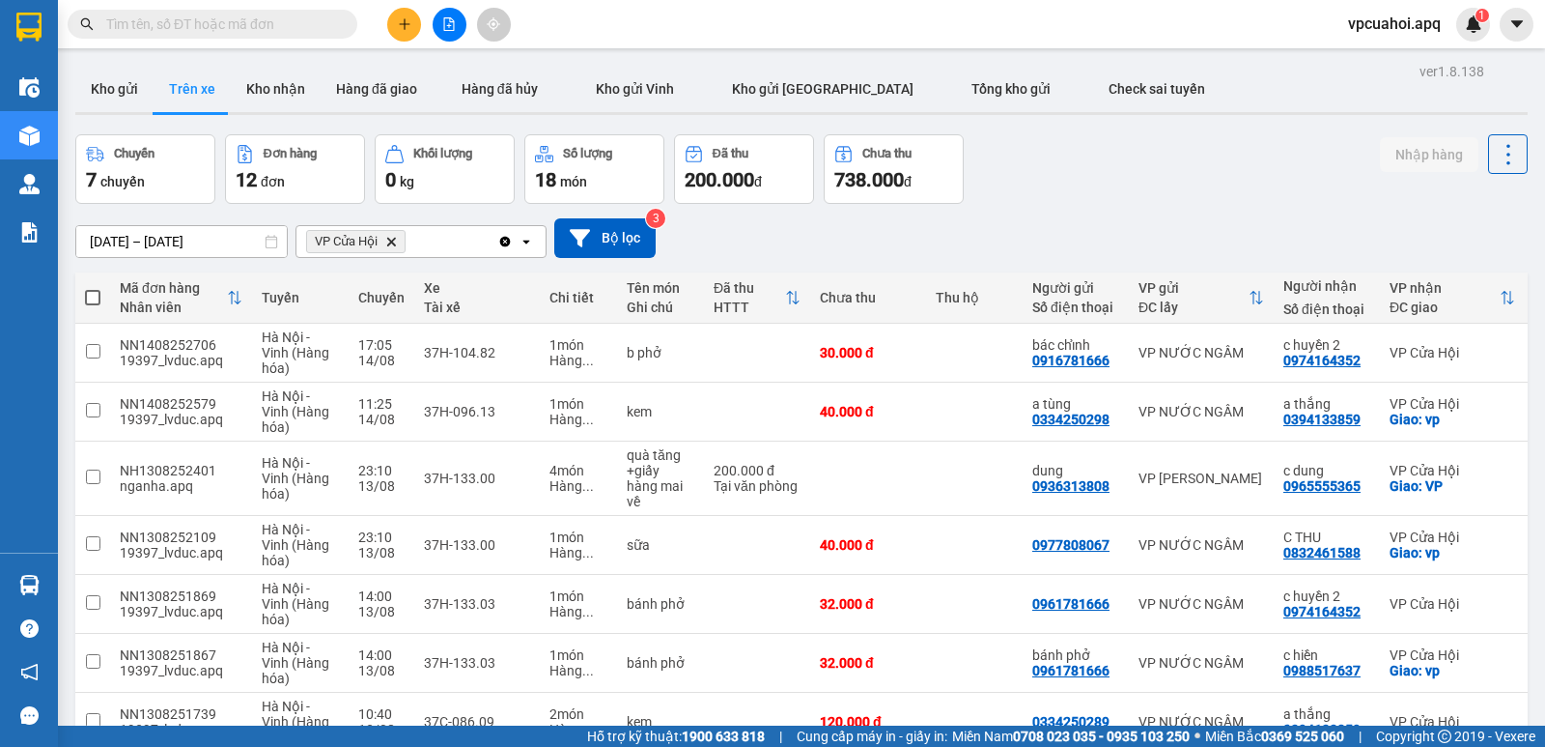
click at [386, 238] on span "VP Cửa Hội Delete" at bounding box center [355, 241] width 99 height 23
click at [393, 243] on icon "Delete" at bounding box center [391, 242] width 12 height 12
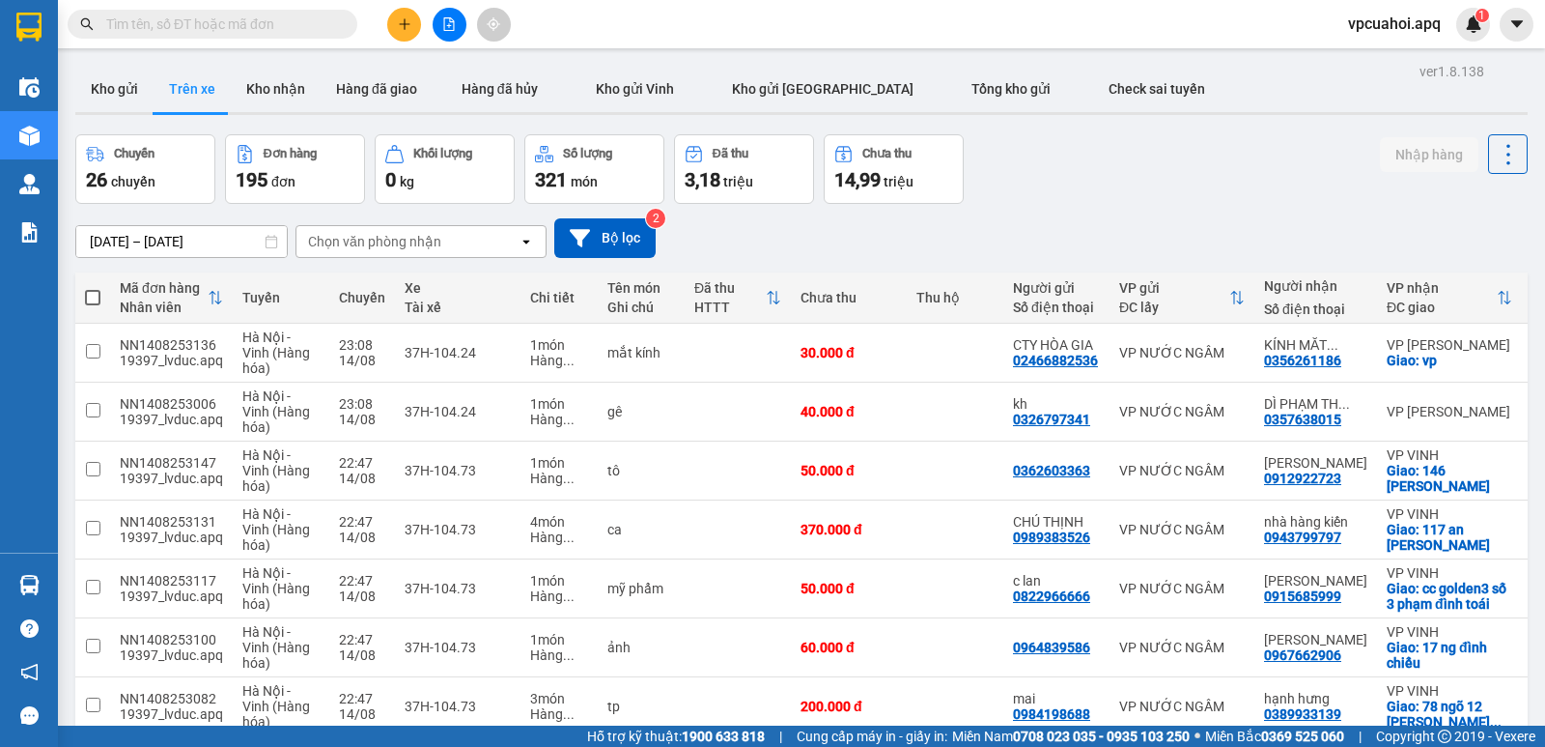
click at [464, 239] on div "Chọn văn phòng nhận" at bounding box center [407, 241] width 222 height 31
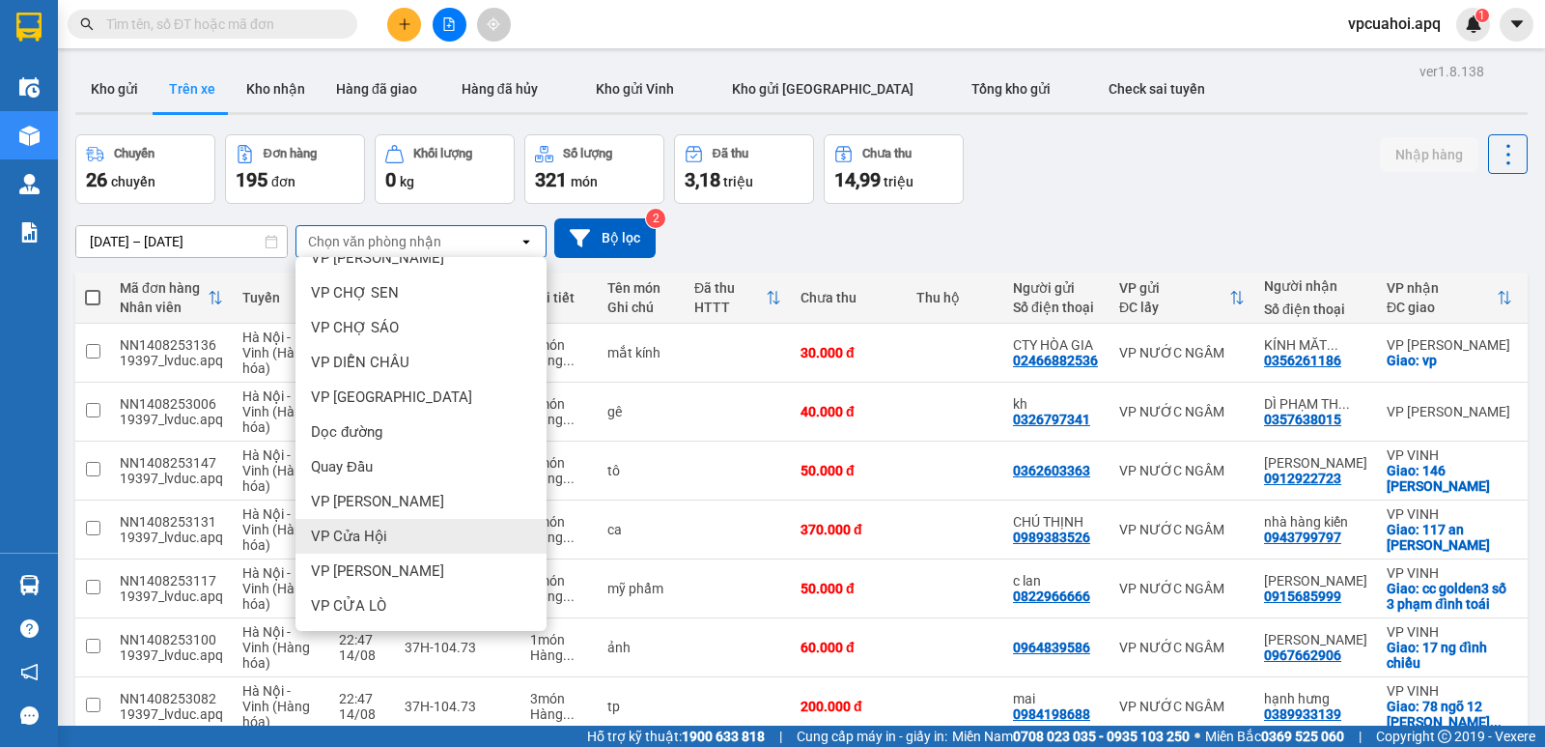
click at [380, 538] on span "VP Cửa Hội" at bounding box center [349, 535] width 76 height 19
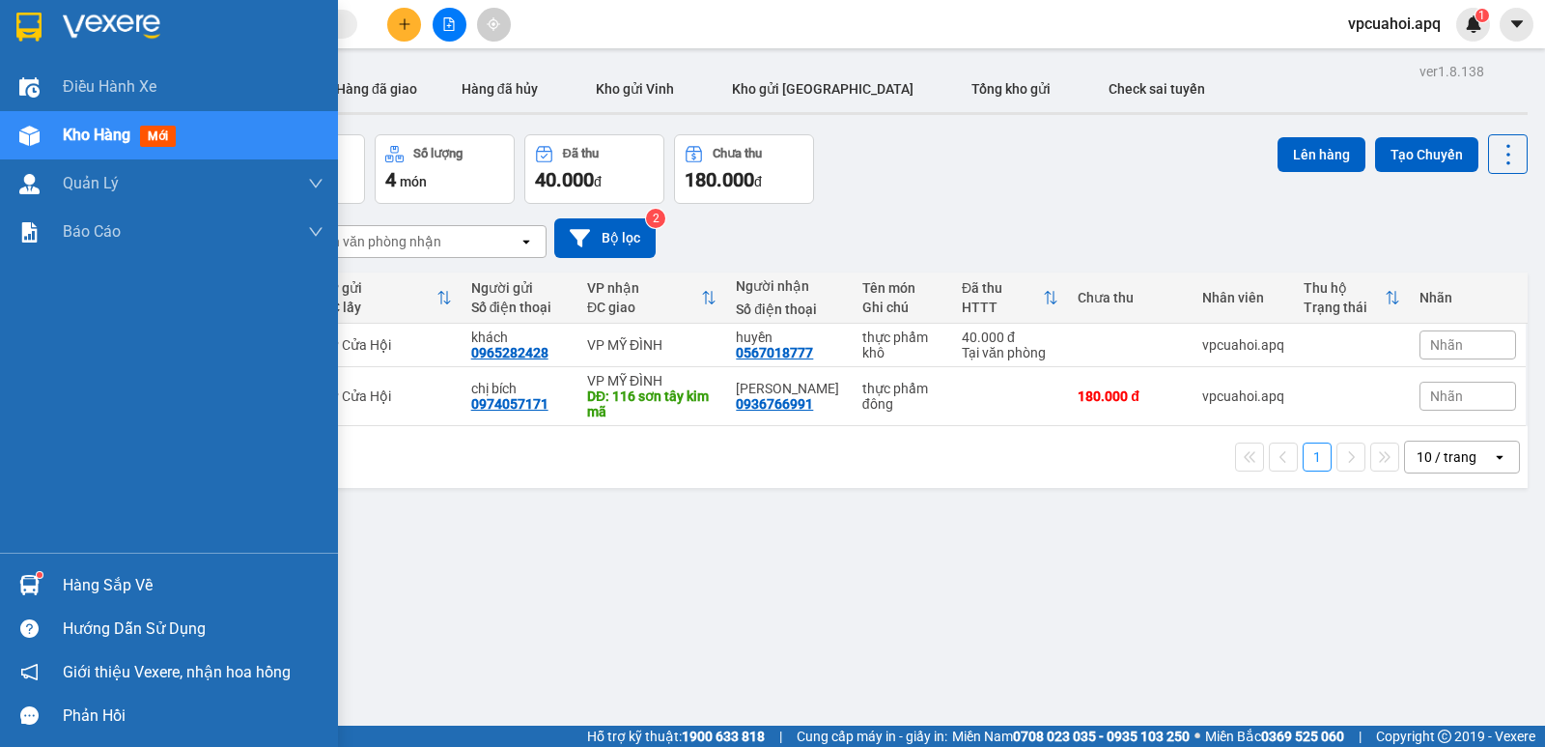
click at [0, 416] on div "Điều hành xe Kho hàng mới Quản [PERSON_NAME] lý thu hộ Quản lý chuyến Quản lý g…" at bounding box center [169, 308] width 338 height 490
click at [0, 415] on div "Điều hành xe Kho hàng mới Quản [PERSON_NAME] lý thu hộ Quản lý chuyến Quản lý g…" at bounding box center [169, 308] width 338 height 490
click at [0, 425] on div "Điều hành xe Kho hàng mới Quản [PERSON_NAME] lý thu hộ Quản lý chuyến Quản lý g…" at bounding box center [169, 308] width 338 height 490
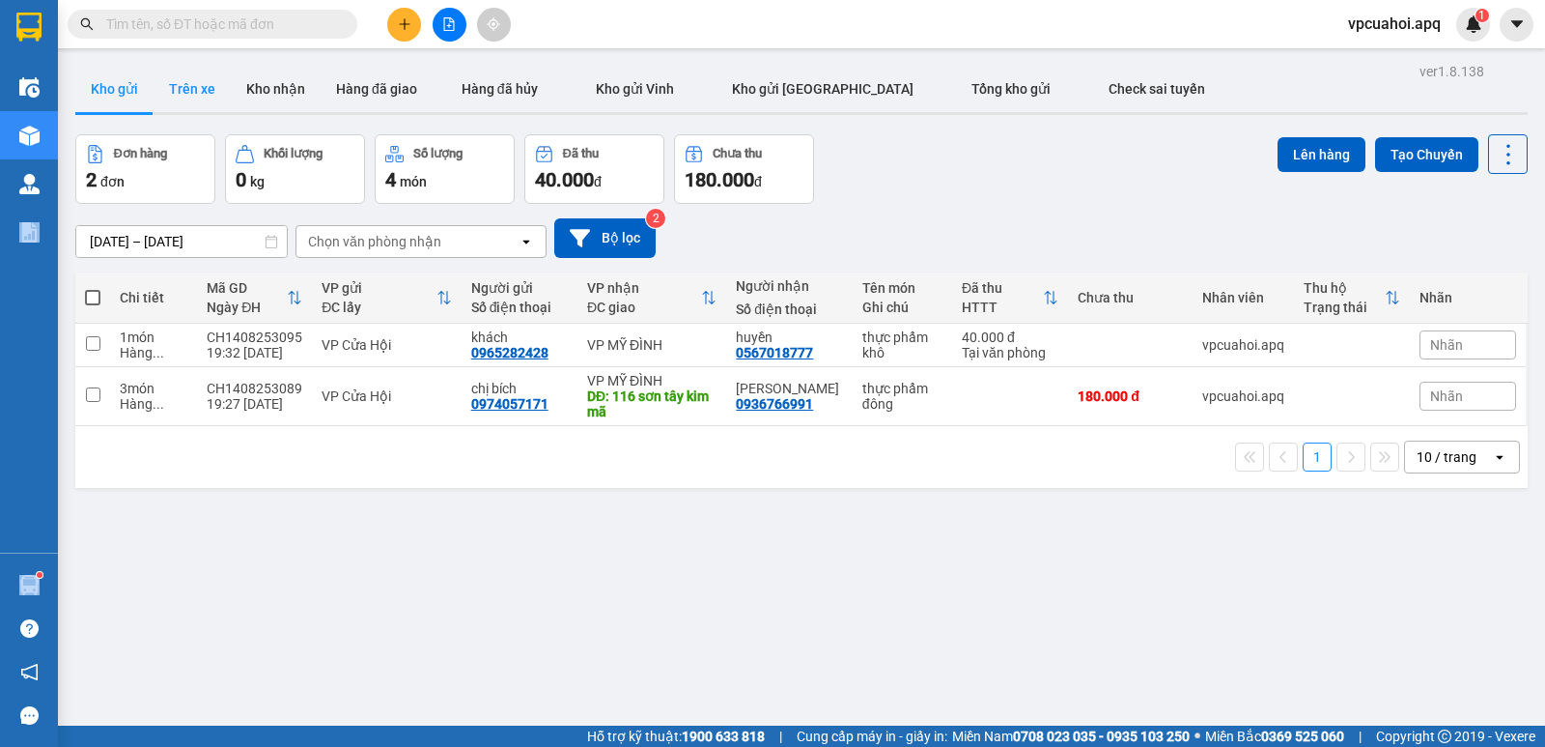
click at [202, 90] on button "Trên xe" at bounding box center [192, 89] width 77 height 46
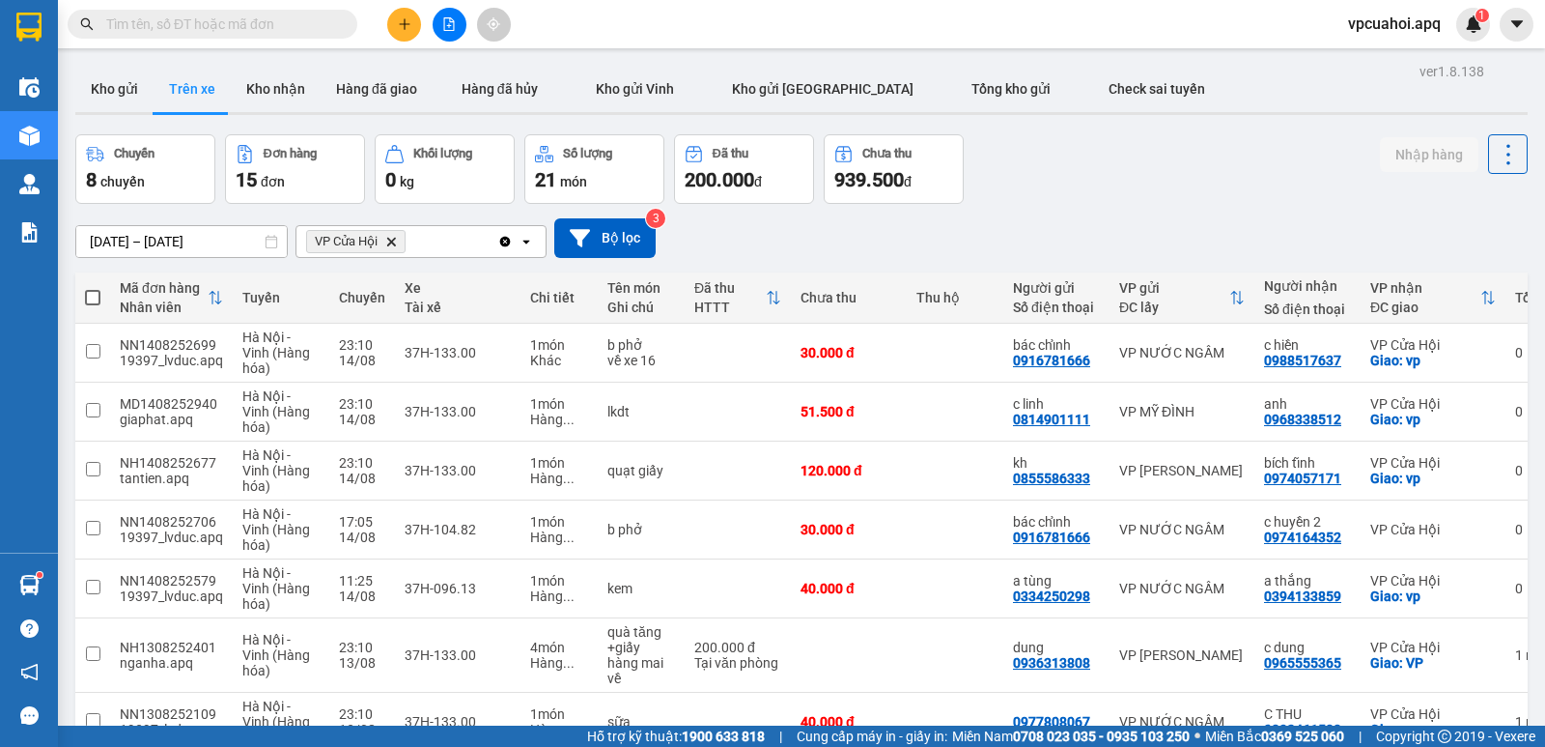
click at [389, 236] on icon "Delete" at bounding box center [391, 242] width 12 height 12
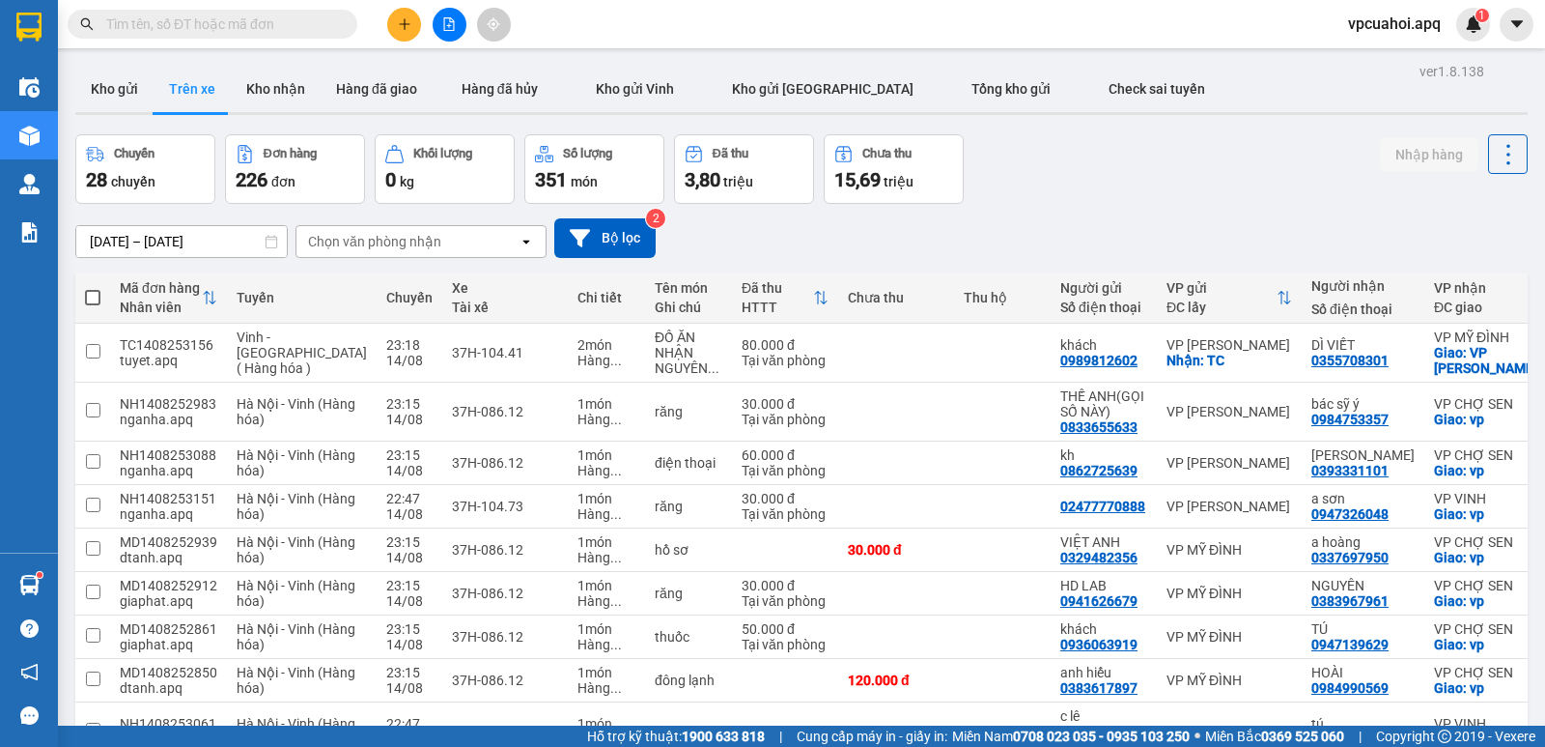
click at [446, 240] on div "Chọn văn phòng nhận" at bounding box center [407, 241] width 222 height 31
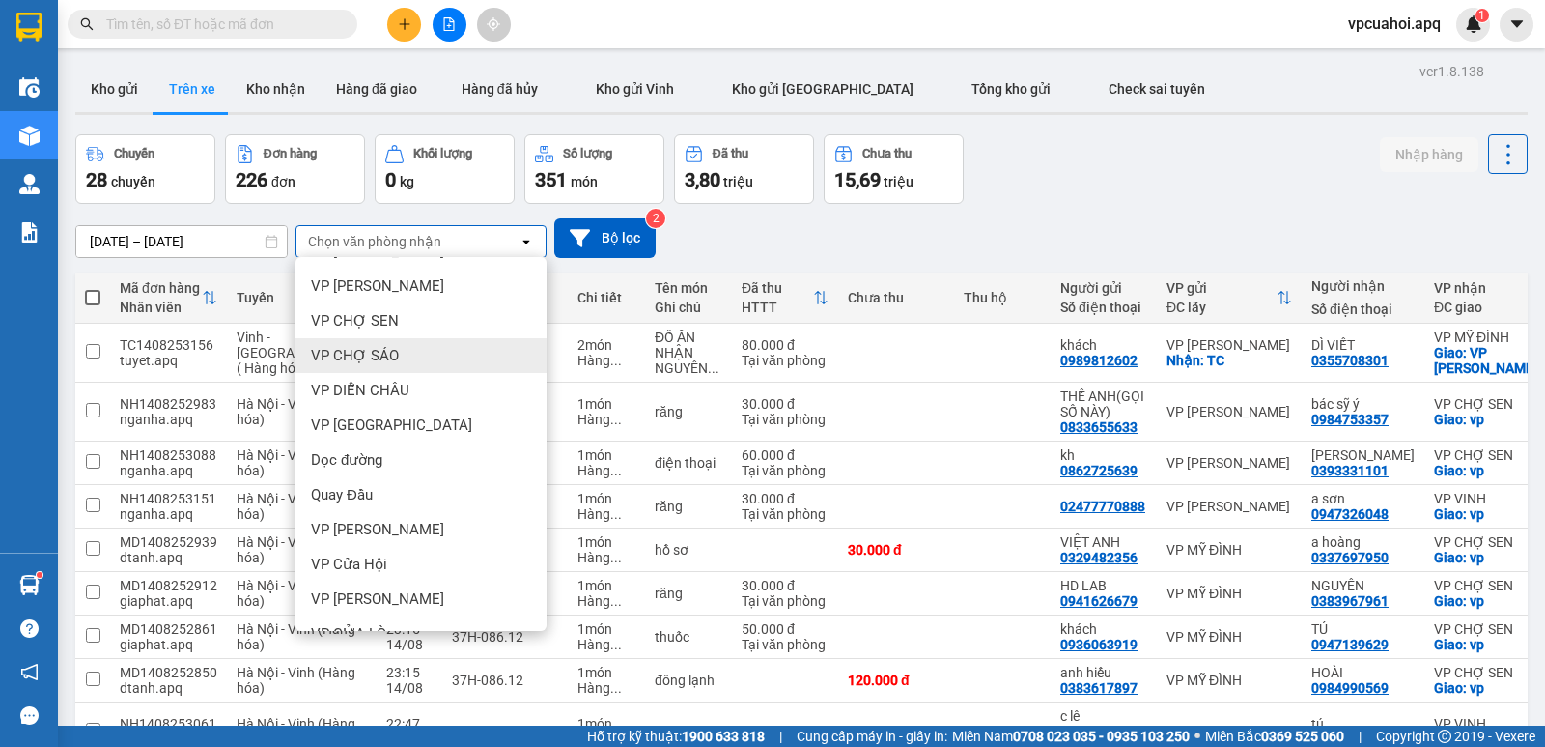
scroll to position [233, 0]
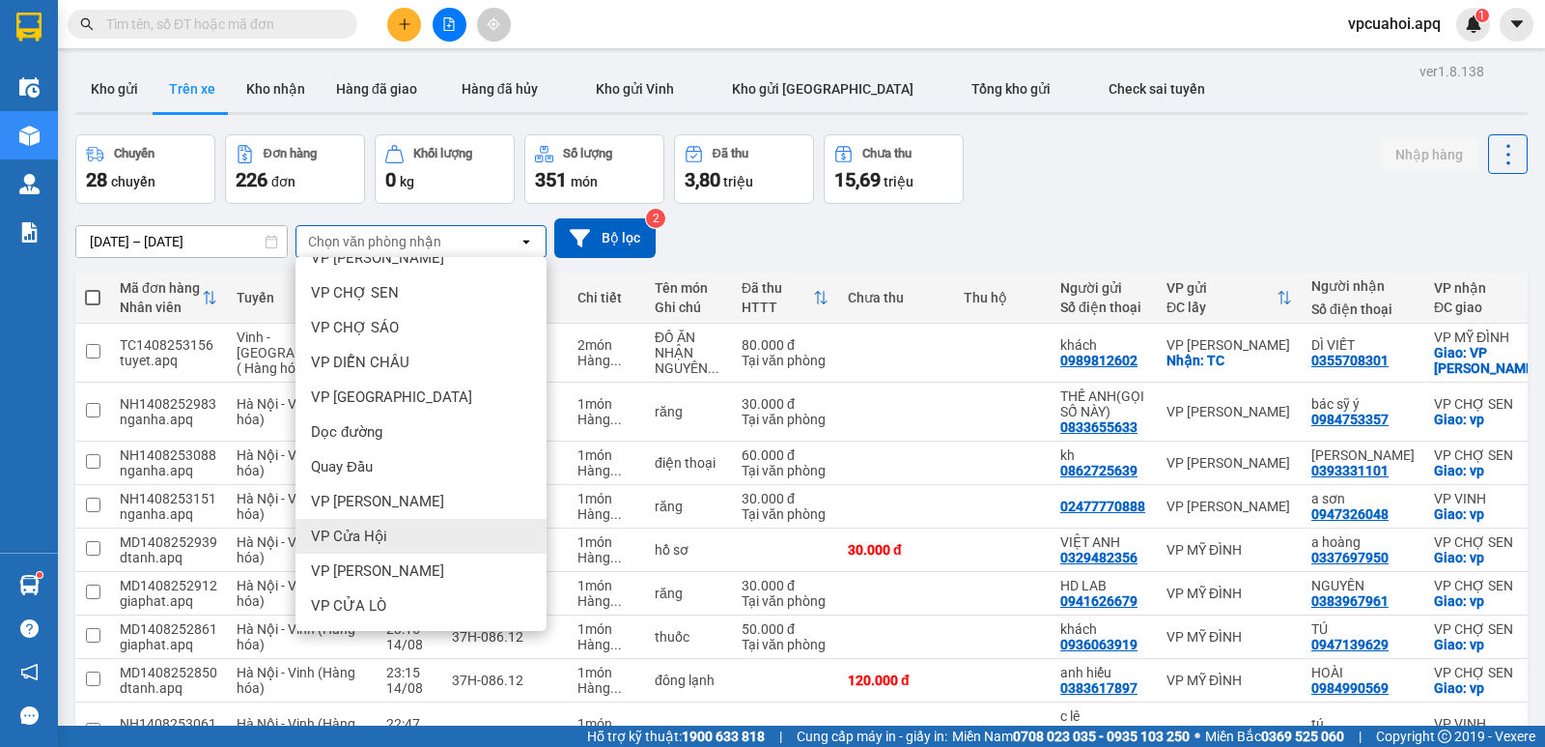
click at [374, 542] on span "VP Cửa Hội" at bounding box center [349, 535] width 76 height 19
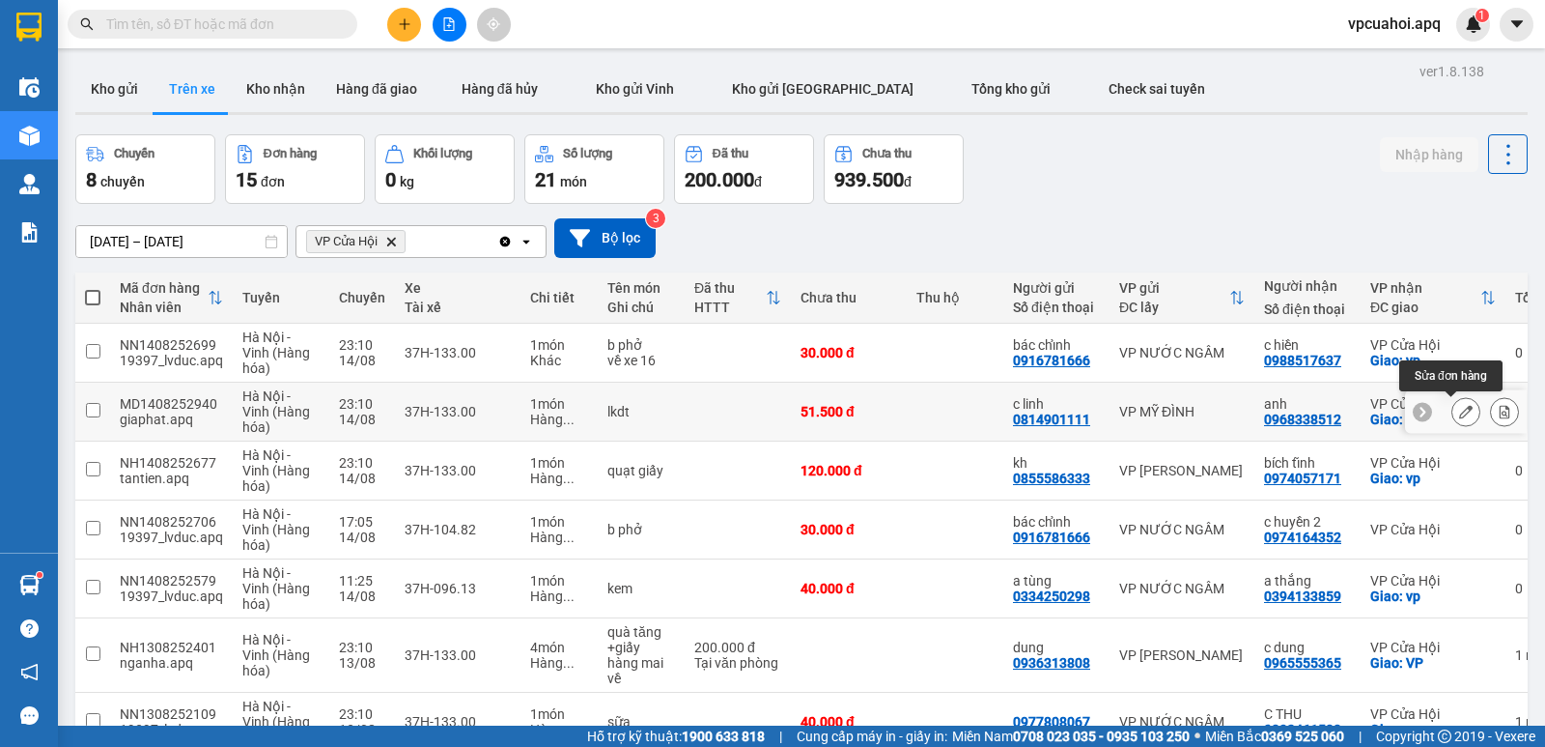
click at [1459, 413] on icon at bounding box center [1466, 412] width 14 height 14
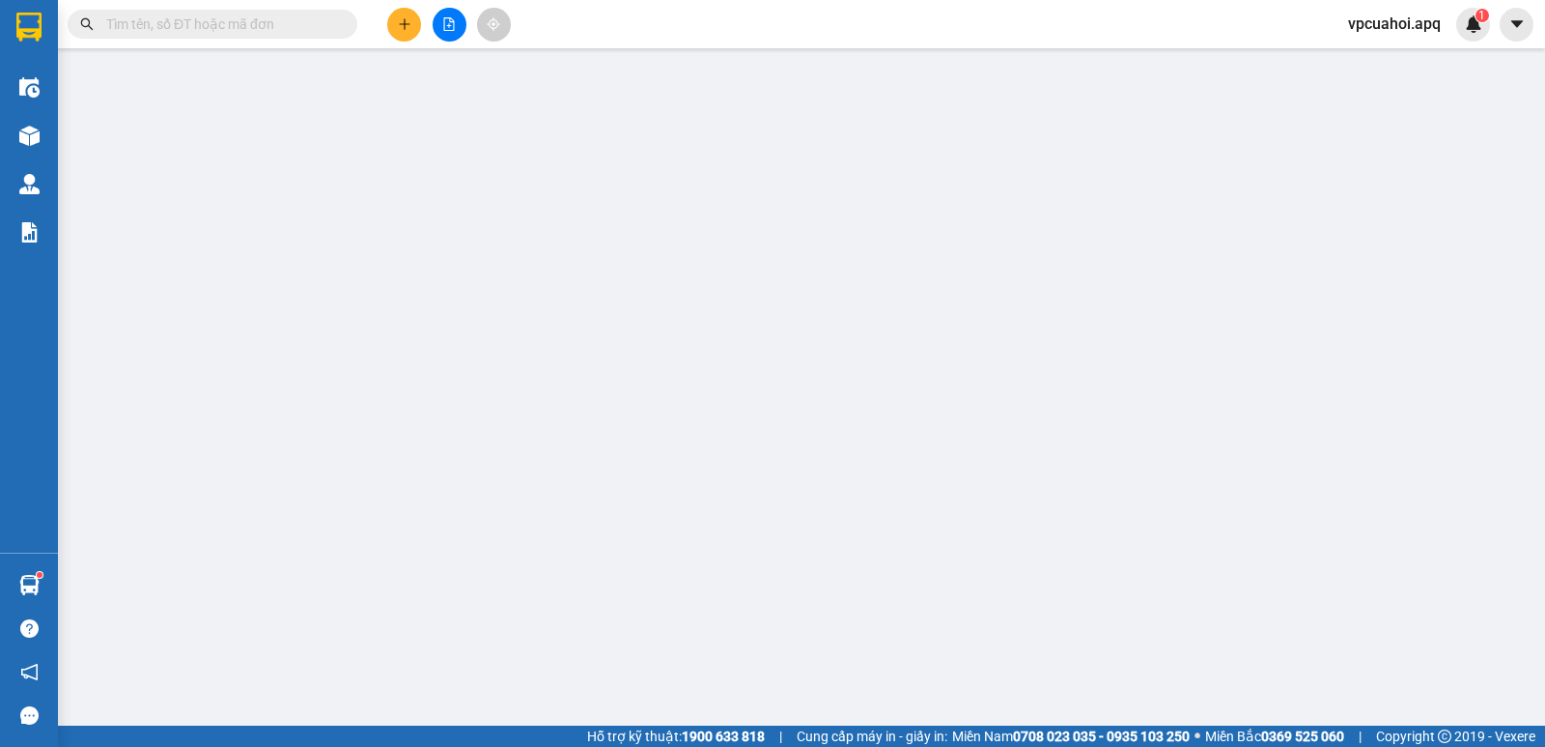
type input "0814901111"
type input "c linh"
type input "0968338512"
type input "anh"
checkbox input "true"
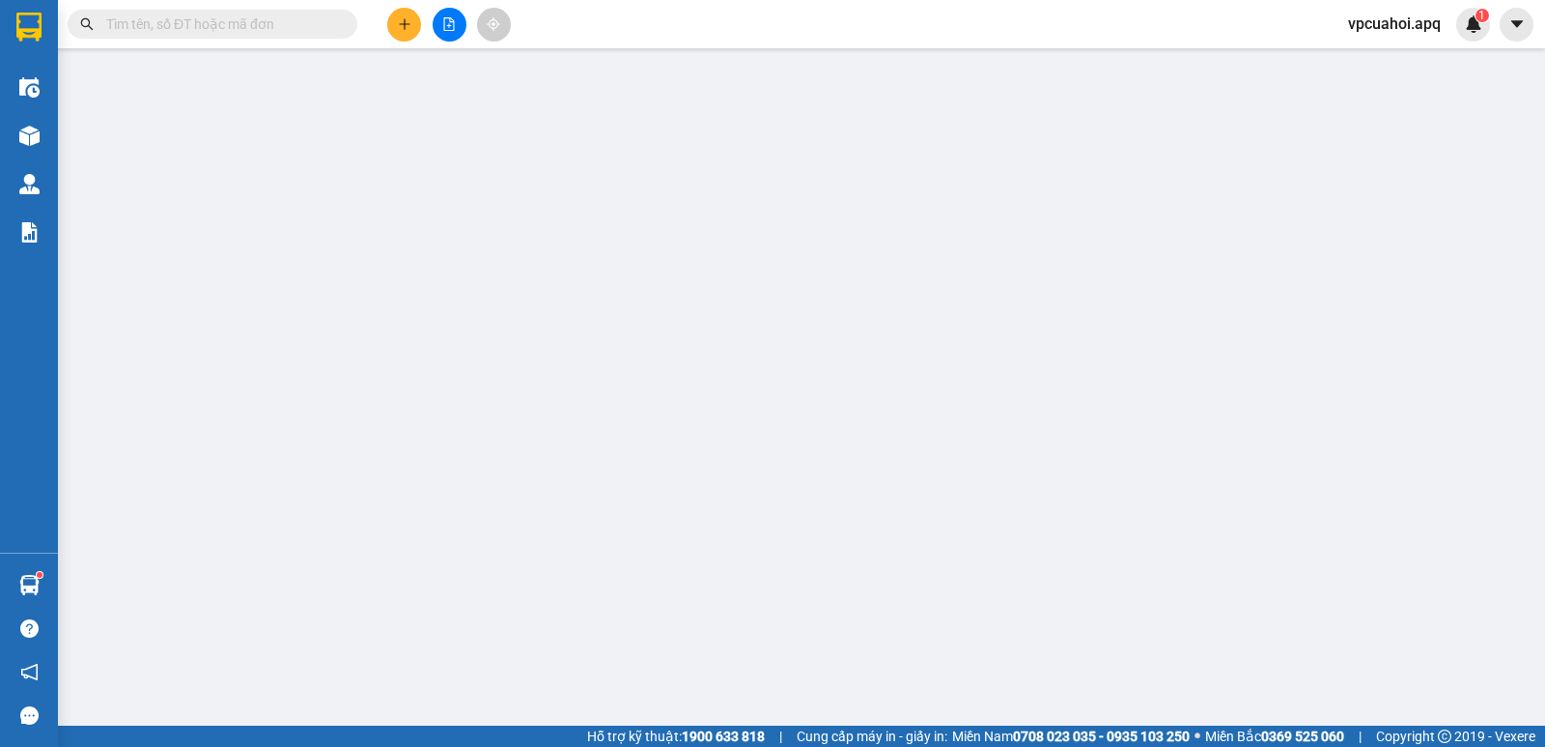
type input "vp"
type input "51.500"
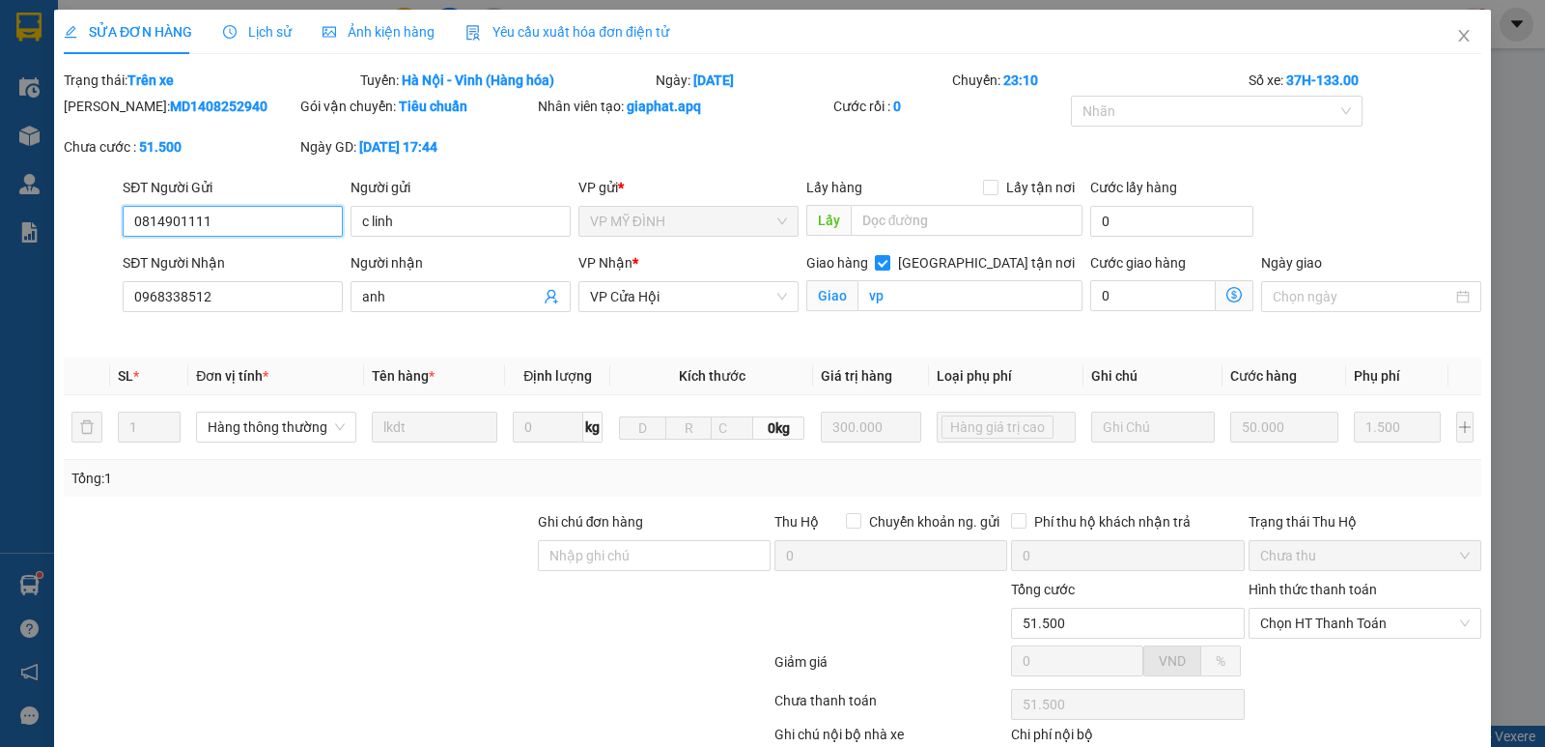
scroll to position [120, 0]
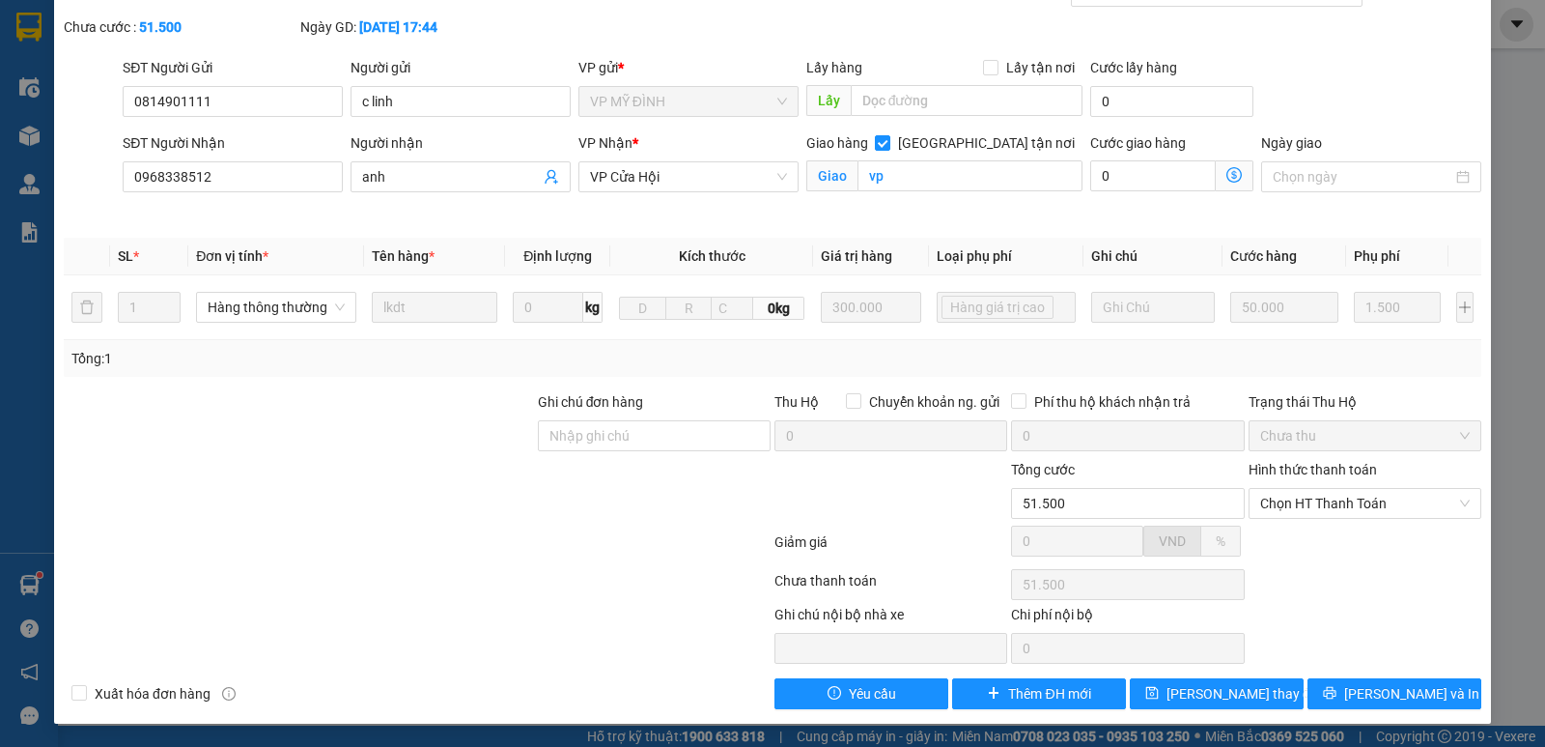
click at [639, 610] on div at bounding box center [624, 634] width 296 height 60
click at [1320, 690] on button "[PERSON_NAME] và In" at bounding box center [1395, 693] width 174 height 31
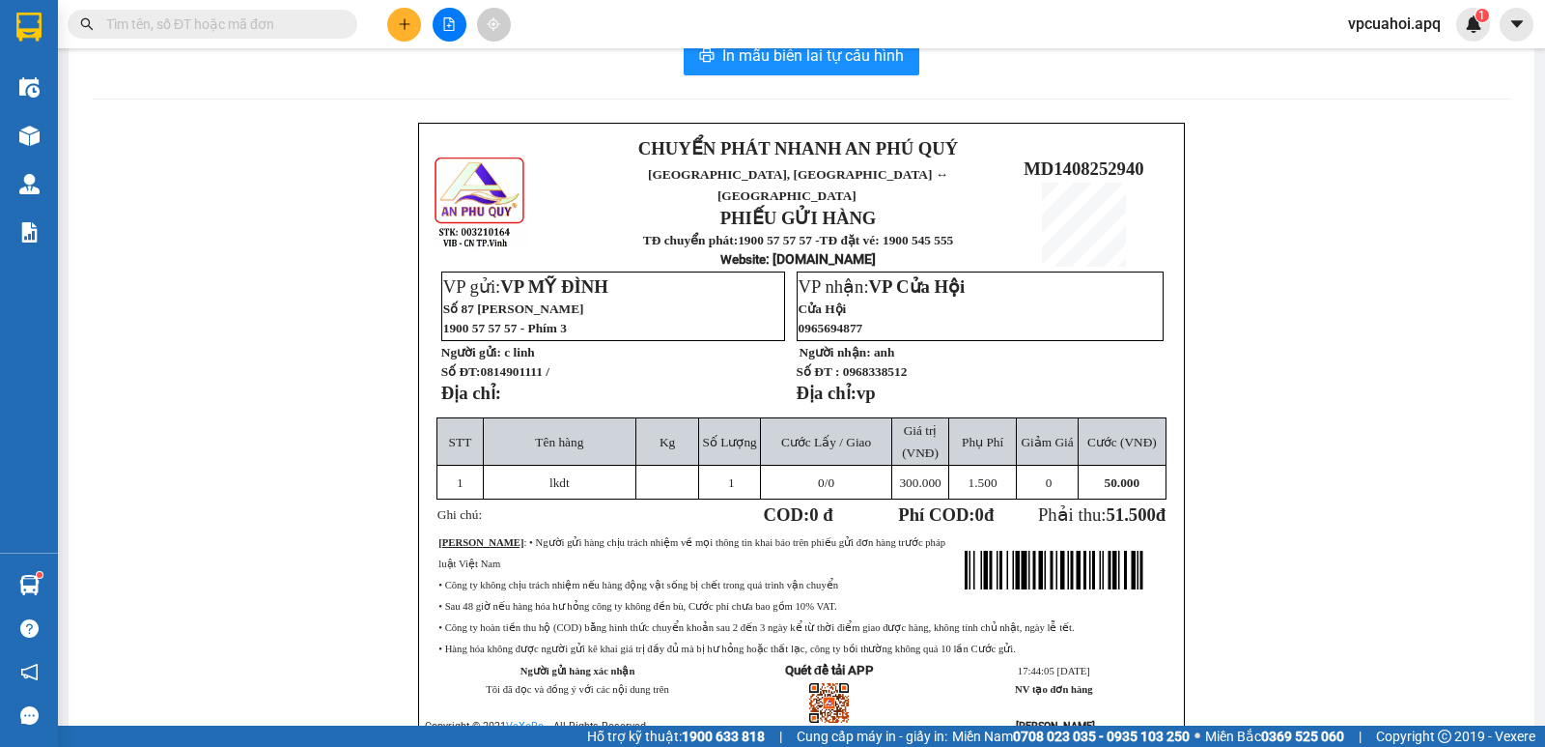
scroll to position [120, 0]
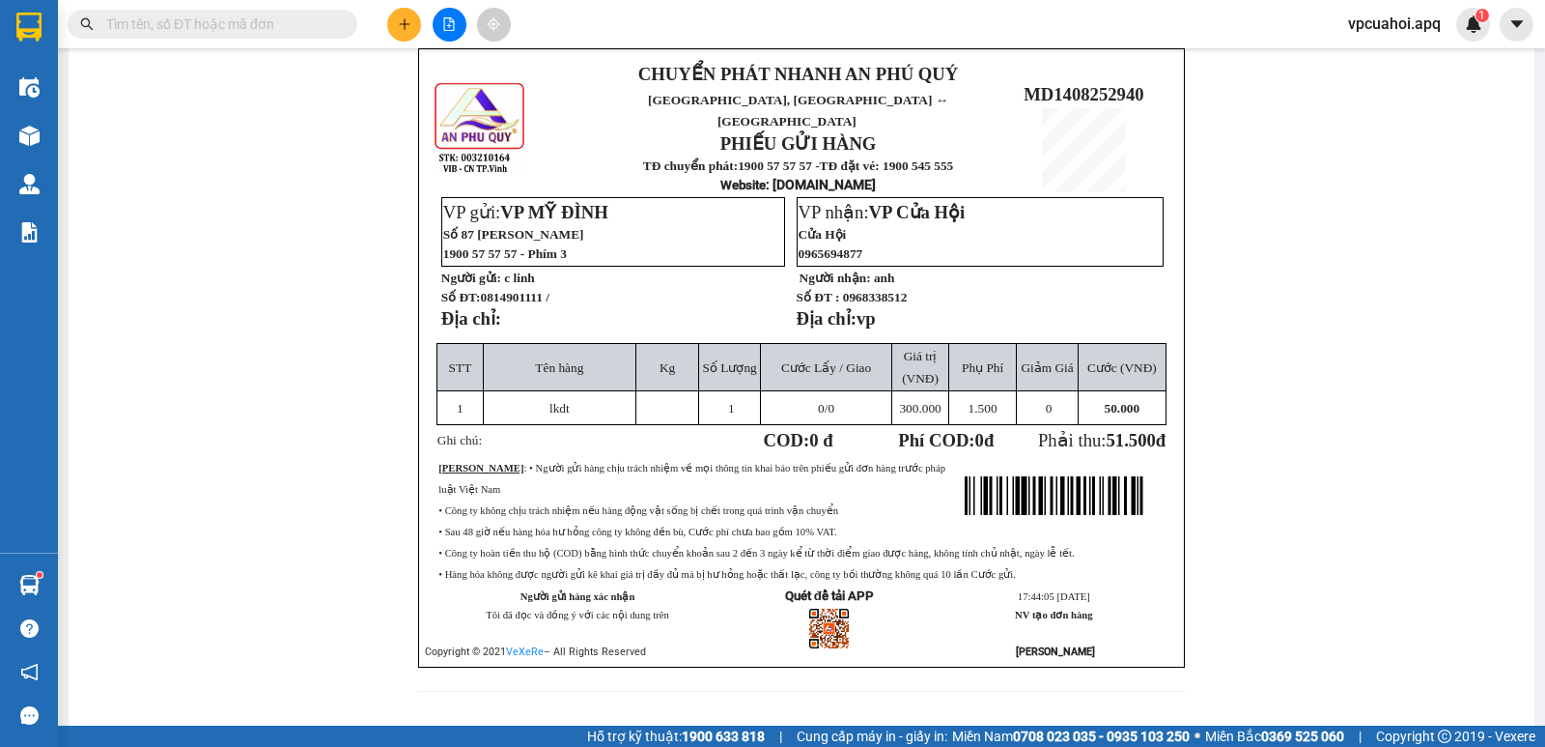
click at [996, 688] on div "CHUYỂN PHÁT NHANH AN PHÚ QUÝ NGHỆ AN, [GEOGRAPHIC_DATA] ↔ [GEOGRAPHIC_DATA] PHI…" at bounding box center [801, 381] width 767 height 666
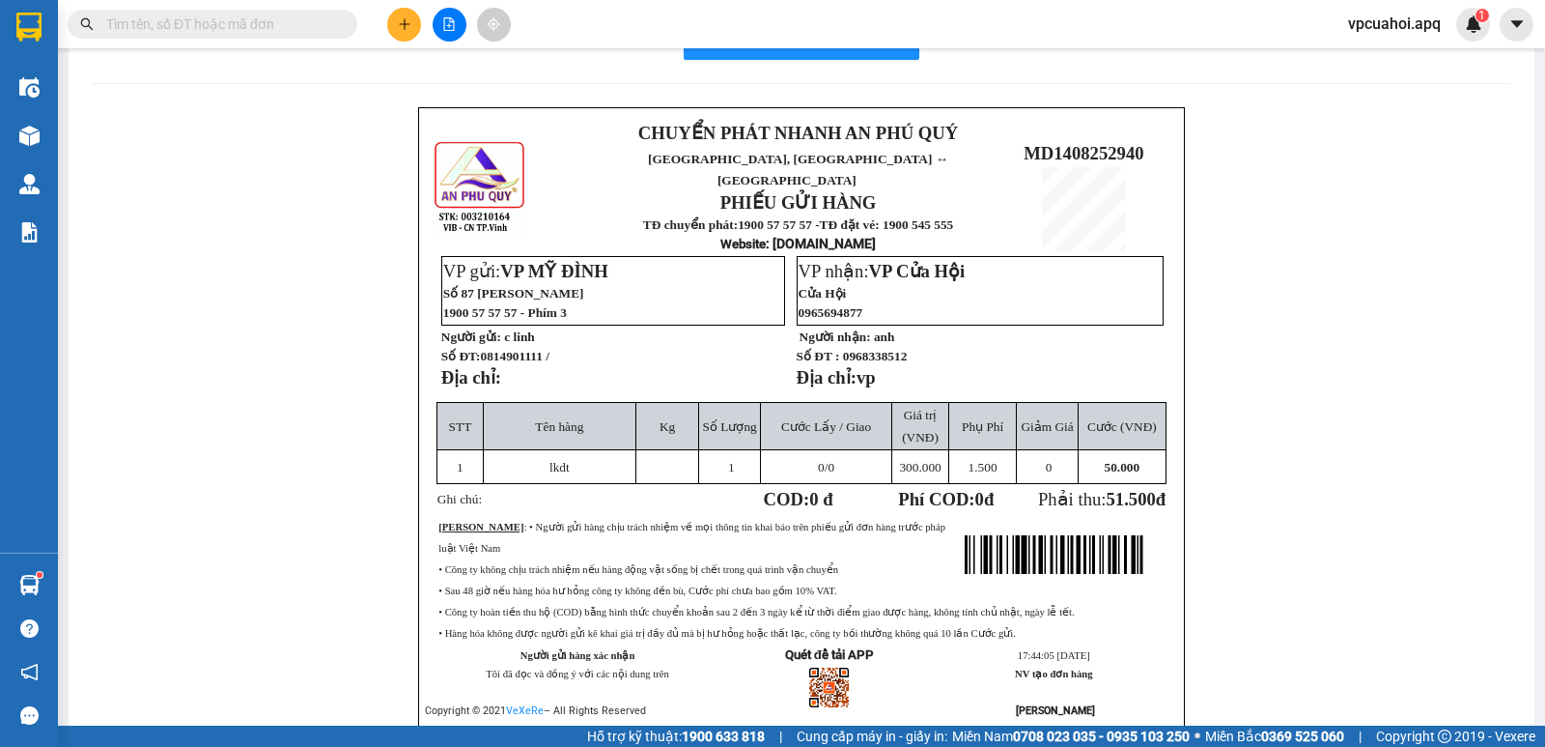
scroll to position [0, 0]
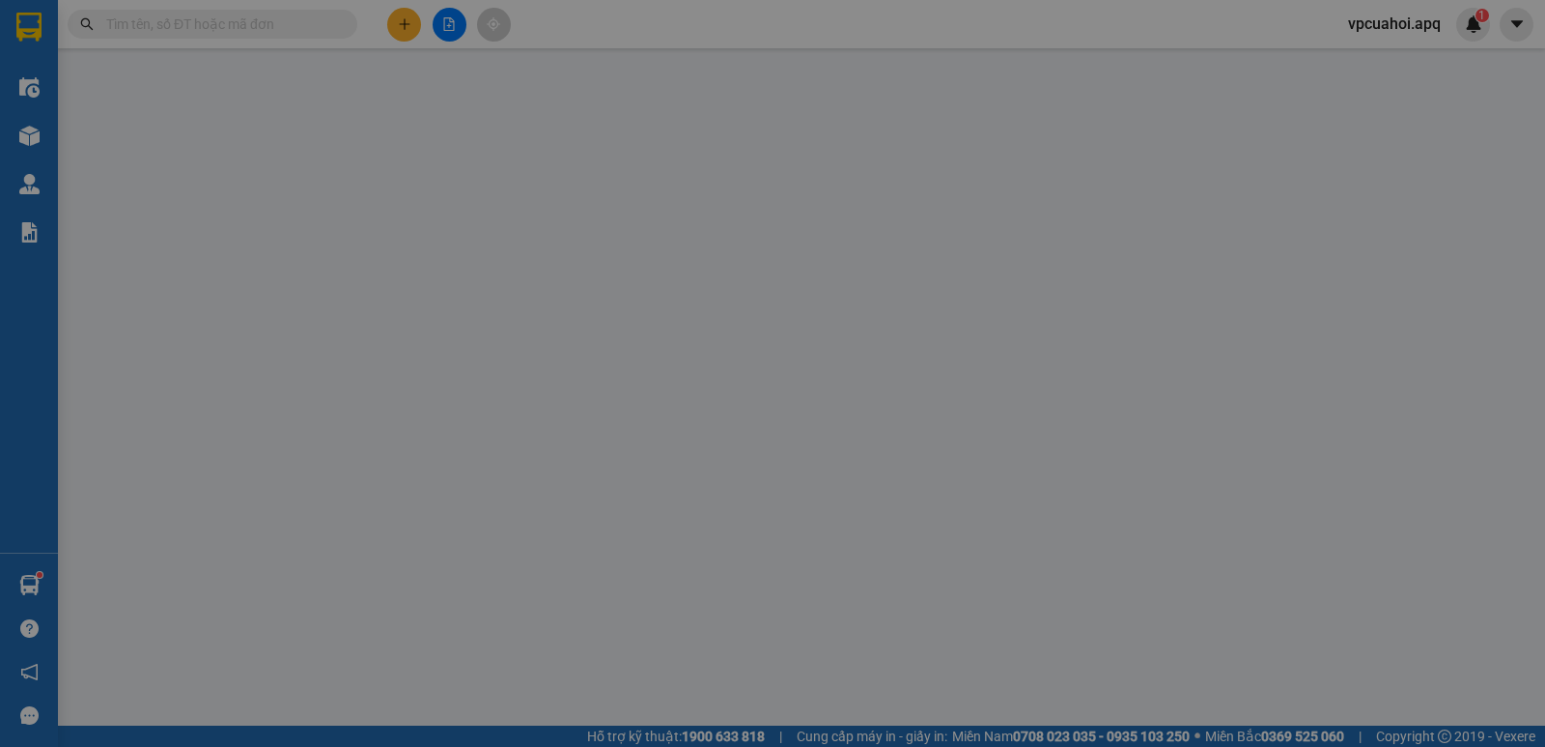
type input "0814901111"
type input "c linh"
type input "0968338512"
type input "anh"
checkbox input "true"
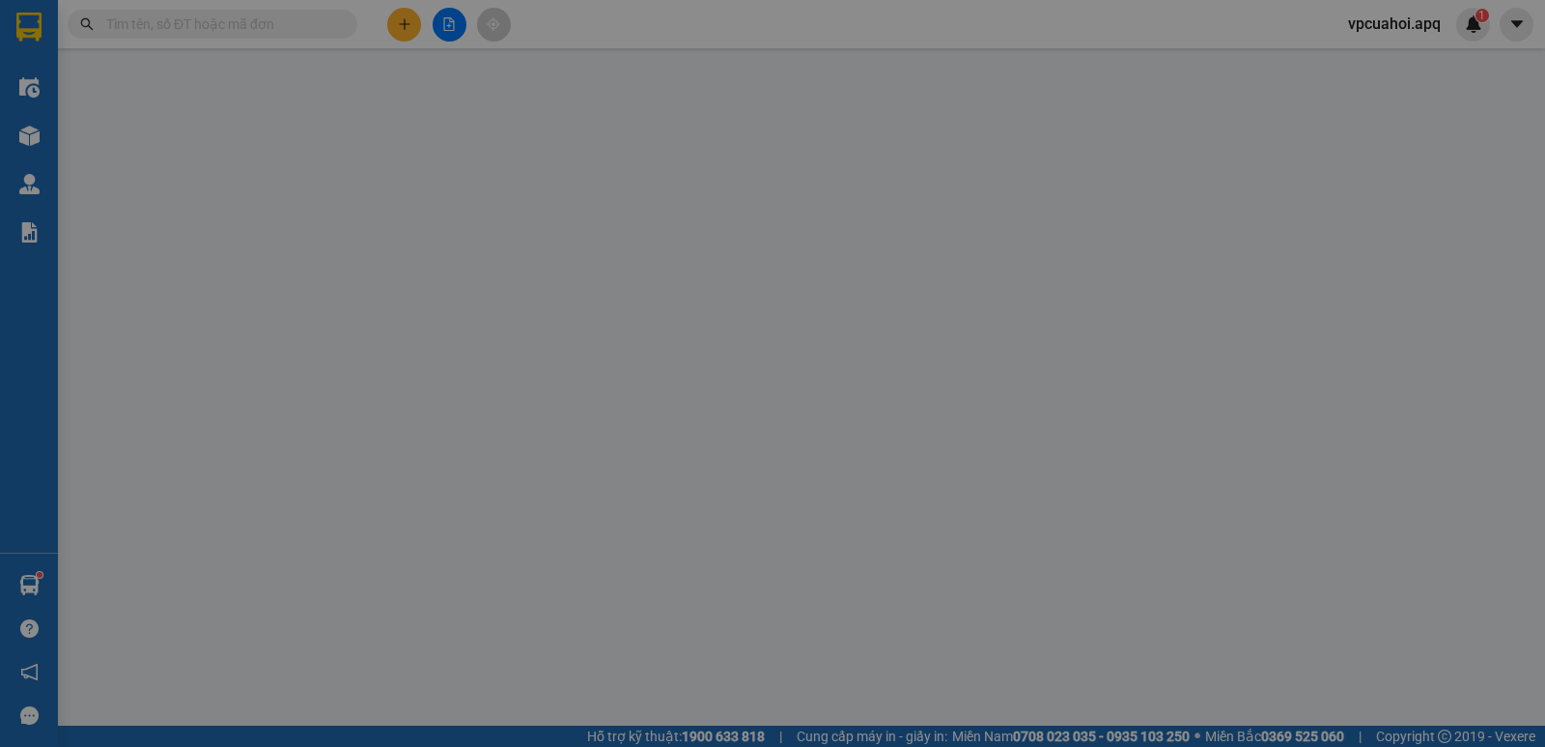
type input "vp"
type input "51.500"
